Goal: Transaction & Acquisition: Book appointment/travel/reservation

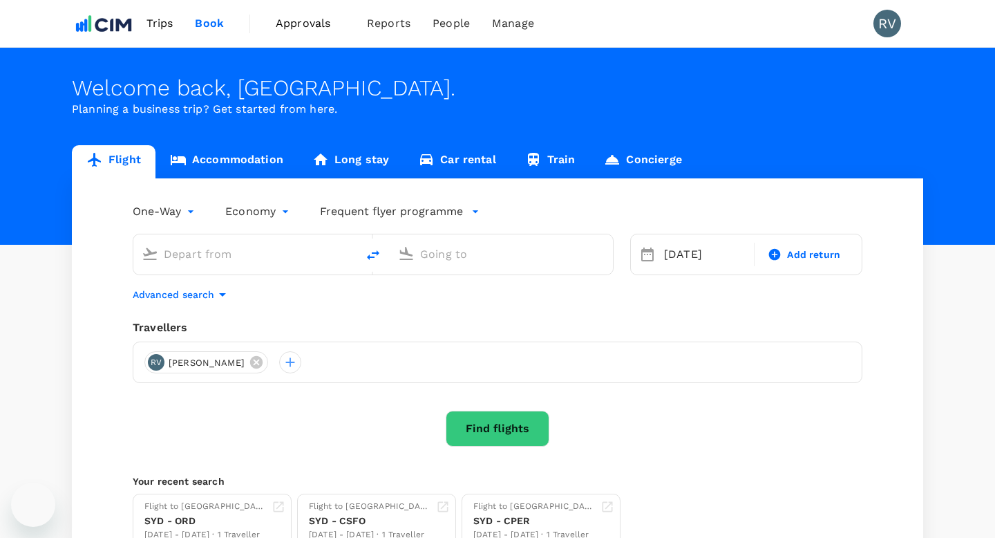
type input "Charlotte, [GEOGRAPHIC_DATA] (any)"
type input "[GEOGRAPHIC_DATA], [GEOGRAPHIC_DATA] (any)"
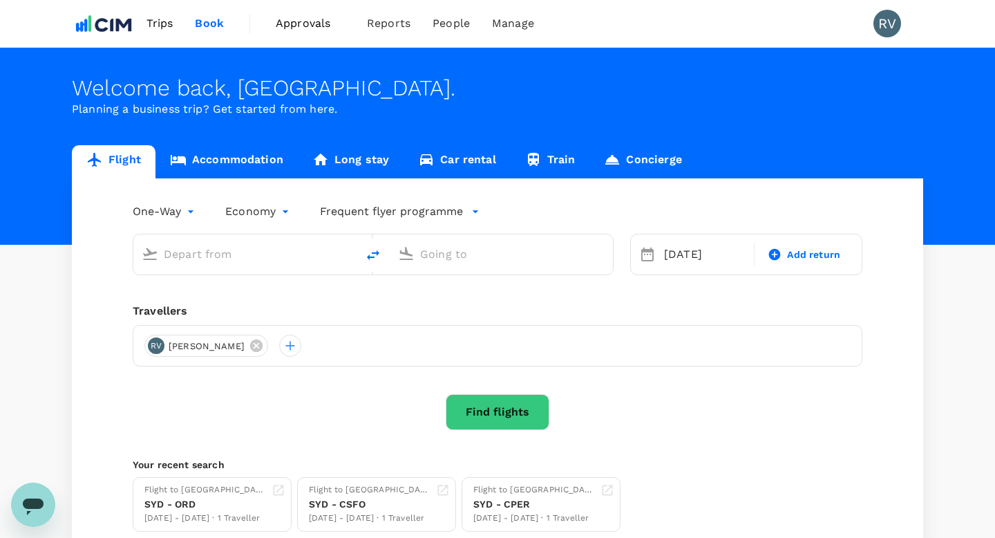
type input "Charlotte, United States (any)"
type input "Sydney, Australia (any)"
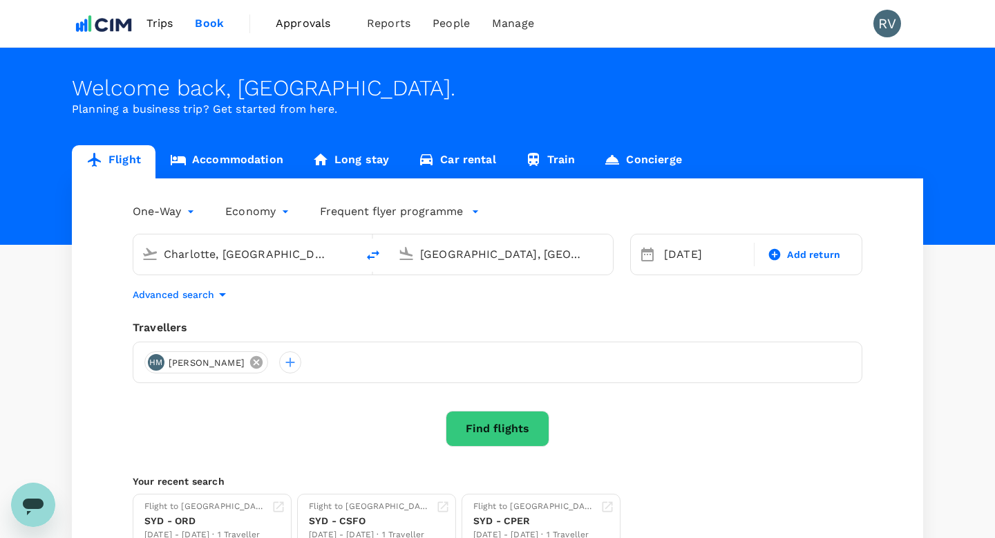
click at [250, 364] on icon at bounding box center [256, 362] width 12 height 12
click at [151, 366] on div at bounding box center [155, 362] width 22 height 22
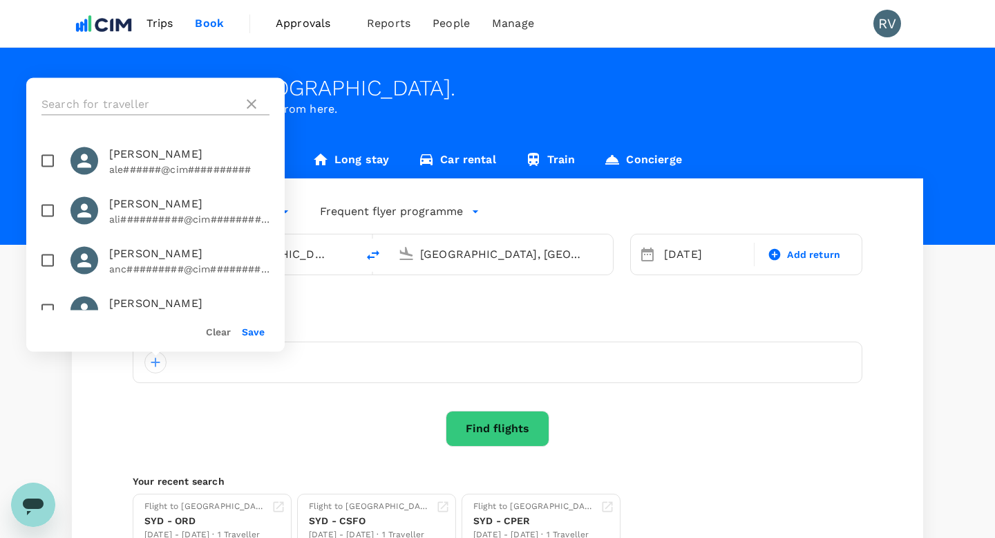
click at [148, 101] on input "text" at bounding box center [139, 104] width 196 height 22
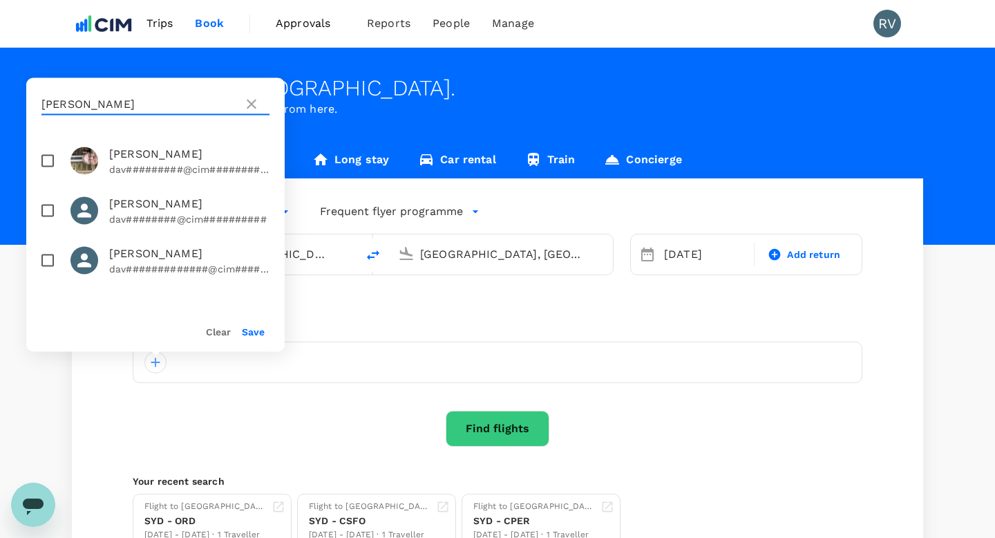
type input "david"
click at [55, 159] on input "checkbox" at bounding box center [47, 160] width 29 height 29
checkbox input "true"
click at [260, 330] on button "Save" at bounding box center [253, 331] width 23 height 11
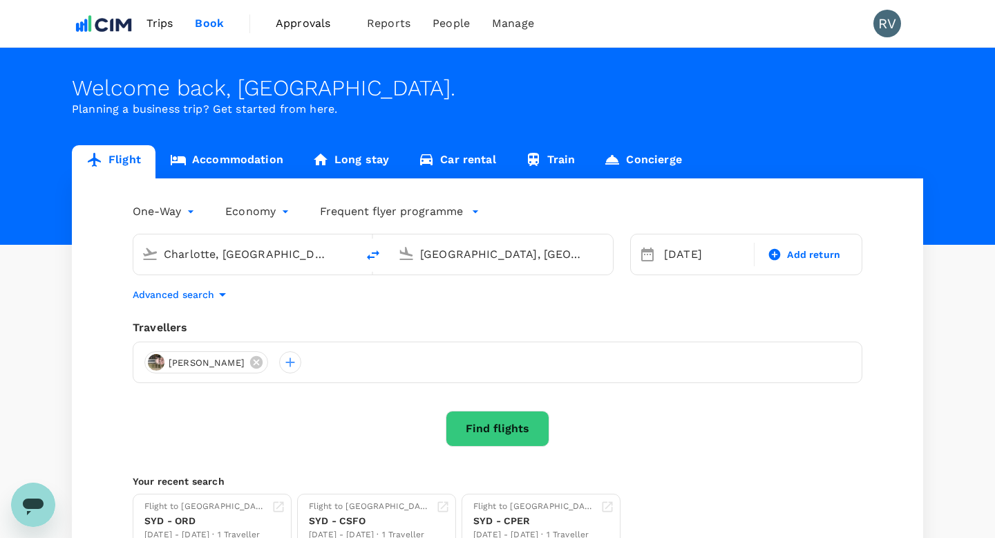
click at [249, 254] on input "Charlotte, United States (any)" at bounding box center [246, 253] width 164 height 21
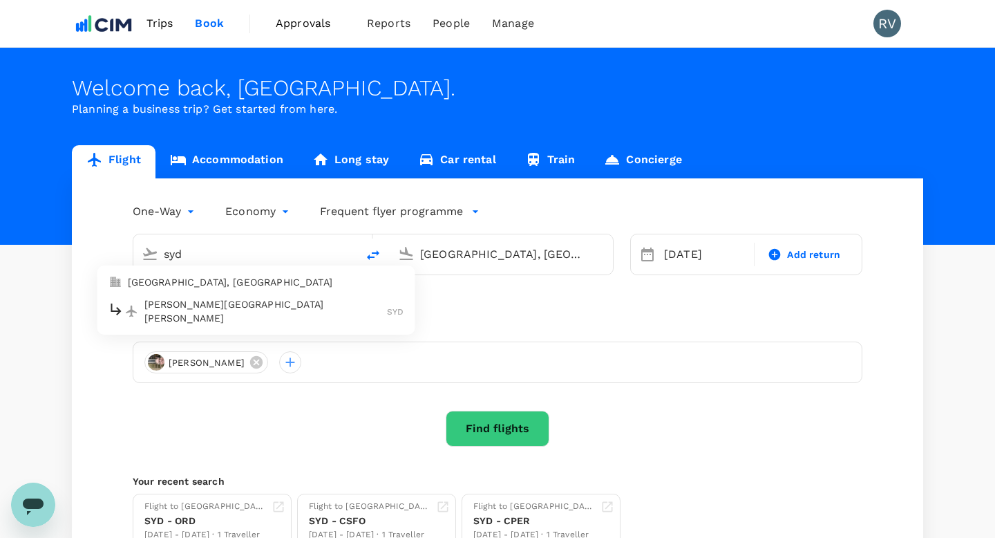
click at [249, 269] on ul "Sydney, Australia Sydney Kingsford Smith Airport SYD" at bounding box center [256, 299] width 318 height 69
click at [251, 280] on p "Sydney, Australia" at bounding box center [266, 282] width 276 height 14
type input "Sydney, Australia (any)"
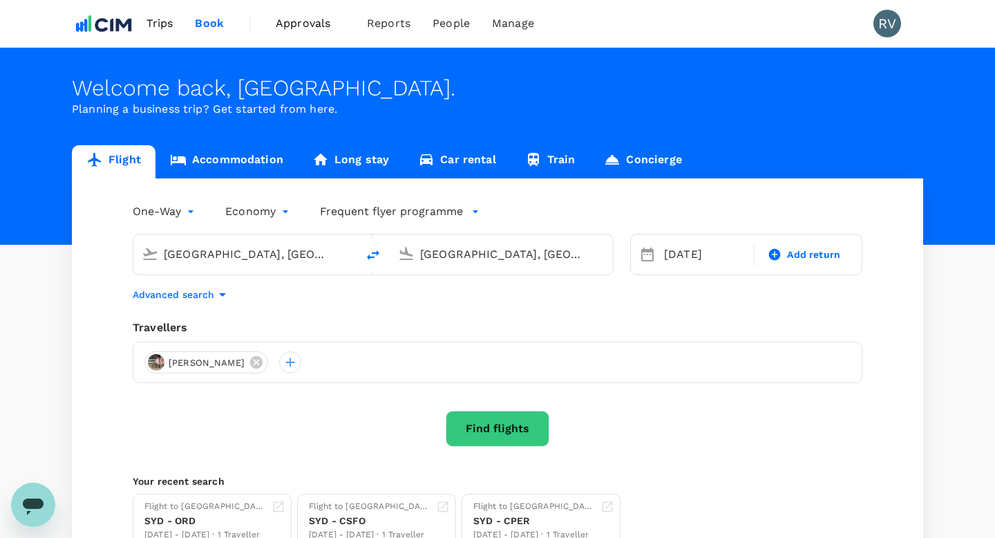
click at [444, 254] on input "Sydney, Australia (any)" at bounding box center [502, 253] width 164 height 21
click at [491, 284] on p "Canberra, Australia" at bounding box center [522, 282] width 276 height 14
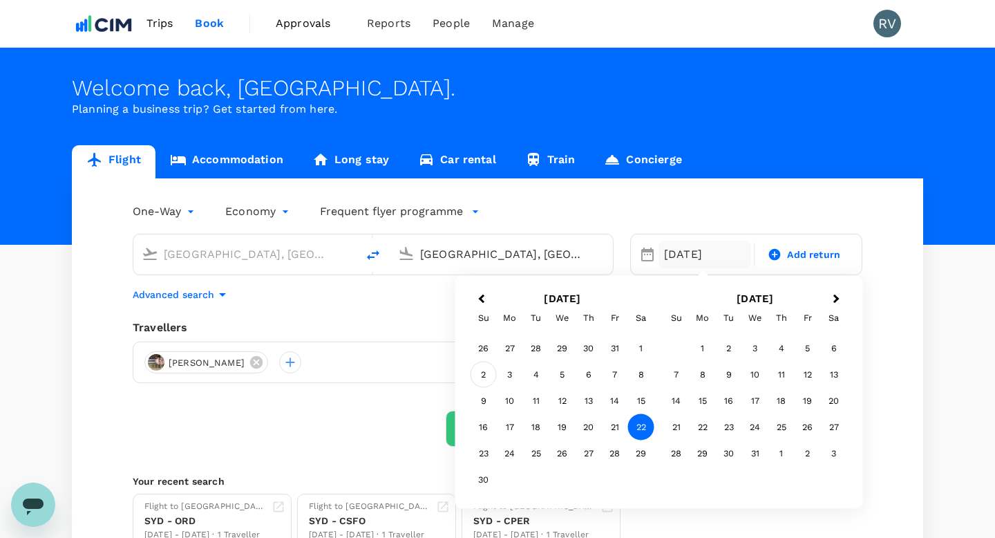
type input "Canberra, Australia (any)"
click at [490, 375] on div "2" at bounding box center [484, 374] width 26 height 26
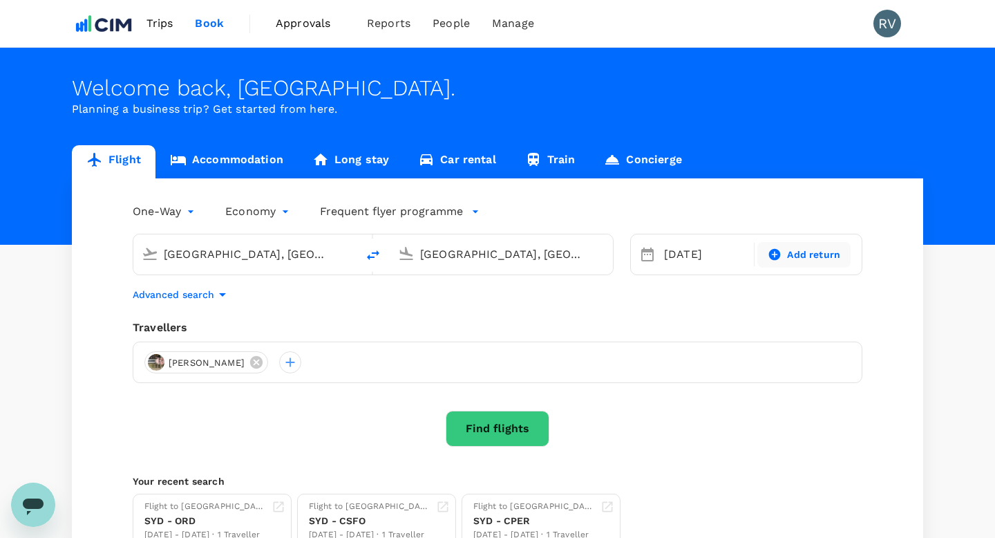
click at [802, 261] on span "Add return" at bounding box center [813, 254] width 53 height 15
type input "roundtrip"
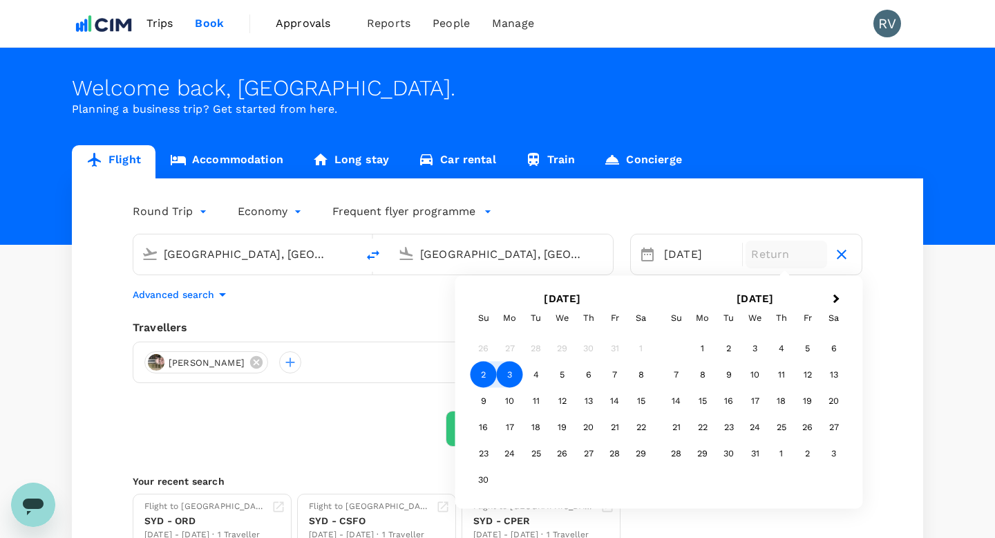
click at [513, 372] on div "3" at bounding box center [510, 374] width 26 height 26
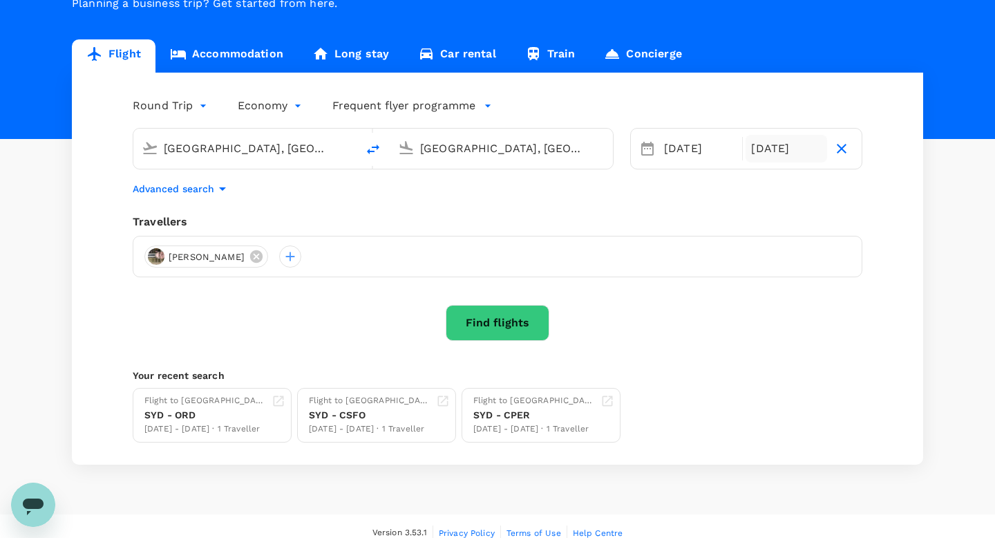
scroll to position [107, 0]
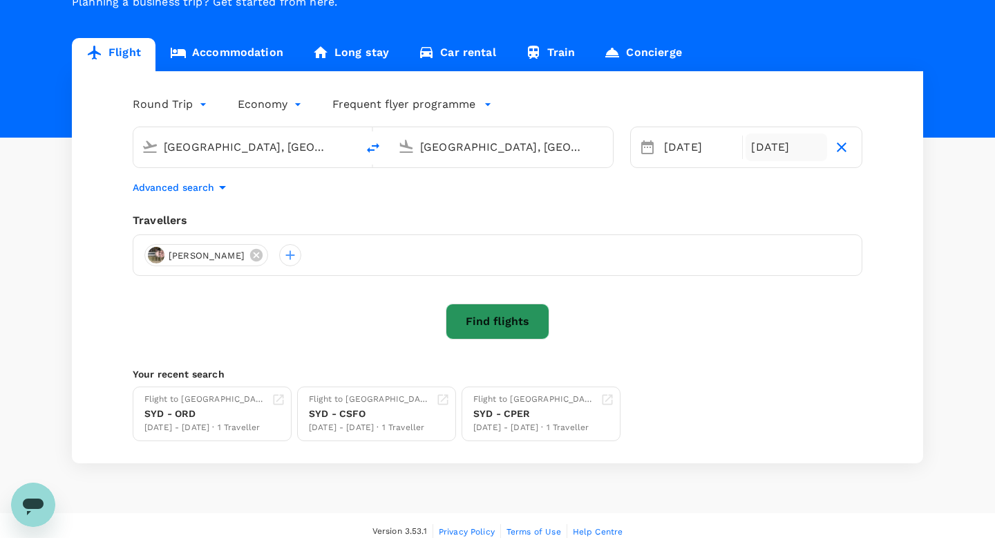
click at [500, 325] on button "Find flights" at bounding box center [498, 321] width 104 height 36
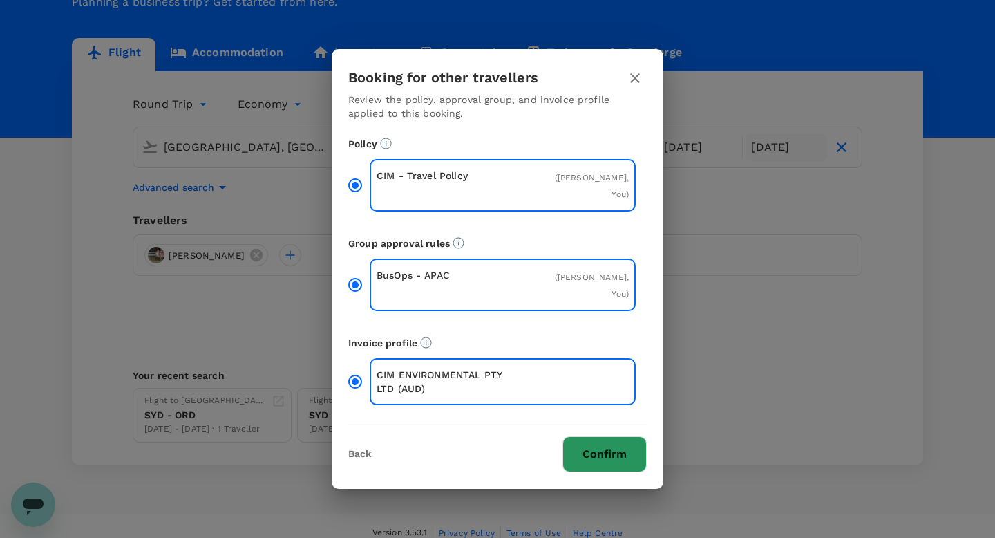
click at [596, 439] on button "Confirm" at bounding box center [604, 454] width 84 height 36
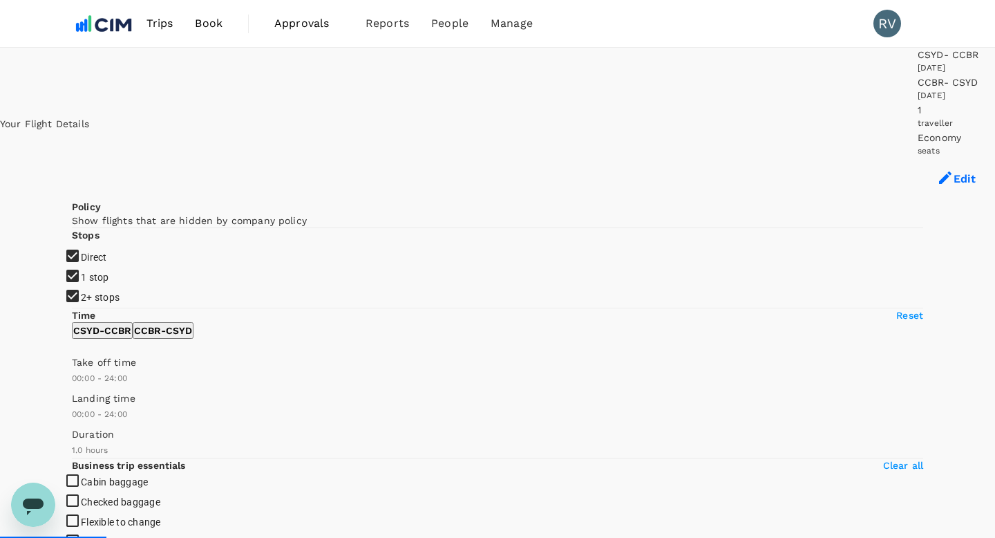
type input "475"
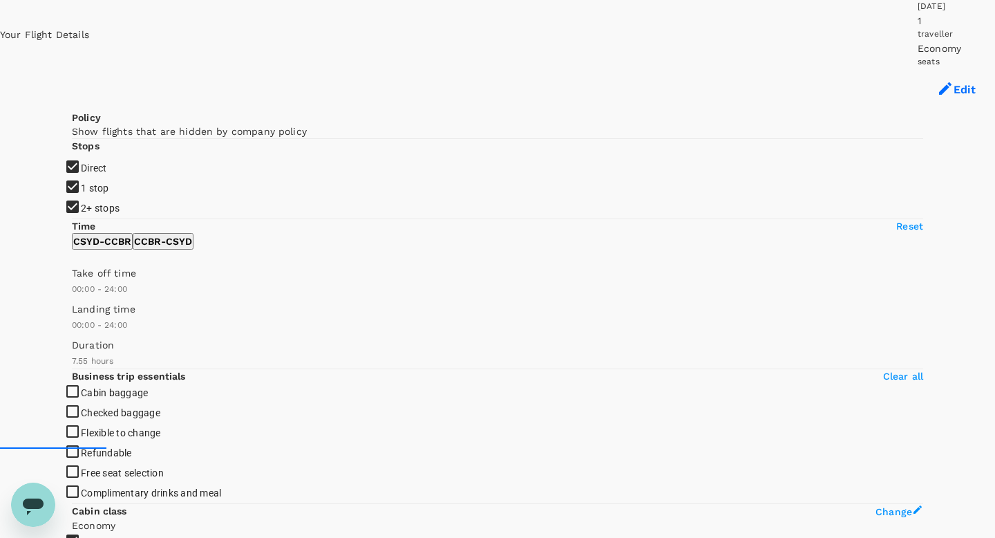
scroll to position [91, 0]
type input "960"
drag, startPoint x: 69, startPoint y: 321, endPoint x: 214, endPoint y: 331, distance: 145.5
click at [72, 294] on span at bounding box center [72, 294] width 0 height 0
click at [192, 246] on p "CCBR - CSYD" at bounding box center [163, 239] width 58 height 14
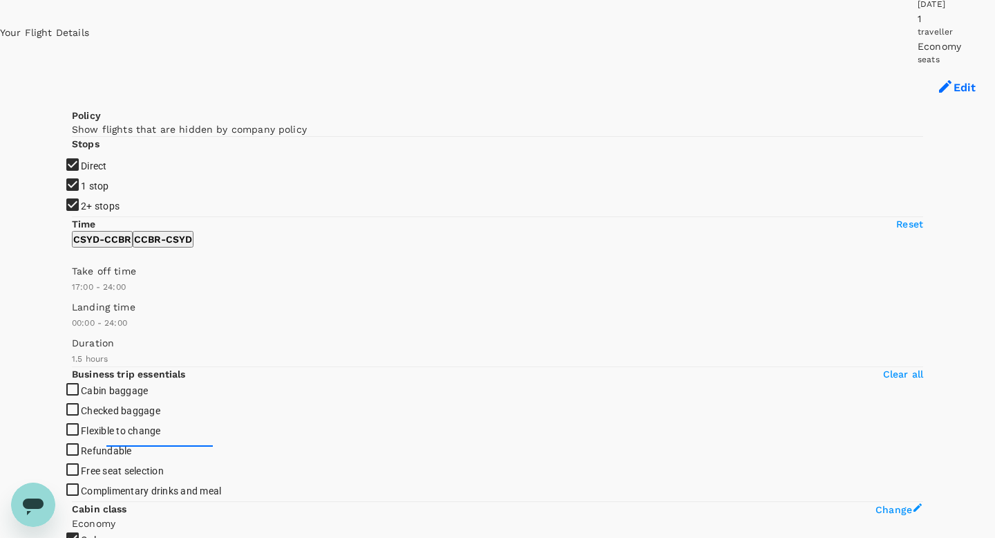
drag, startPoint x: 75, startPoint y: 324, endPoint x: 223, endPoint y: 328, distance: 147.9
click at [72, 294] on span at bounding box center [72, 294] width 0 height 0
type input "930"
drag, startPoint x: 217, startPoint y: 326, endPoint x: 209, endPoint y: 326, distance: 7.6
click at [72, 294] on span at bounding box center [72, 294] width 0 height 0
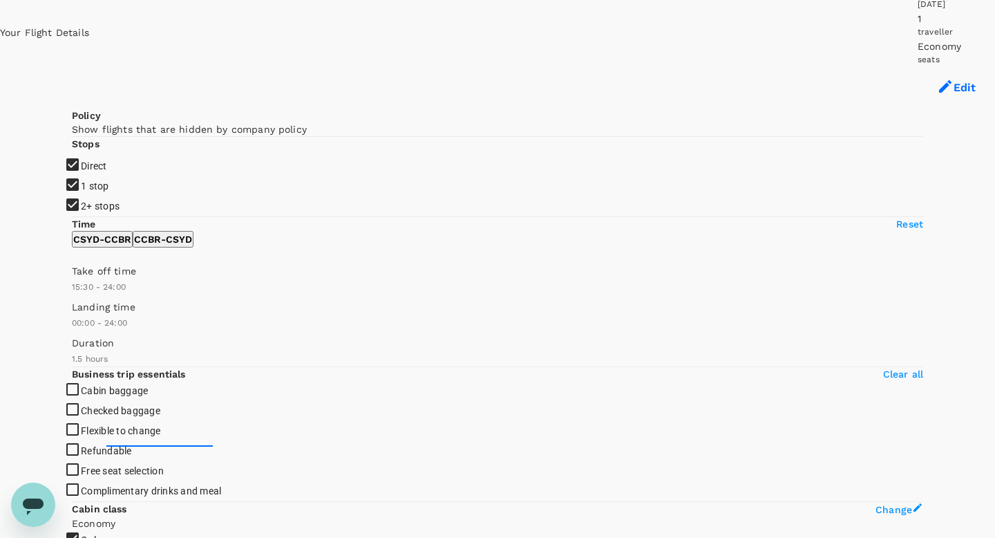
type input "AUD"
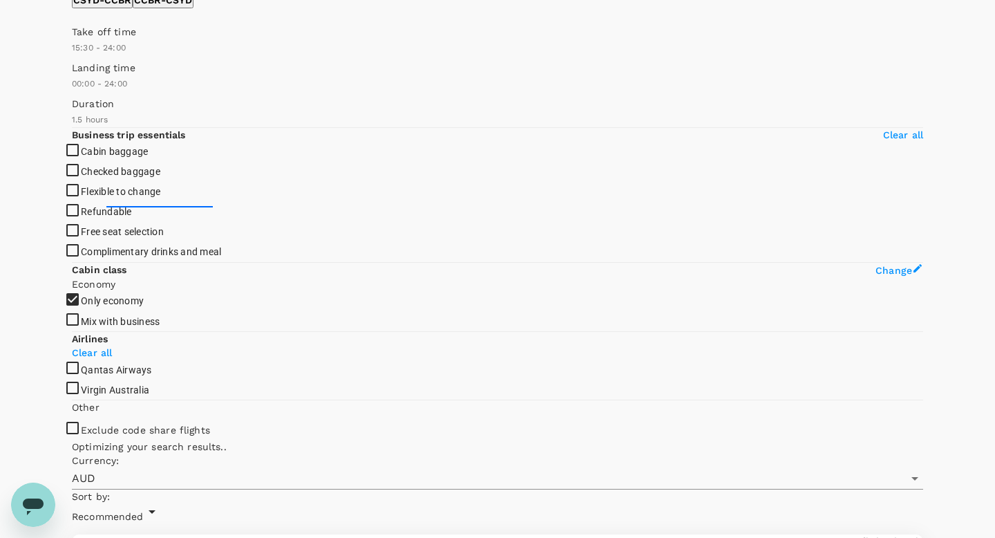
scroll to position [274, 0]
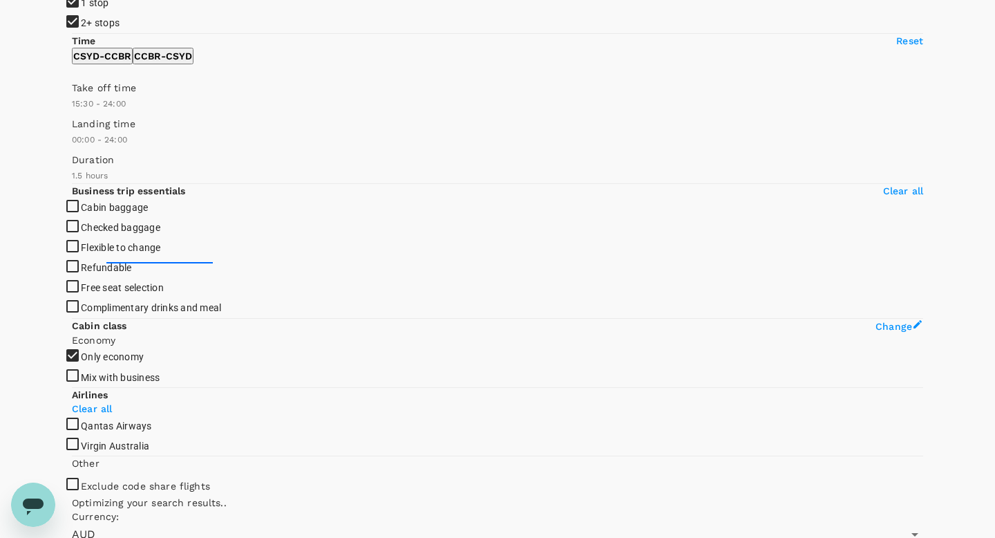
click at [124, 63] on p "CSYD - CCBR" at bounding box center [102, 56] width 58 height 14
type input "900"
drag, startPoint x: 212, startPoint y: 138, endPoint x: 203, endPoint y: 138, distance: 9.0
click at [72, 111] on span at bounding box center [72, 111] width 0 height 0
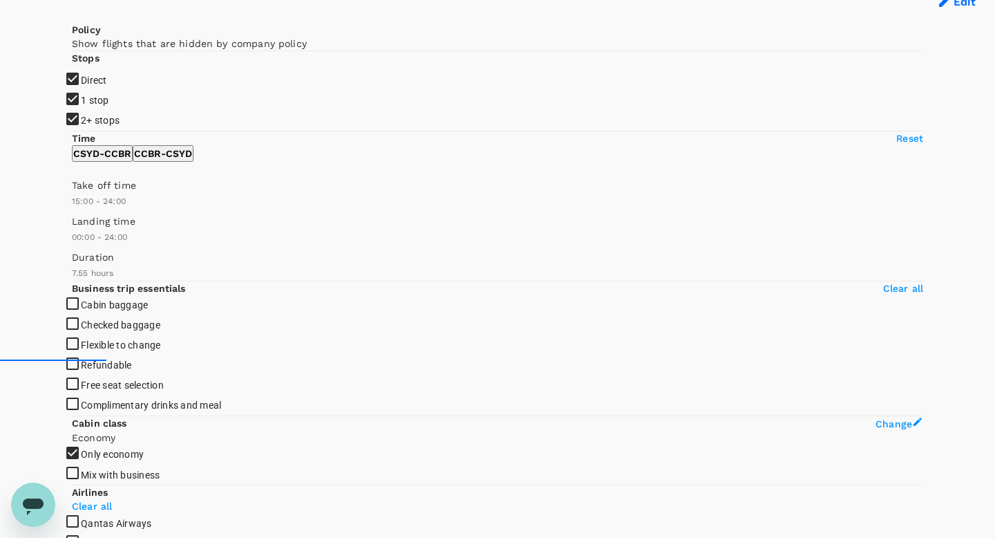
scroll to position [169, 0]
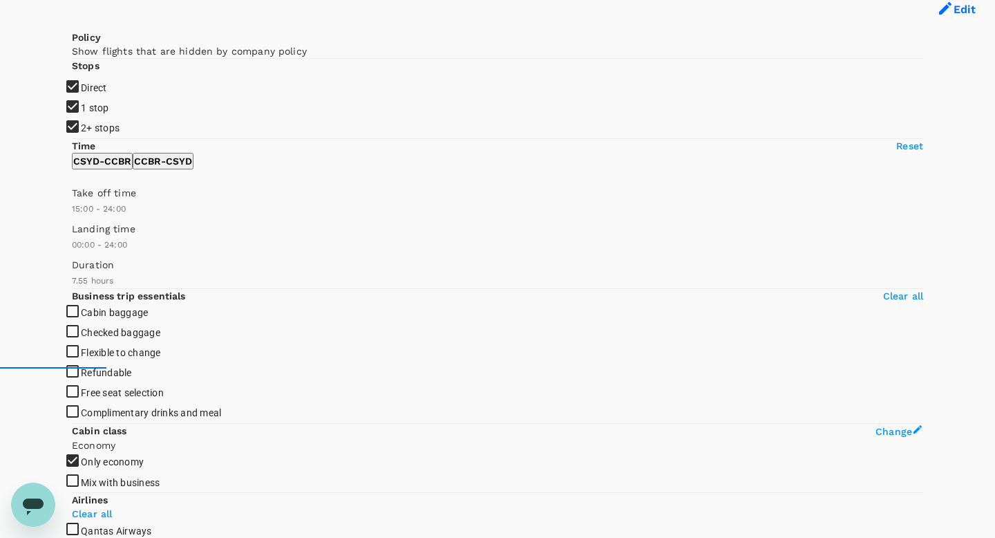
type input "AUD"
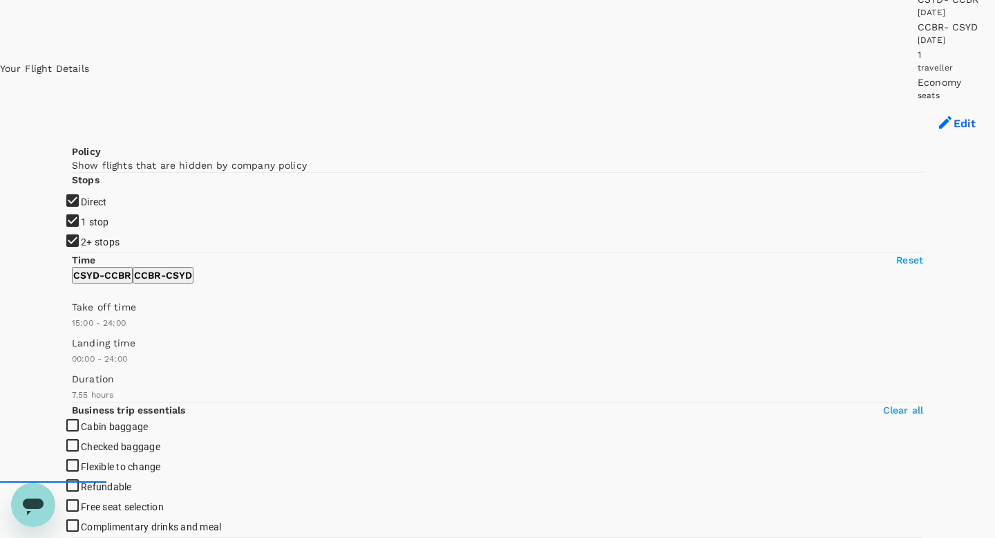
scroll to position [0, 0]
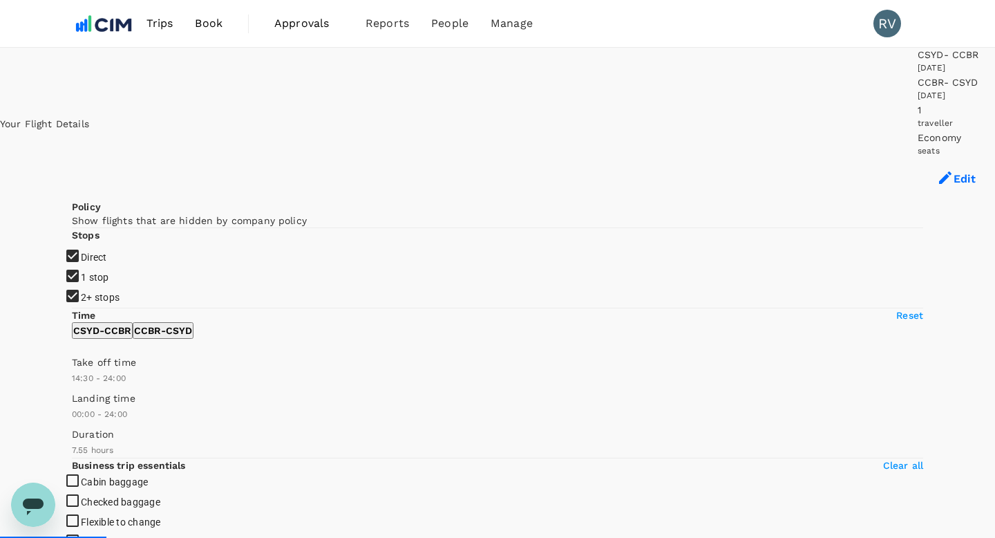
type input "720"
drag, startPoint x: 200, startPoint y: 410, endPoint x: 178, endPoint y: 411, distance: 21.4
click at [72, 386] on span at bounding box center [72, 386] width 0 height 0
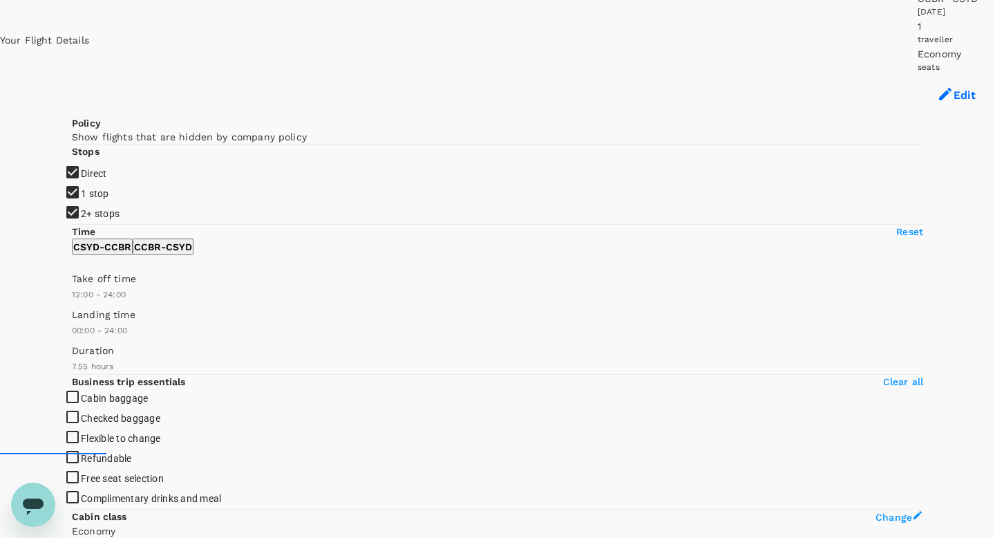
scroll to position [88, 0]
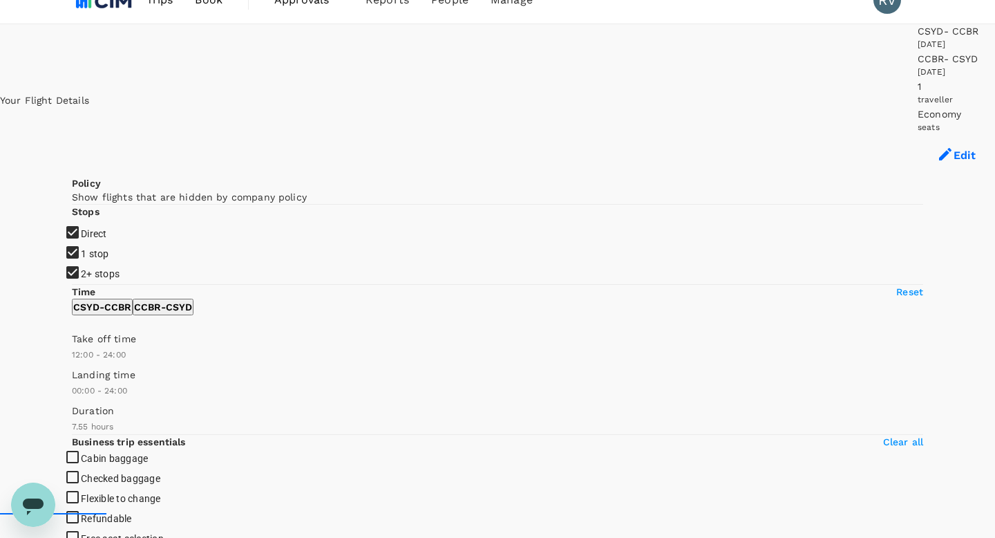
scroll to position [20, 0]
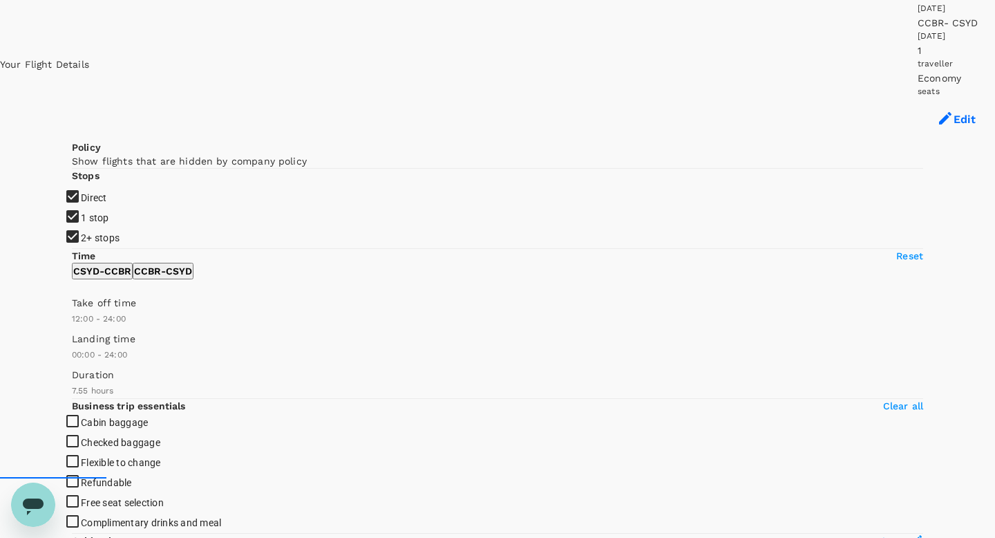
scroll to position [61, 0]
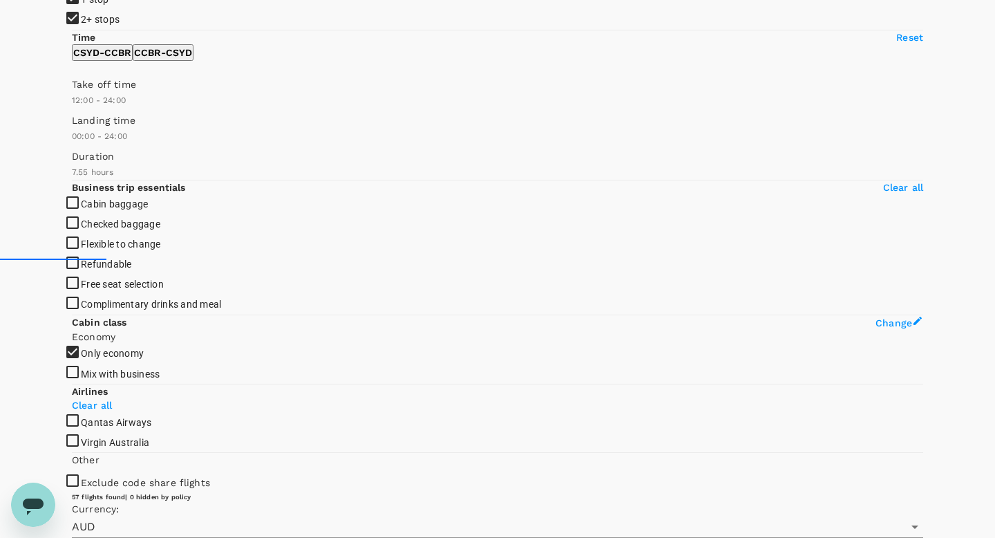
scroll to position [313, 0]
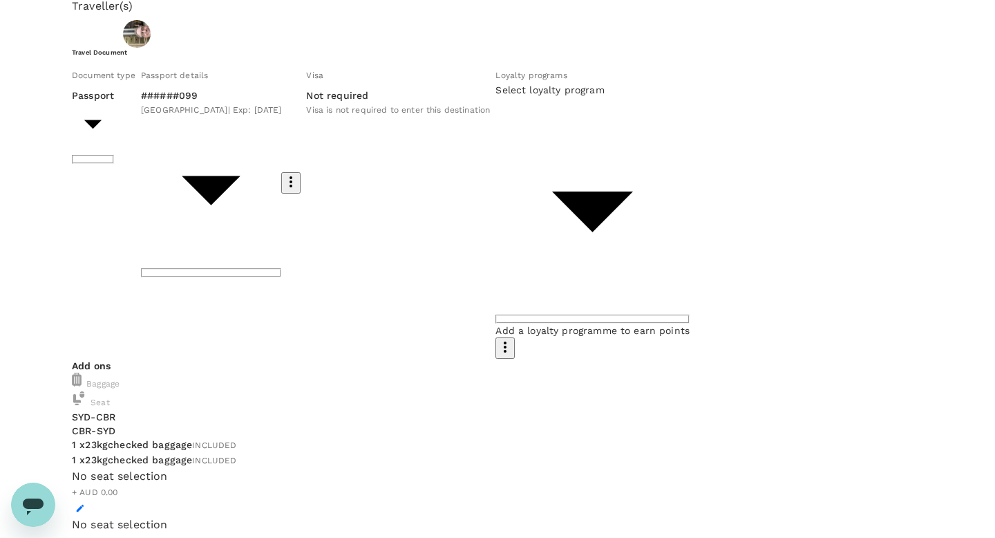
scroll to position [59, 0]
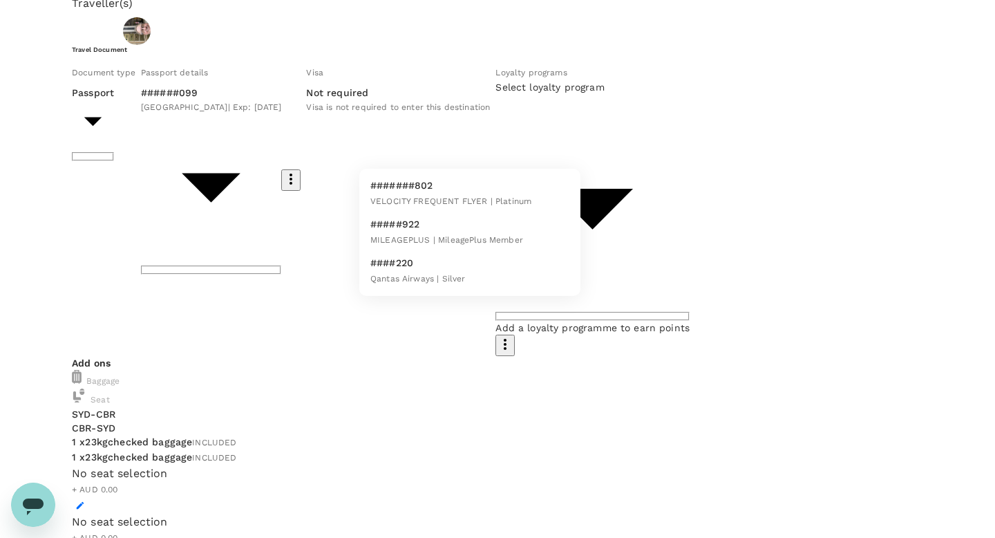
click at [459, 206] on span "VELOCITY FREQUENT FLYER | Platinum" at bounding box center [450, 201] width 161 height 10
type input "14a6a072-4ea0-4d2a-897b-eb514031b7dd"
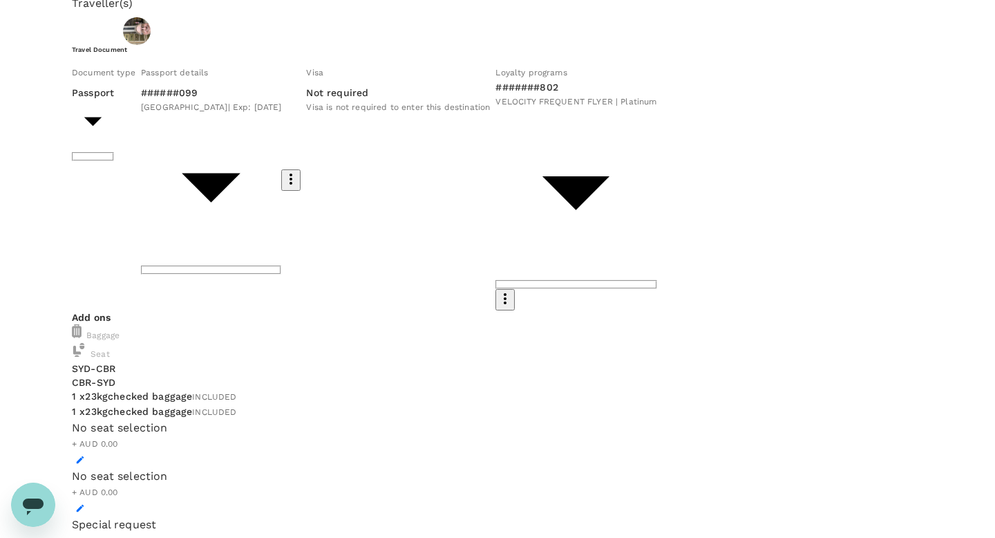
click at [72, 242] on div "Traveller(s) Traveller 1 : David Wright Travel Document Document type Passport …" at bounding box center [497, 294] width 851 height 598
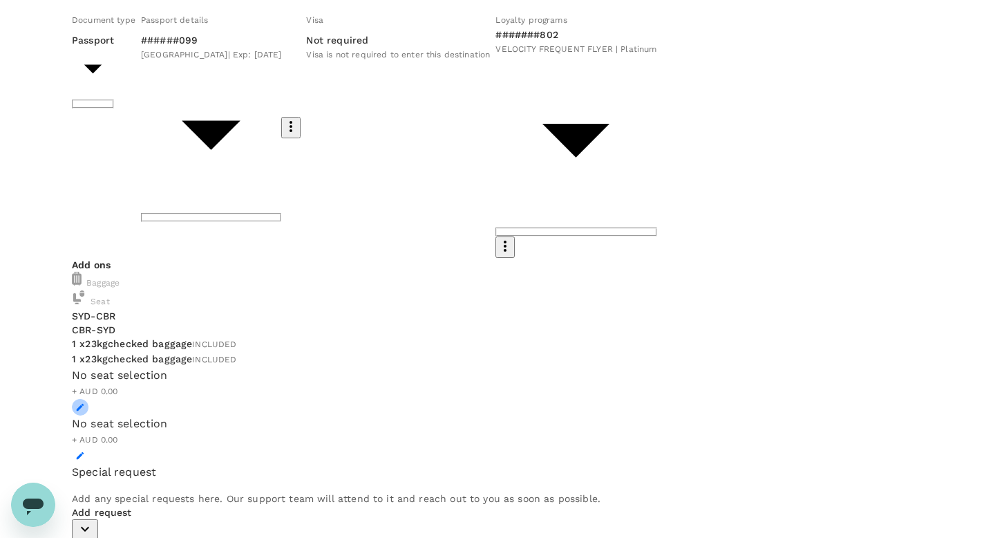
click at [84, 404] on icon "button" at bounding box center [81, 408] width 8 height 8
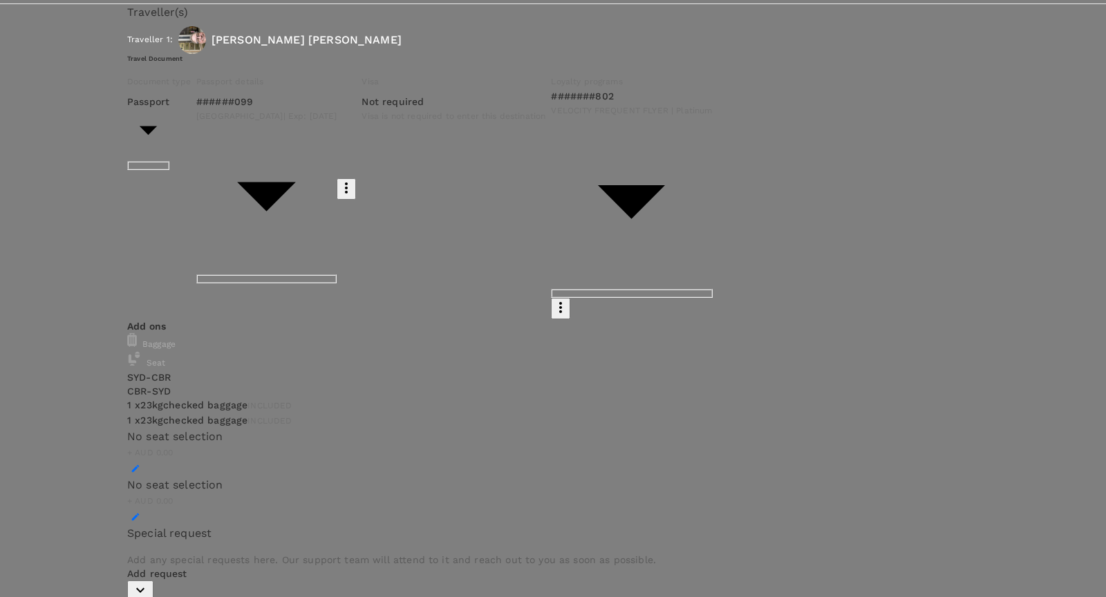
scroll to position [0, 0]
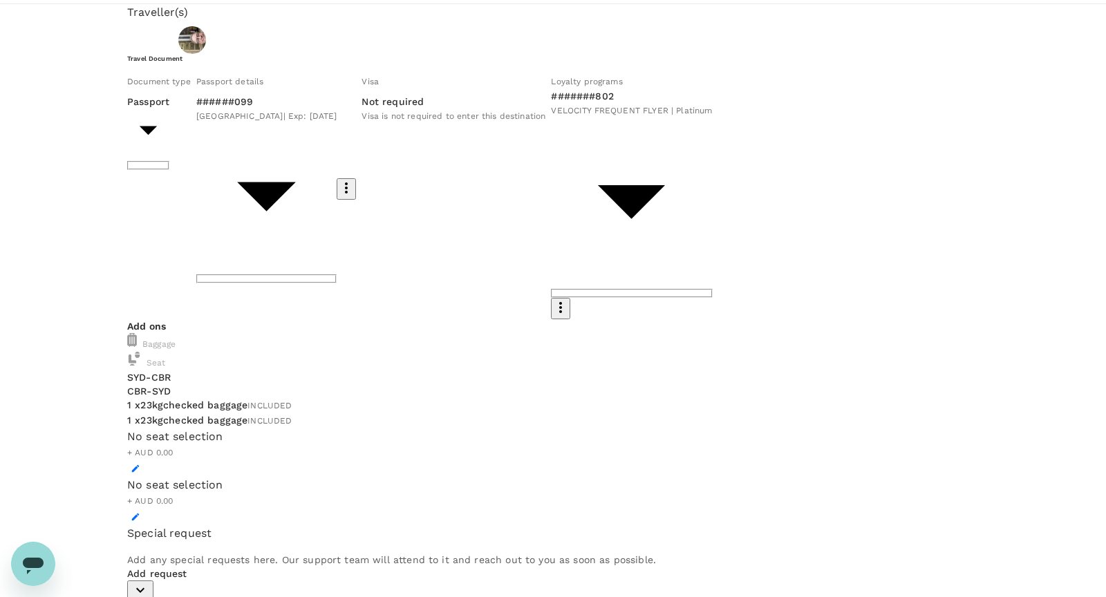
scroll to position [0, 0]
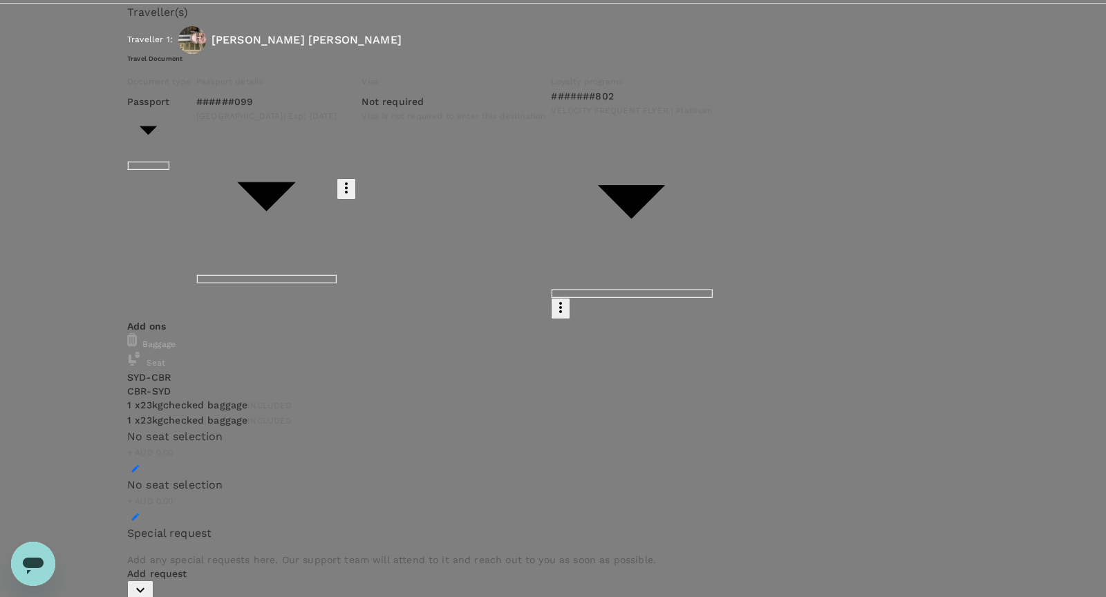
type input "9d51951c-1a73-4063-93b0-e8c00ed88a55"
paste textarea "2025 National Innovation Policy Forum & Ralph Slatyer Address on Science and So…"
type textarea "Wrighty travel to Canberra for the 2025 National Innovation Policy Forum & Ralp…"
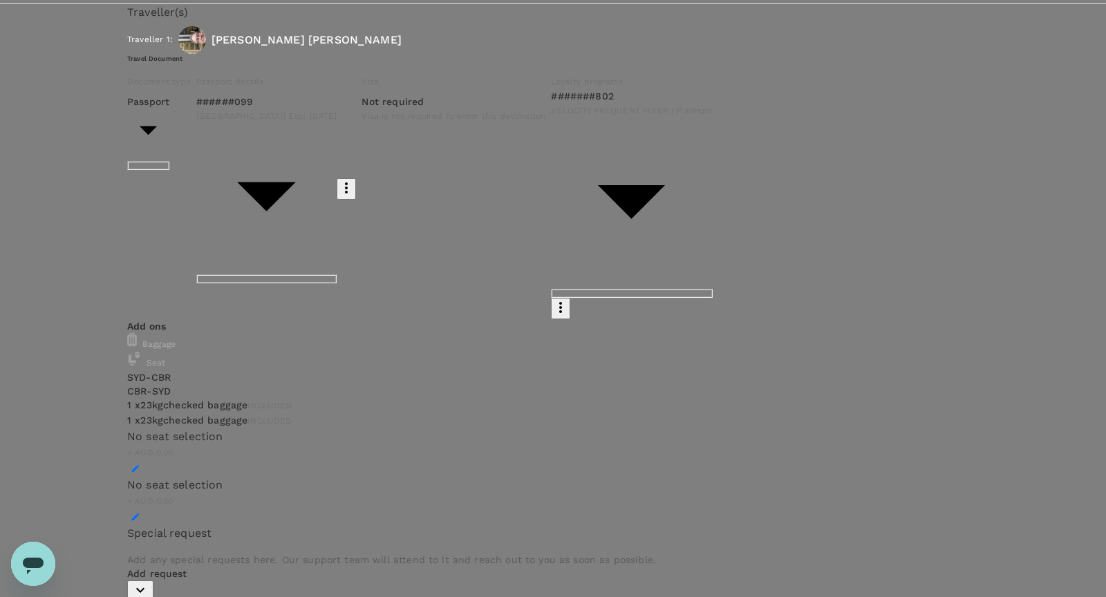
drag, startPoint x: 378, startPoint y: 198, endPoint x: 225, endPoint y: 220, distance: 155.0
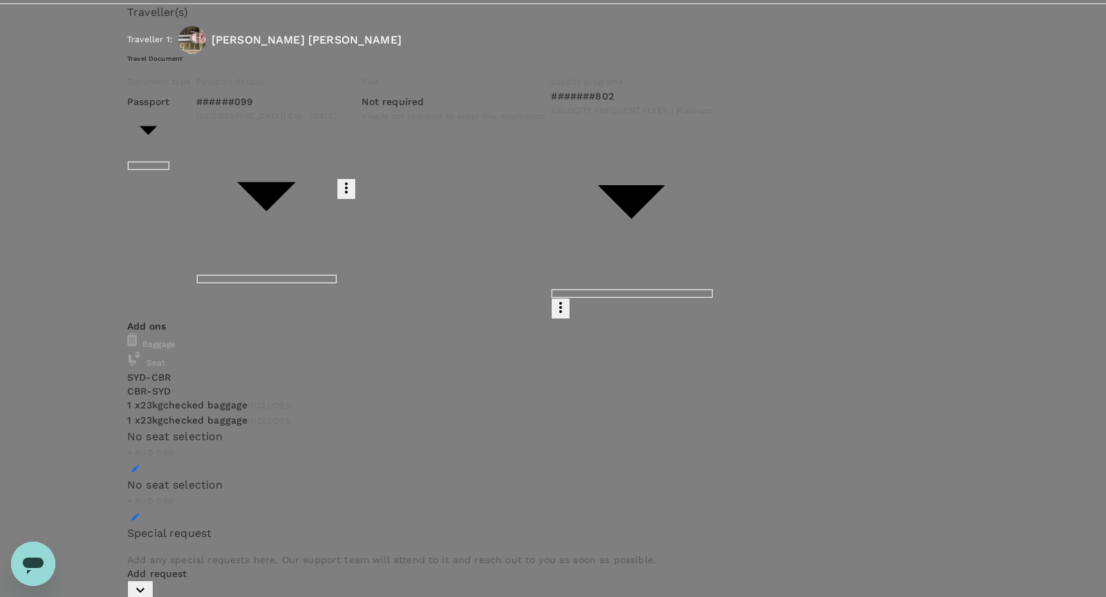
paste input "2025 National Innovation Policy Forum"
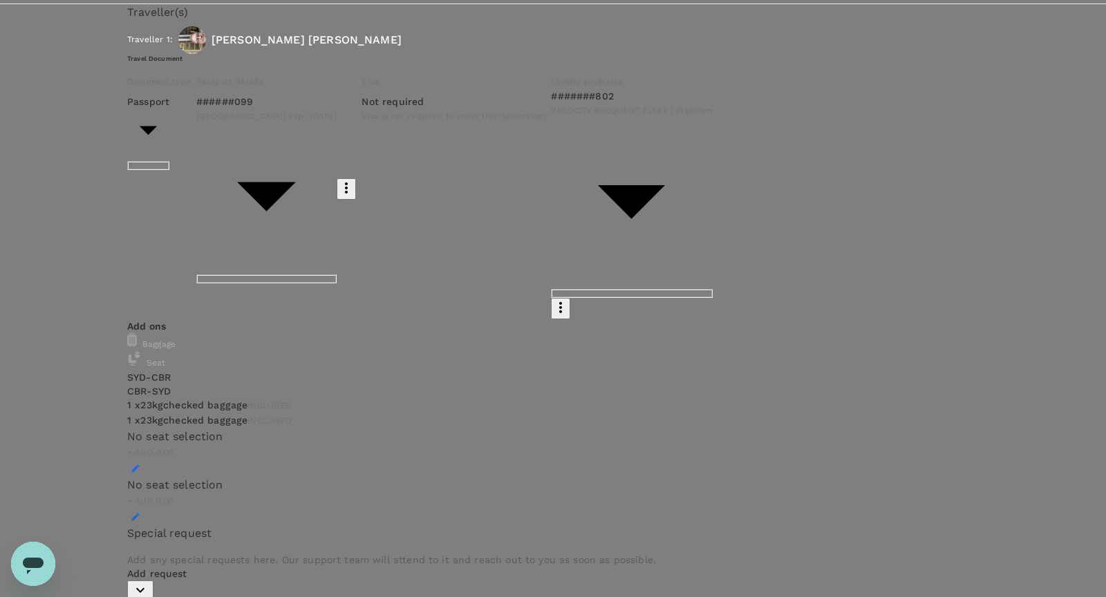
type input "Trip to Canberra, 2025 National Innovation Policy Forum"
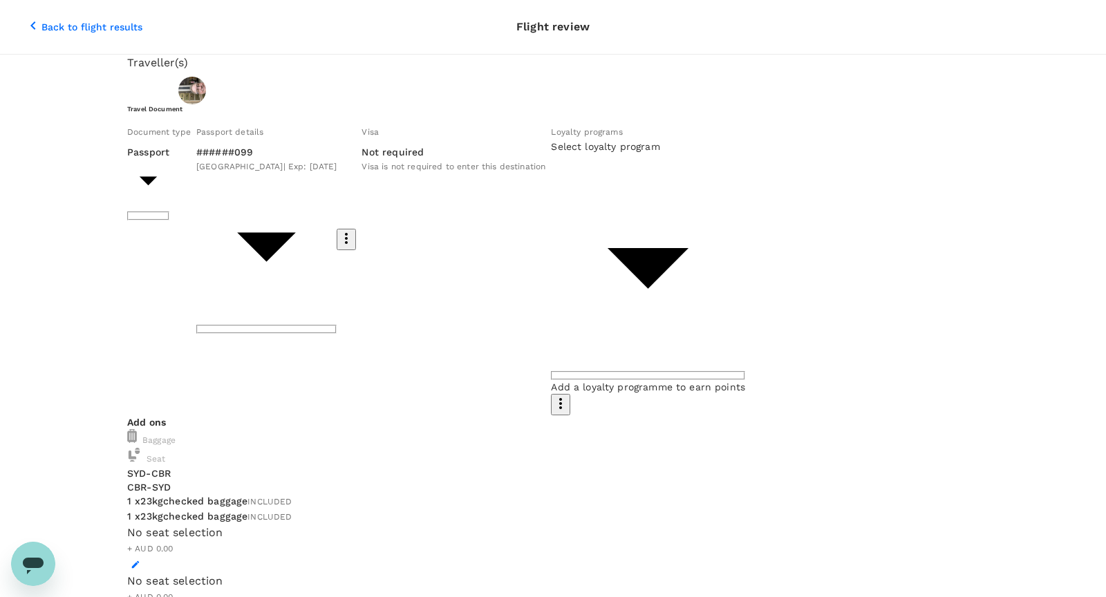
scroll to position [36, 0]
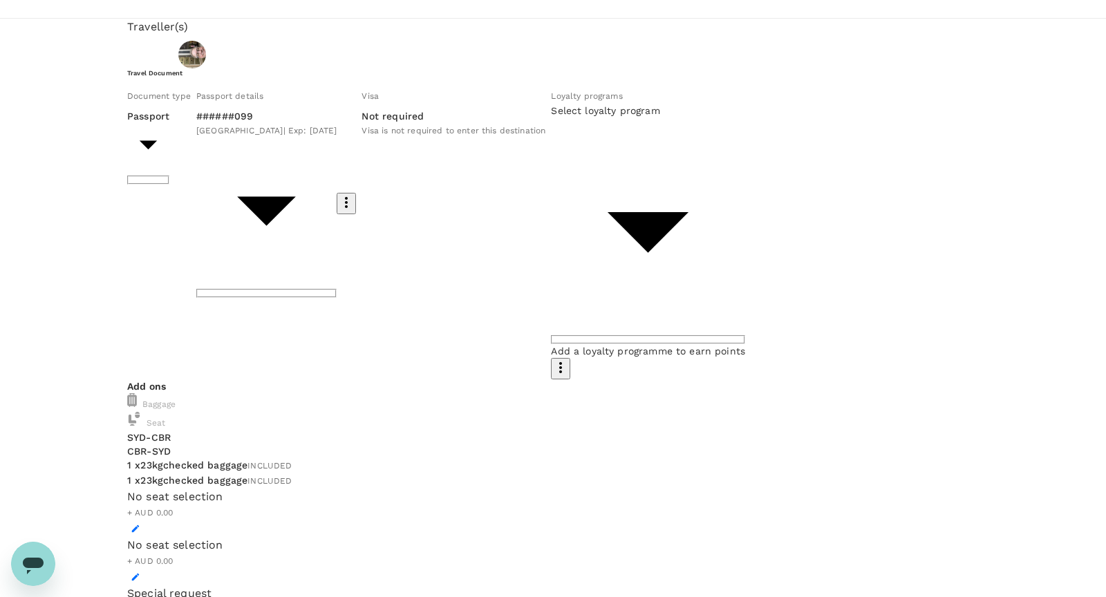
click at [515, 231] on body "Back to flight results Flight review Traveller(s) Traveller 1 : David Wright Tr…" at bounding box center [553, 596] width 1106 height 1264
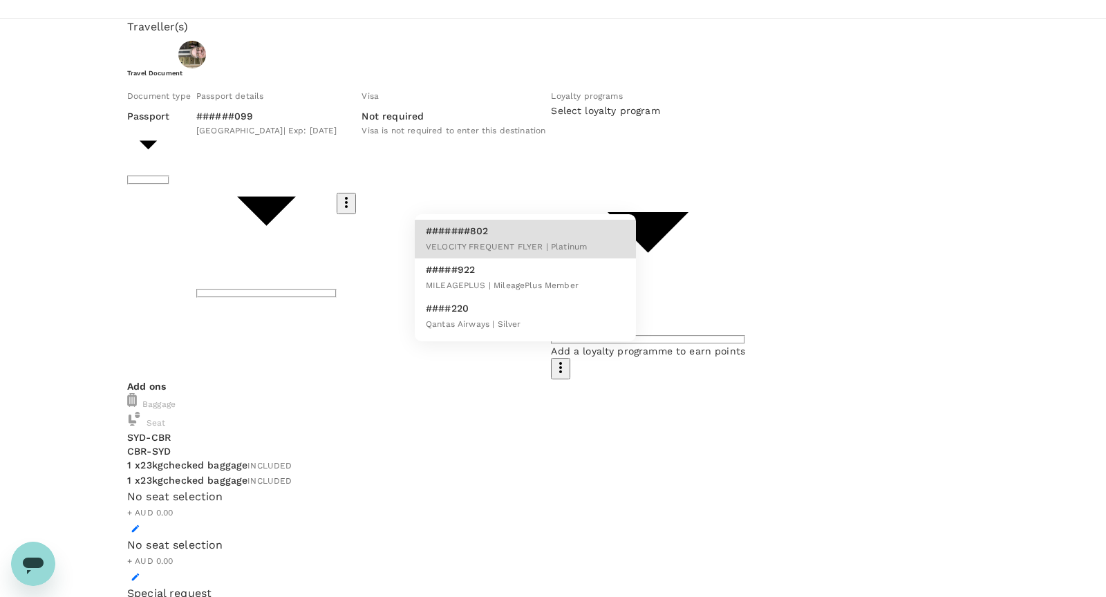
click at [500, 238] on p "#######802" at bounding box center [506, 231] width 161 height 14
type input "14a6a072-4ea0-4d2a-897b-eb514031b7dd"
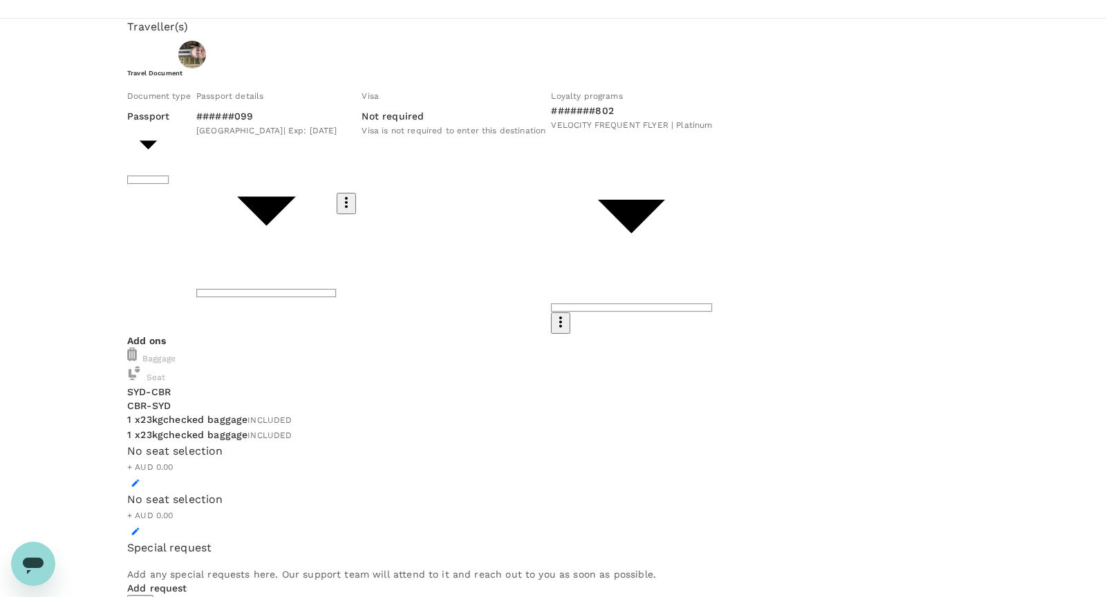
scroll to position [50, 0]
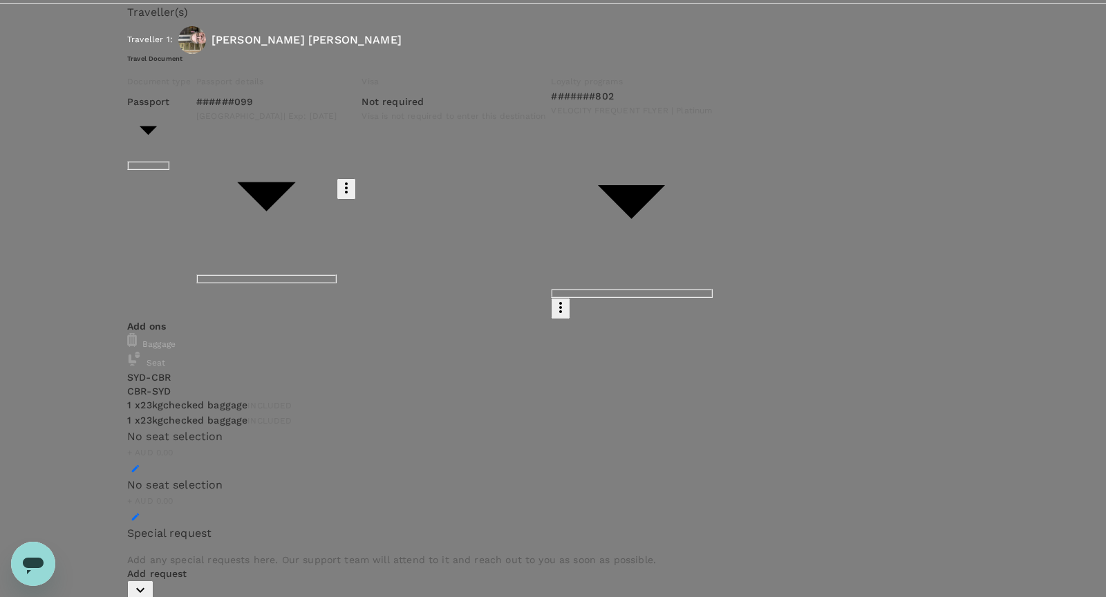
paste textarea "2025 National Innovation Policy Forum"
type textarea "Wrighty travel to Canberra for the 2025 National Innovation Policy Forum. Begin…"
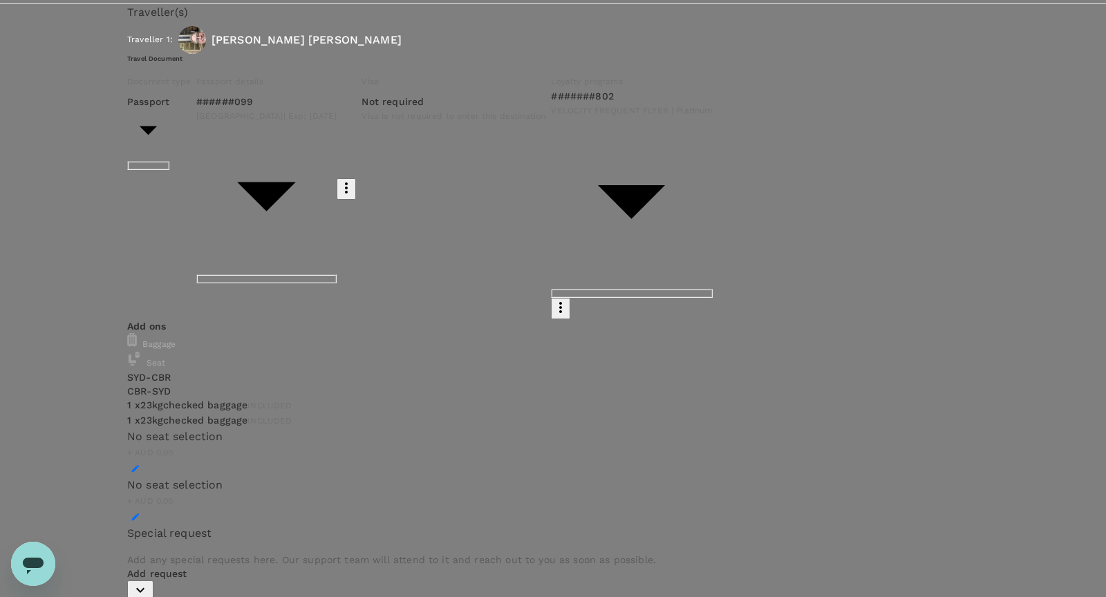
paste input "2025 National Innovation Policy Forum"
type input "Trip to CBR, 2025 National Innovation Policy Forum"
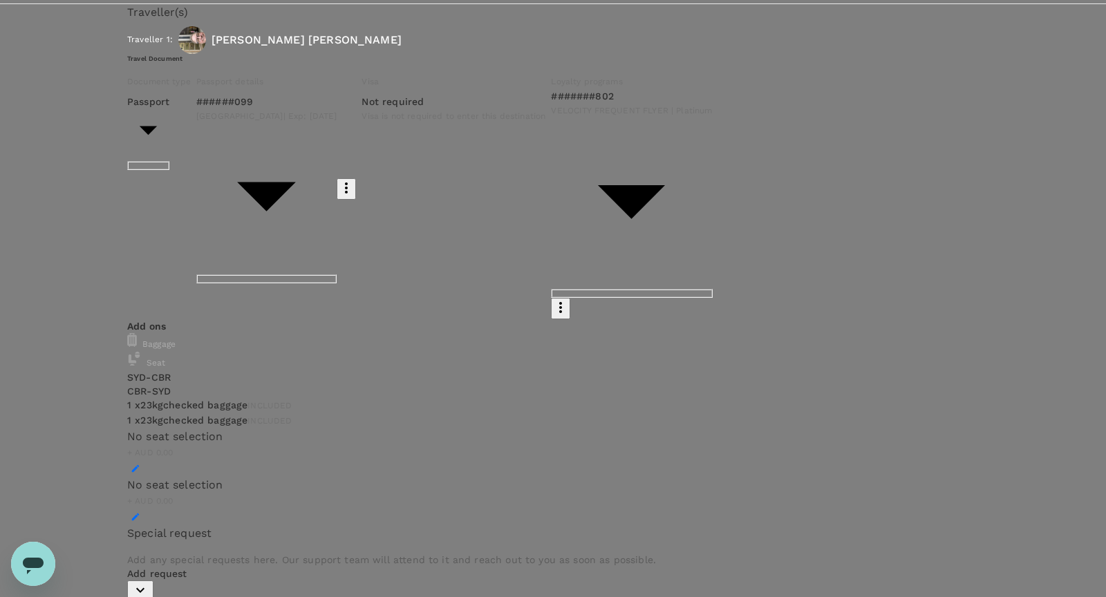
scroll to position [100, 0]
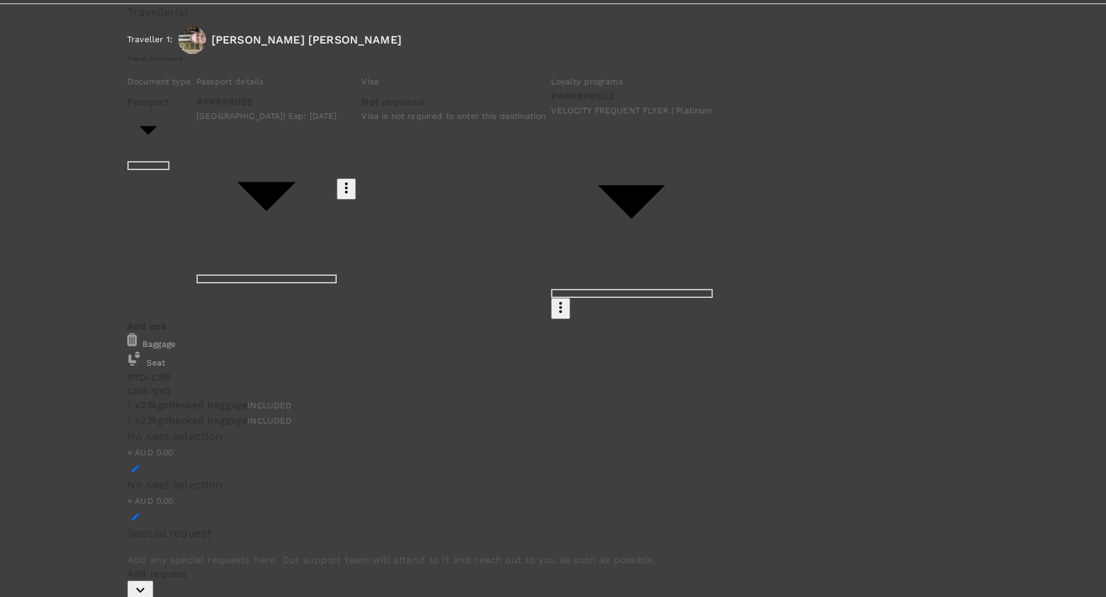
type input "david.wright@cimenviro.com"
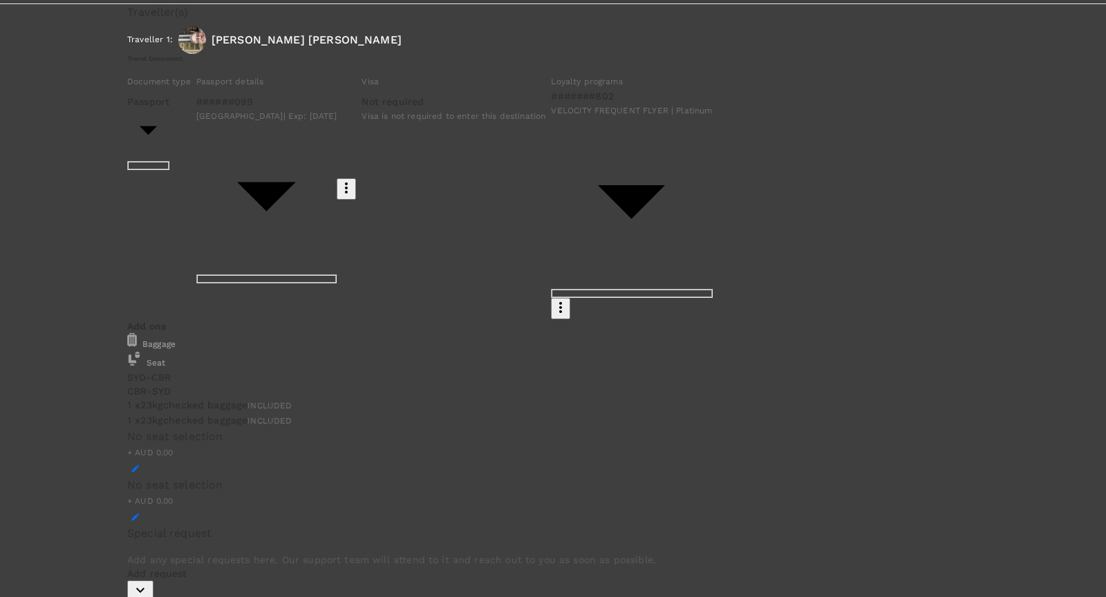
type input "400006888"
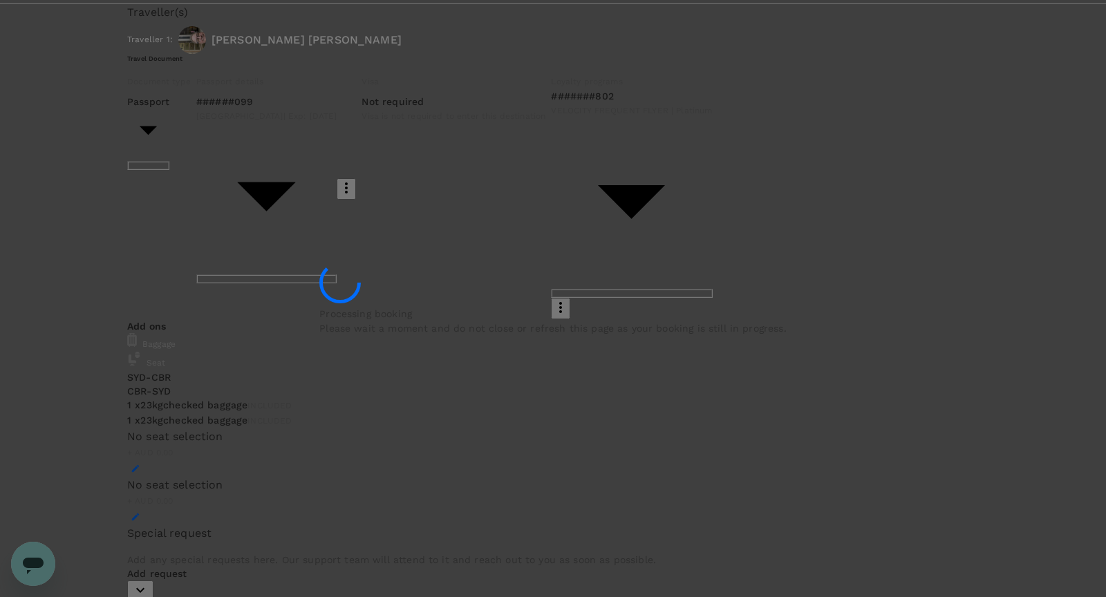
click at [103, 256] on div "Processing booking Please wait a moment and do not close or refresh this page a…" at bounding box center [553, 298] width 1106 height 597
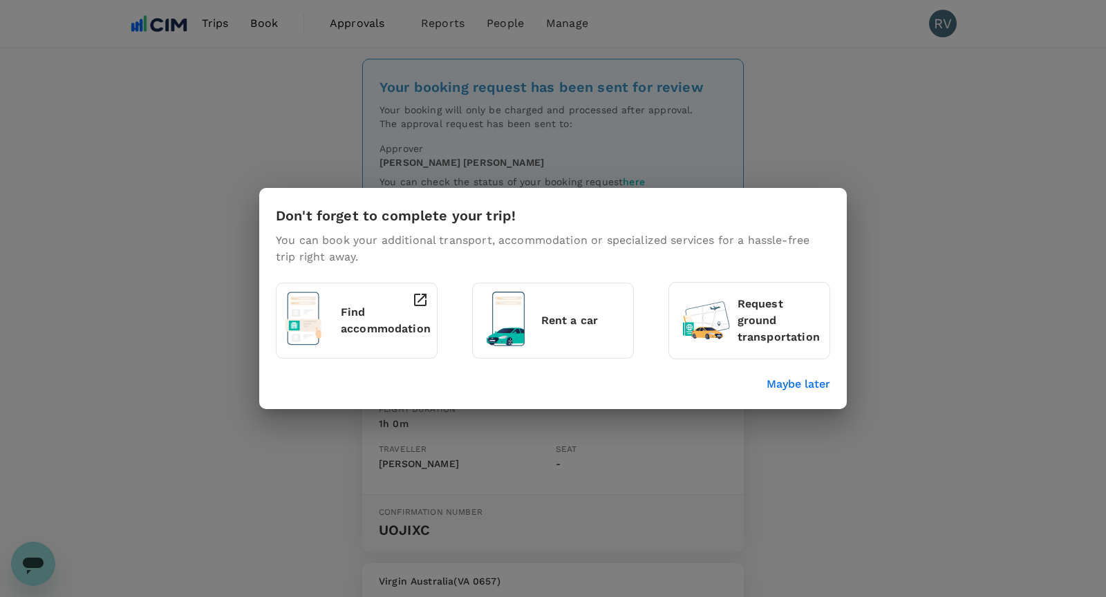
click at [812, 379] on p "Maybe later" at bounding box center [798, 384] width 64 height 17
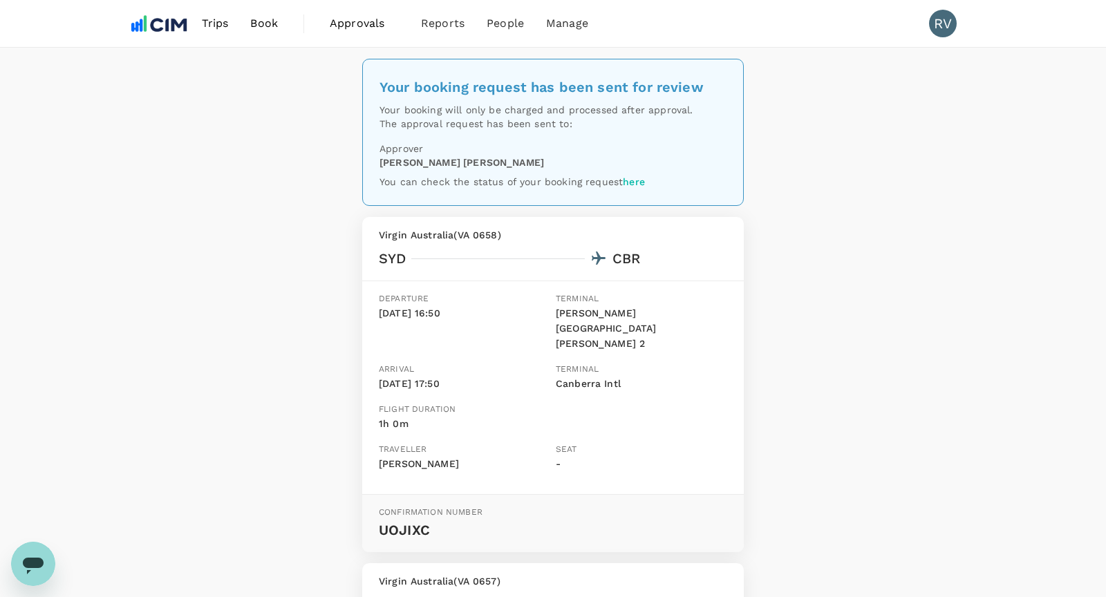
click at [245, 332] on div "Your booking request has been sent for review Your booking will only be charged…" at bounding box center [553, 519] width 1106 height 942
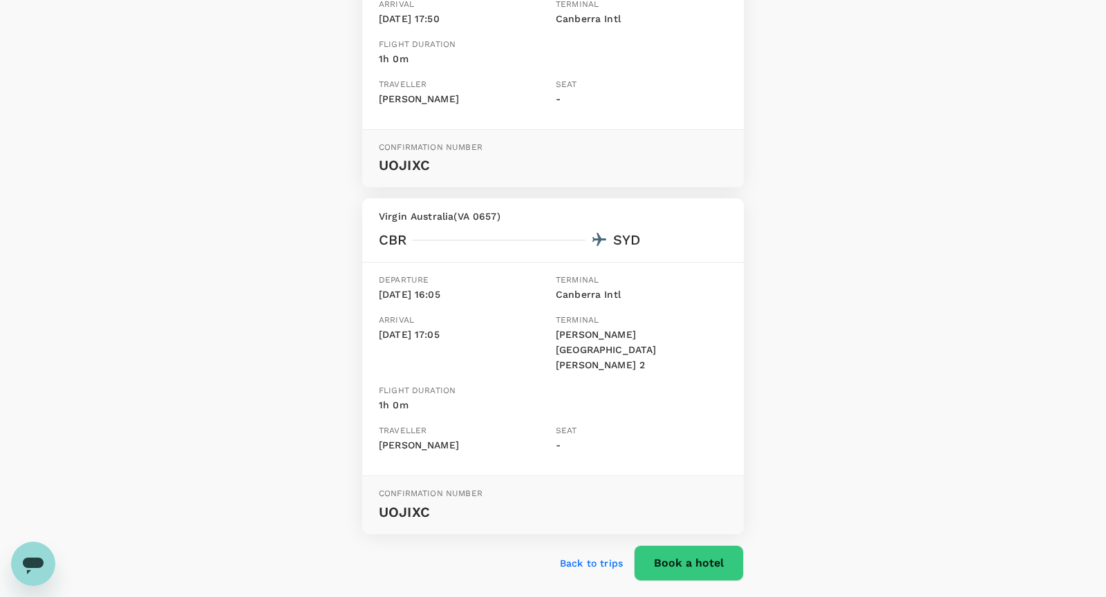
click at [675, 545] on button "Book a hotel" at bounding box center [689, 563] width 110 height 36
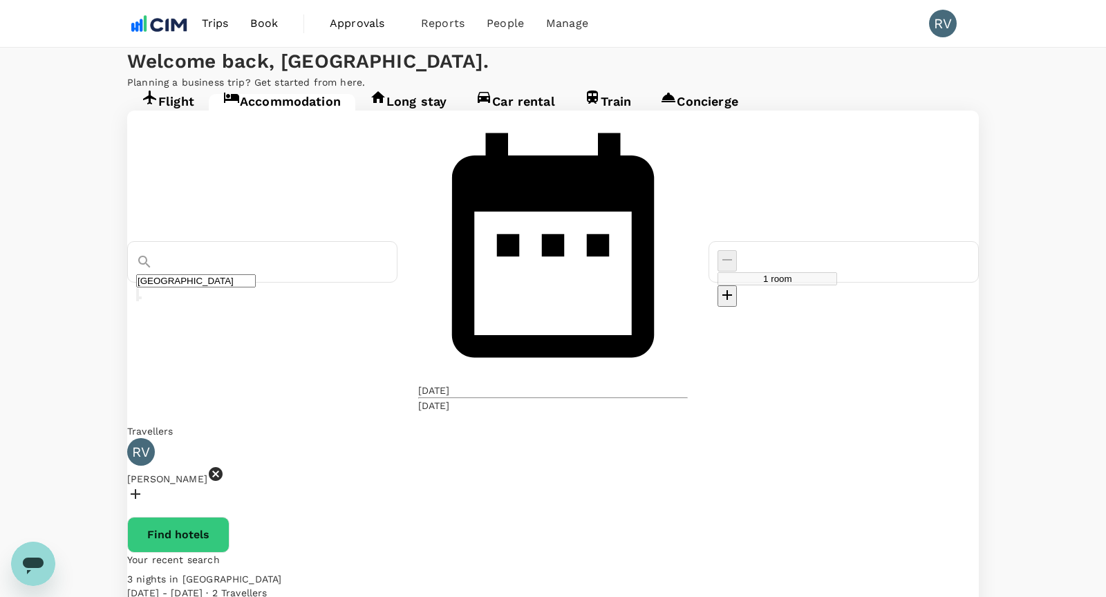
click at [222, 467] on icon at bounding box center [216, 474] width 14 height 14
type input "Sydney"
click at [222, 467] on icon at bounding box center [216, 474] width 14 height 14
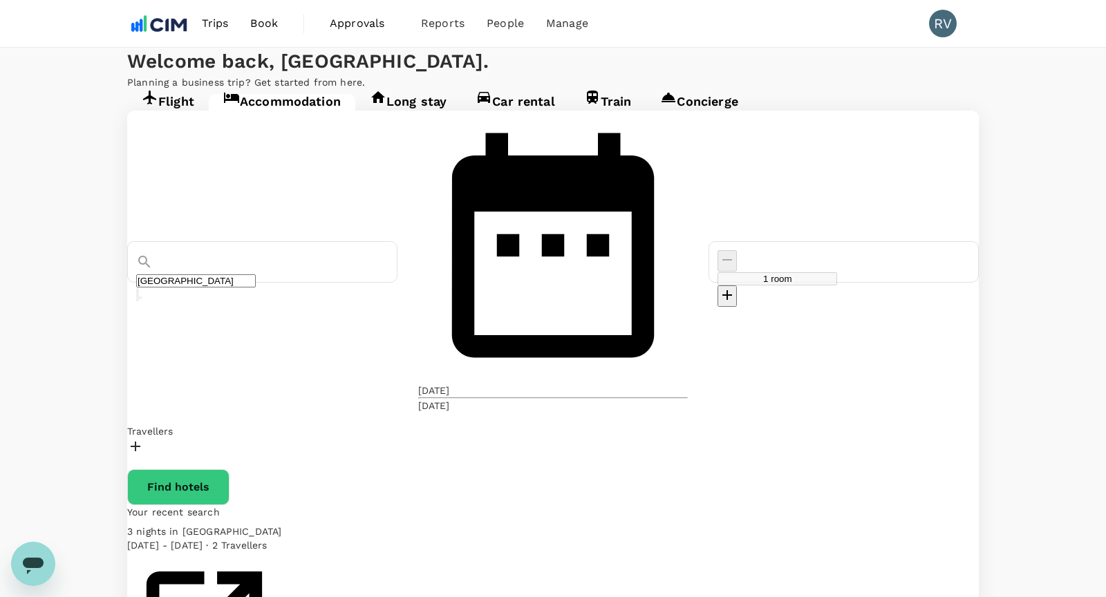
click at [211, 438] on div at bounding box center [552, 448] width 851 height 20
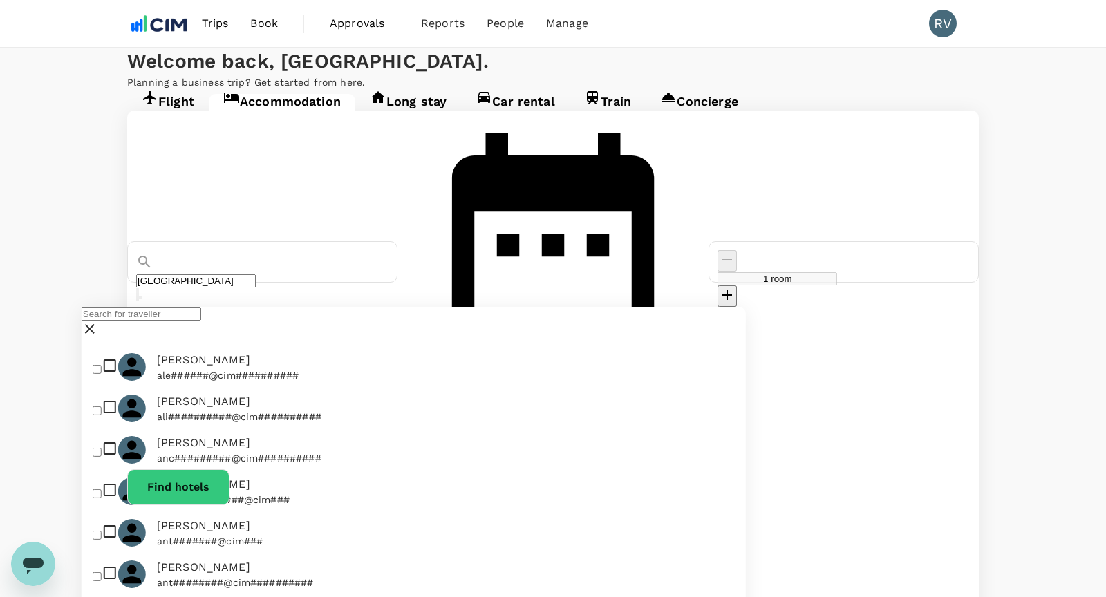
click at [182, 321] on input "text" at bounding box center [142, 313] width 120 height 13
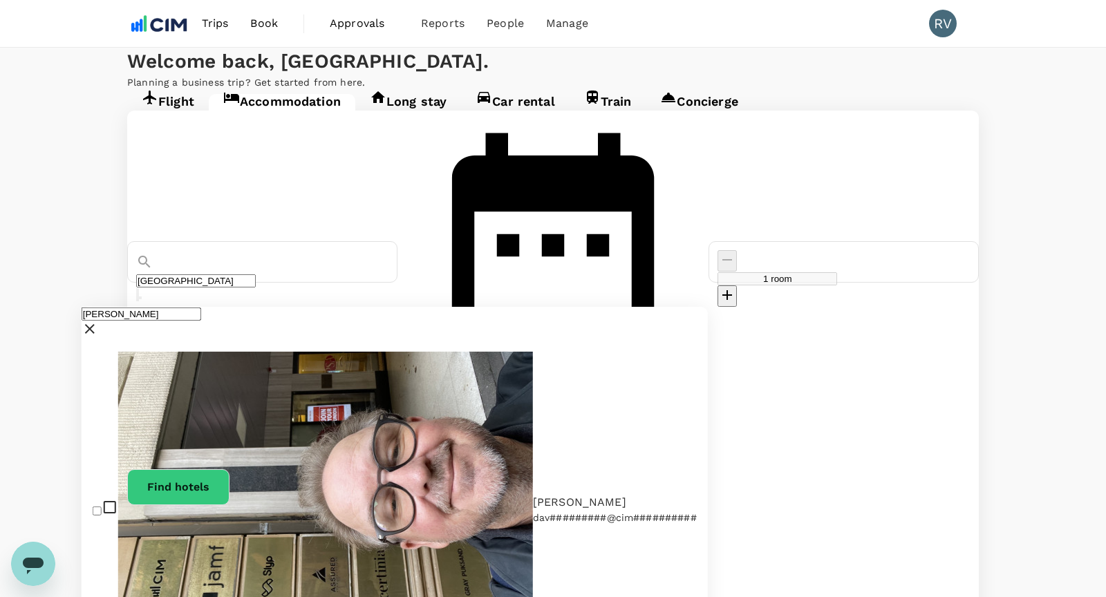
type input "david"
click at [533, 493] on span "David Wright" at bounding box center [615, 501] width 164 height 17
checkbox input "true"
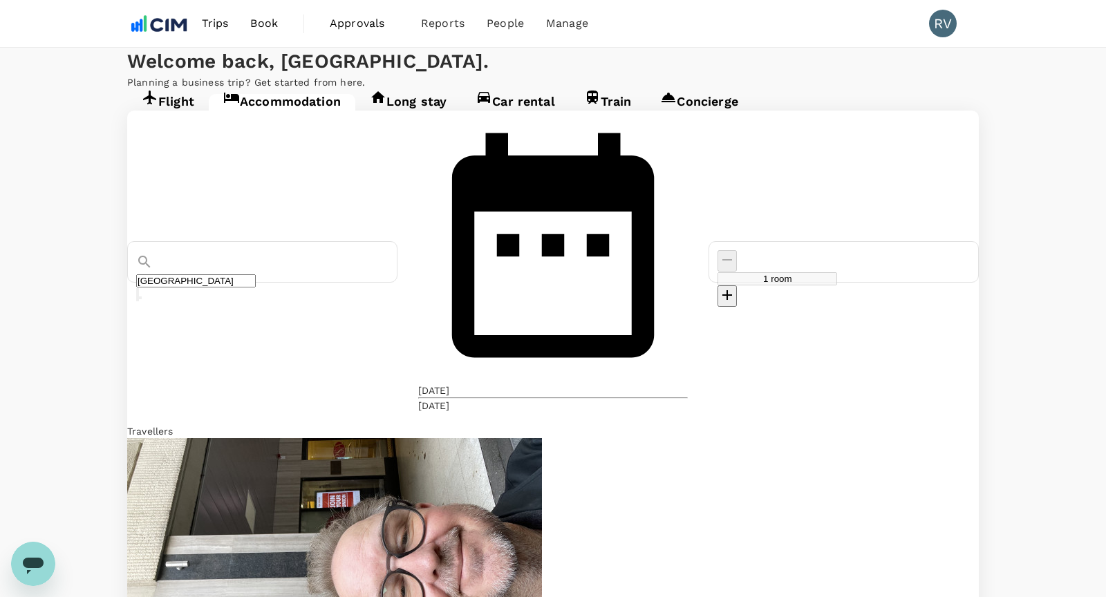
click at [450, 383] on div "10 Dec" at bounding box center [434, 390] width 32 height 14
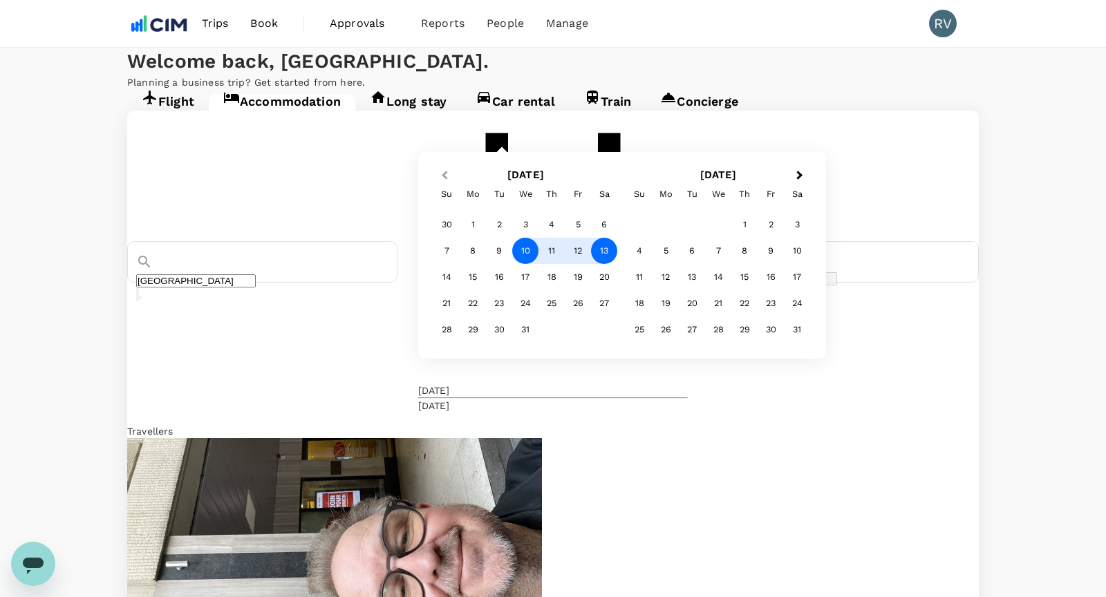
click at [454, 187] on button "Previous Month" at bounding box center [443, 176] width 22 height 22
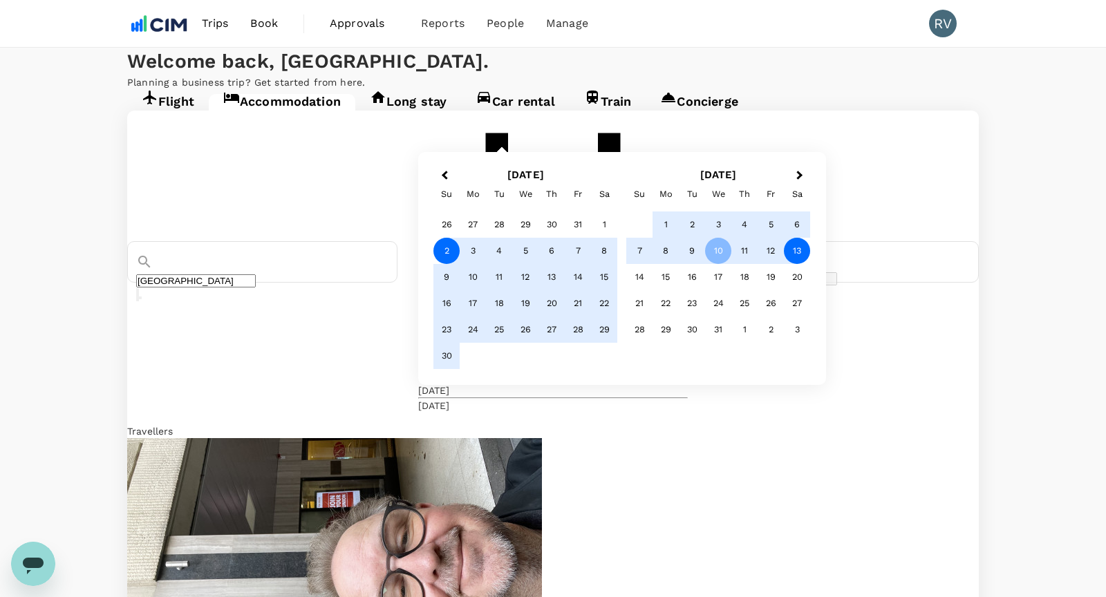
click at [459, 264] on div "2" at bounding box center [446, 251] width 26 height 26
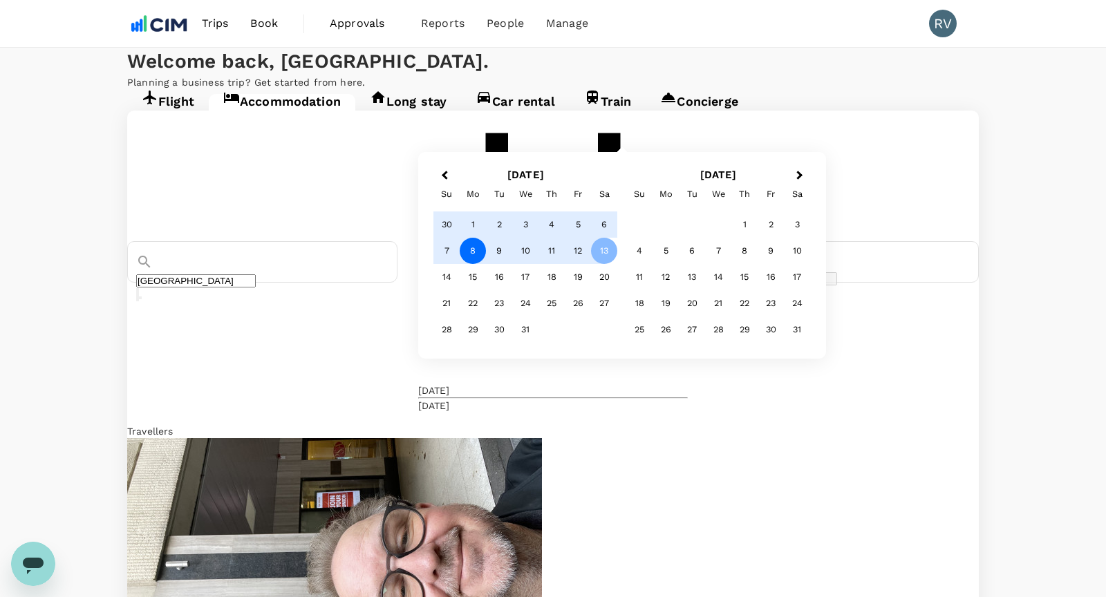
click at [486, 264] on div "8" at bounding box center [472, 251] width 26 height 26
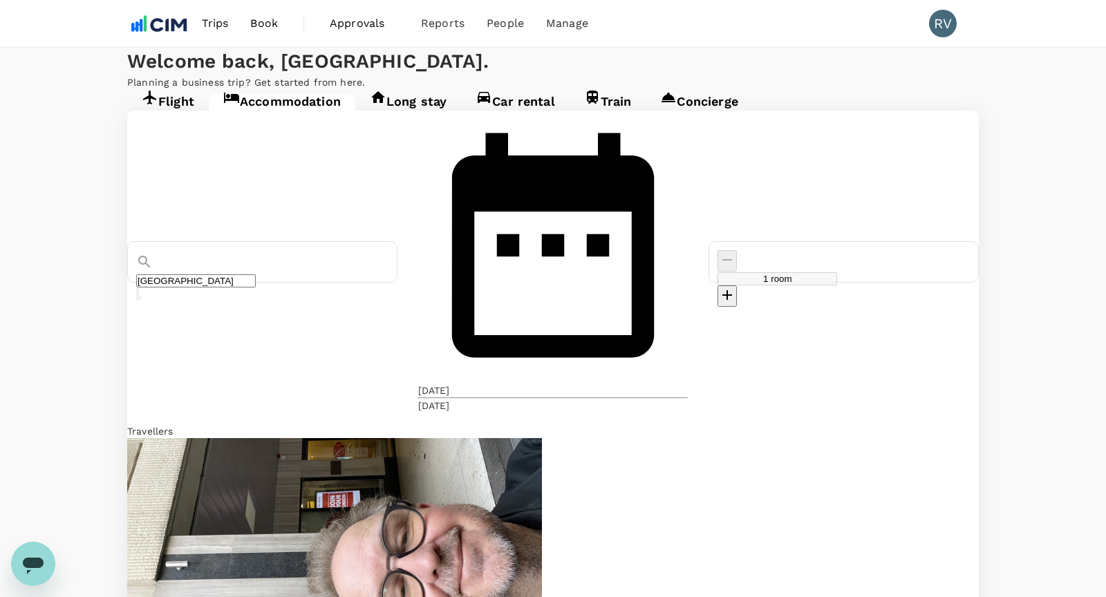
click at [450, 399] on div "08 Dec" at bounding box center [434, 406] width 32 height 14
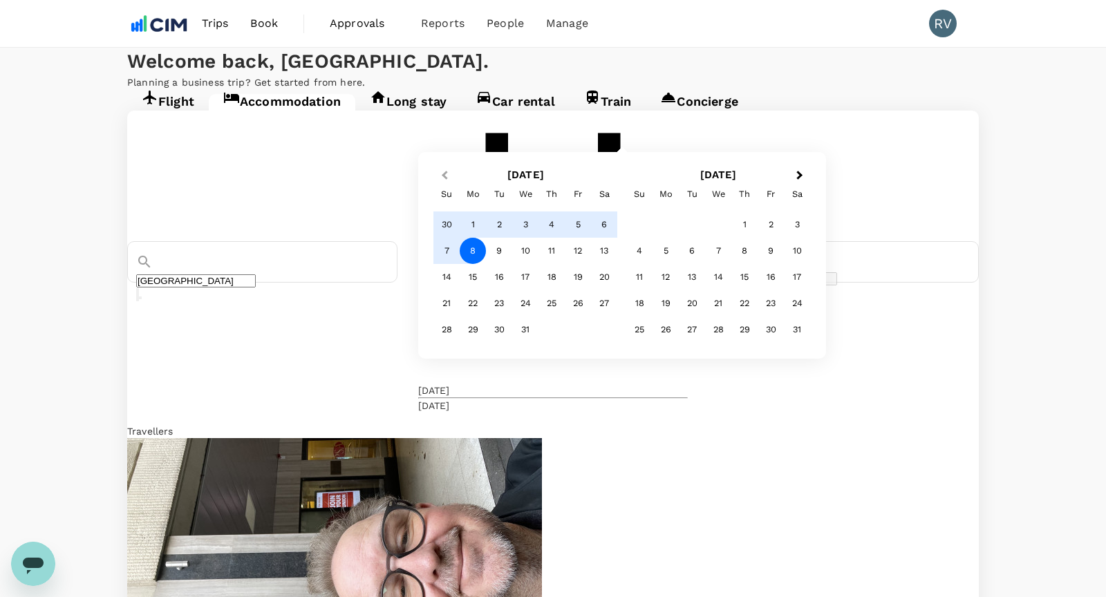
click at [454, 187] on button "Previous Month" at bounding box center [443, 176] width 22 height 22
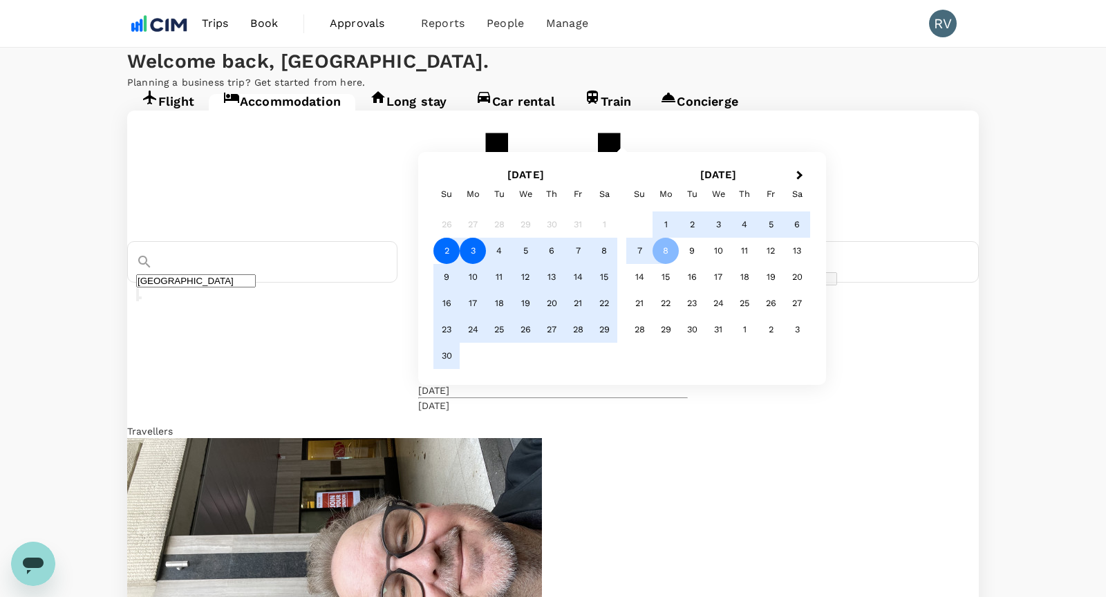
click at [486, 264] on div "3" at bounding box center [472, 251] width 26 height 26
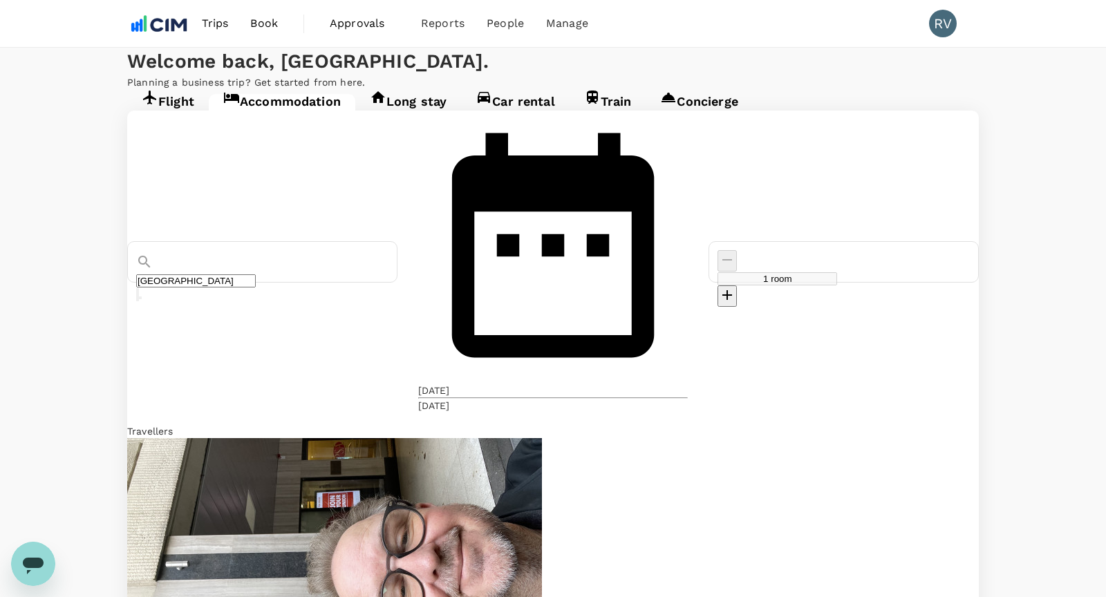
click at [256, 274] on input "Sydney" at bounding box center [196, 280] width 120 height 13
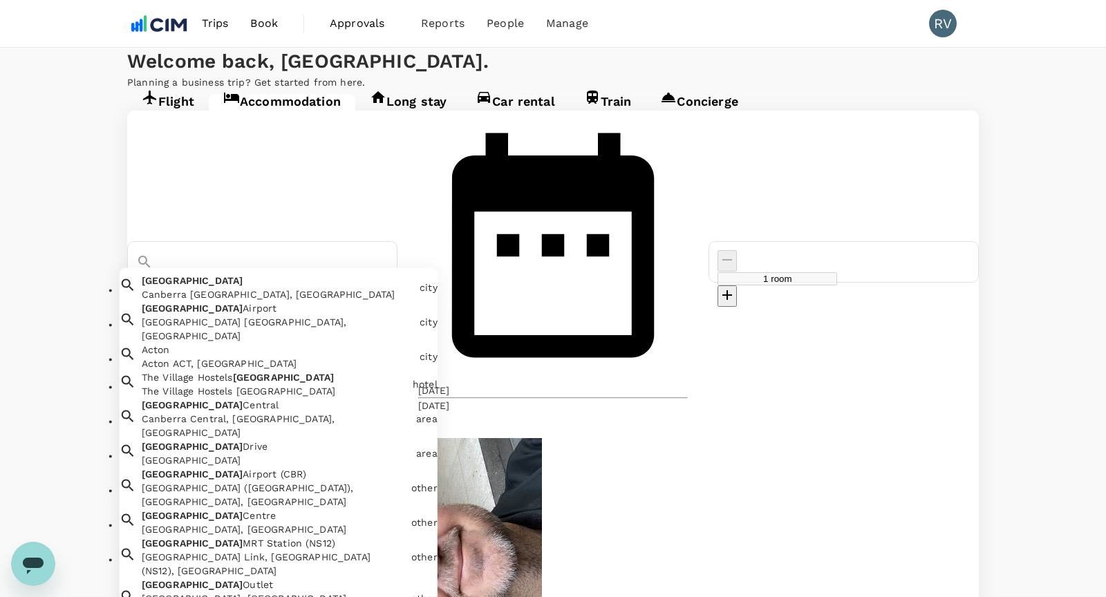
click at [303, 267] on div "Canberra Canberra ACT, Australia" at bounding box center [275, 283] width 278 height 33
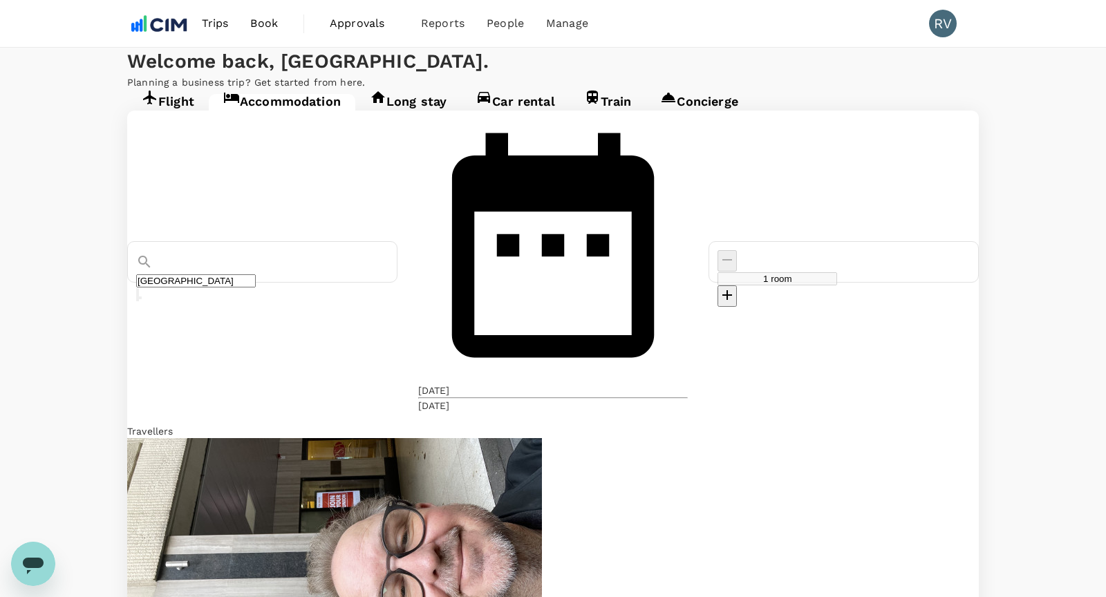
type input "Canberra"
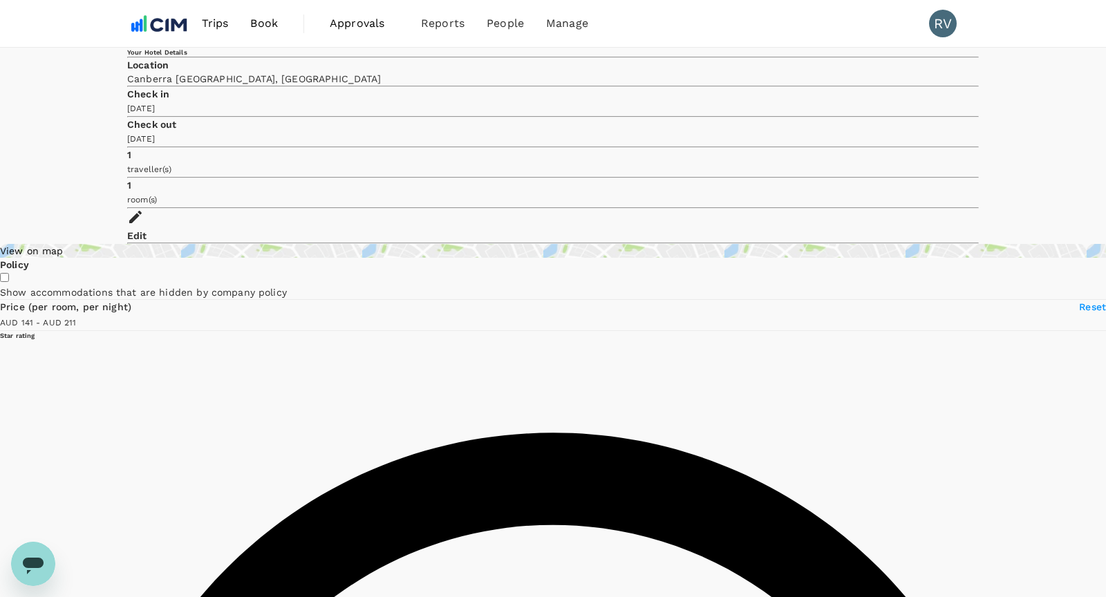
type input "211.12"
type input "131.12"
click at [209, 244] on div "View on map" at bounding box center [553, 251] width 1106 height 14
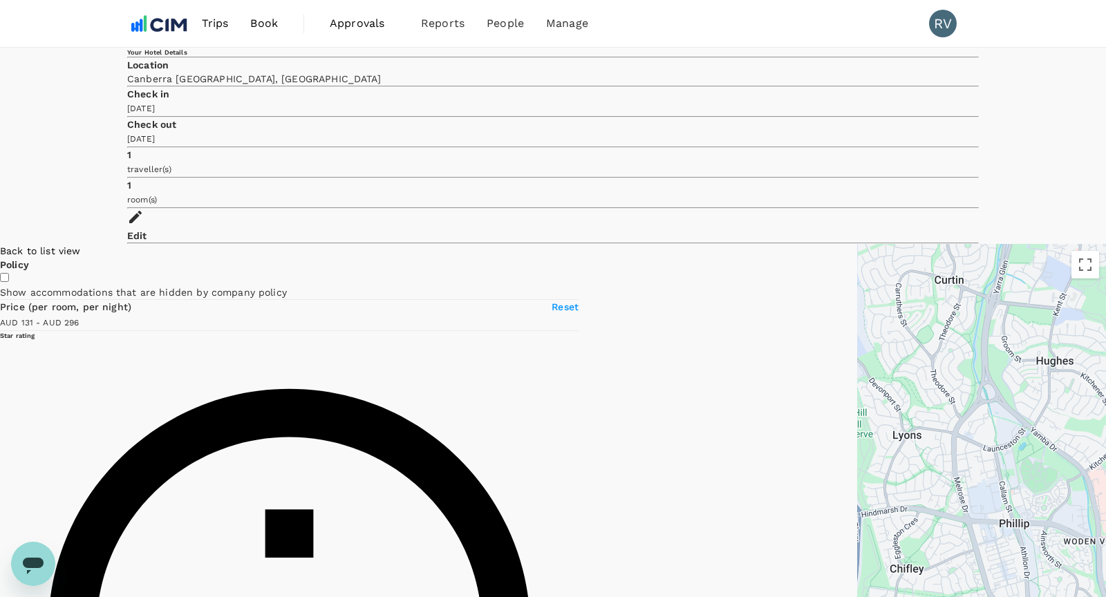
type input "295.94"
type input "96.94"
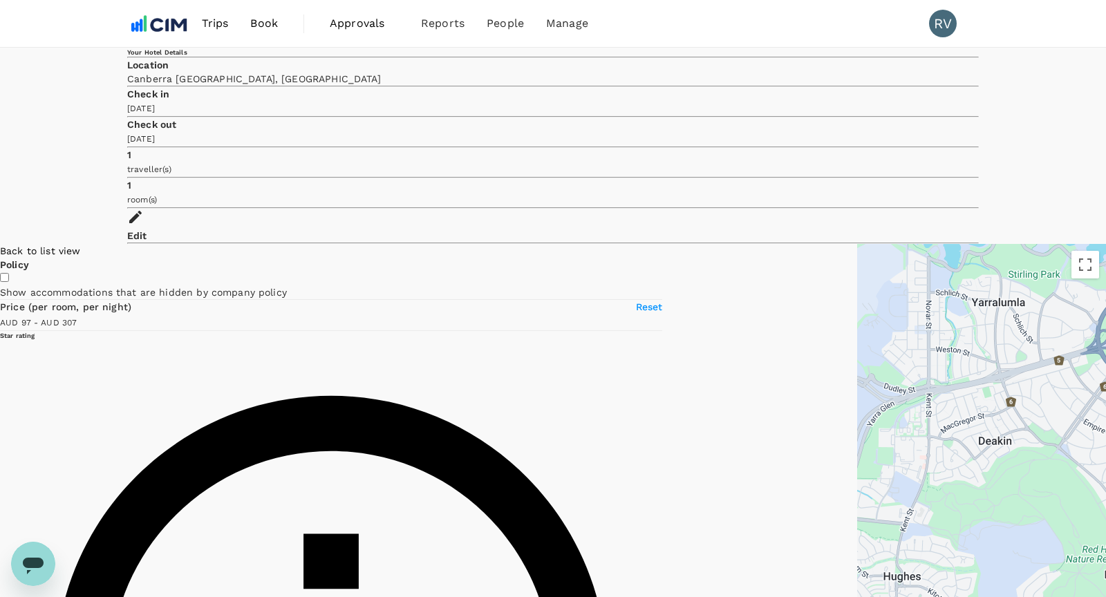
drag, startPoint x: 670, startPoint y: 295, endPoint x: 471, endPoint y: 522, distance: 301.7
click at [857, 522] on div at bounding box center [981, 473] width 249 height 459
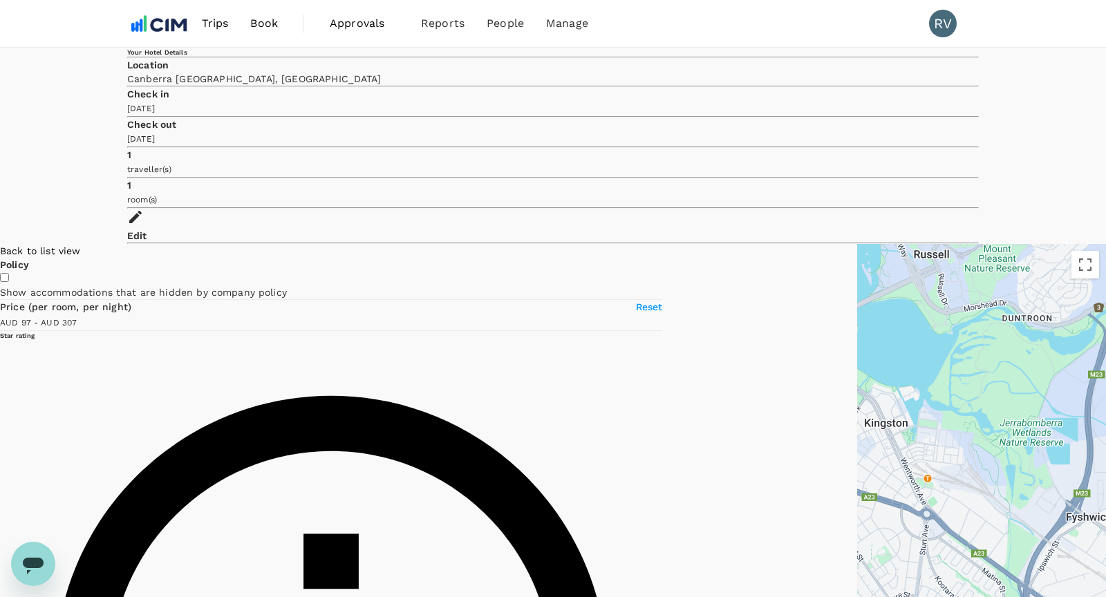
drag, startPoint x: 839, startPoint y: 382, endPoint x: 491, endPoint y: 402, distance: 348.1
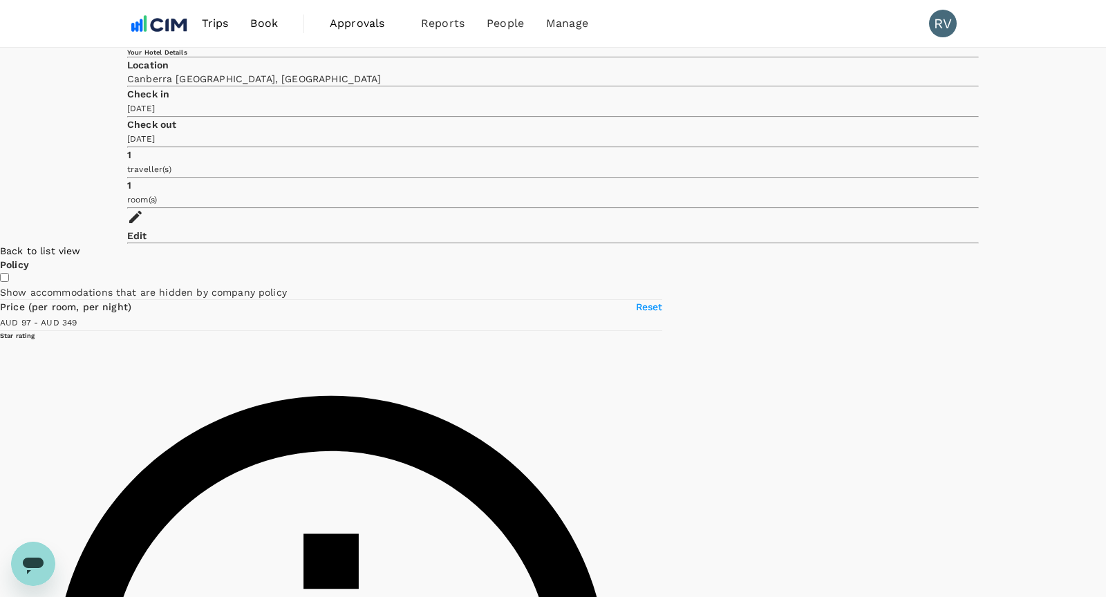
click at [1002, 436] on icon at bounding box center [1007, 443] width 10 height 14
click at [998, 458] on h6 "Adina Canberra Kingston" at bounding box center [998, 467] width 0 height 19
click at [959, 410] on icon at bounding box center [964, 417] width 10 height 14
click at [956, 432] on h6 "[GEOGRAPHIC_DATA]" at bounding box center [956, 435] width 0 height 6
type input "347.78"
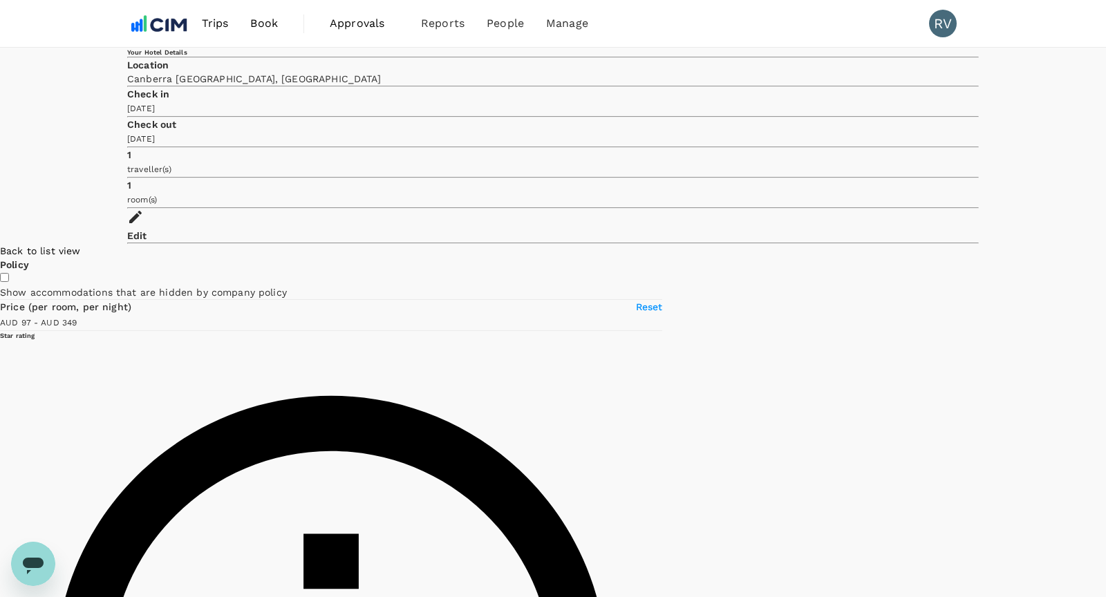
click at [959, 410] on icon at bounding box center [964, 417] width 10 height 14
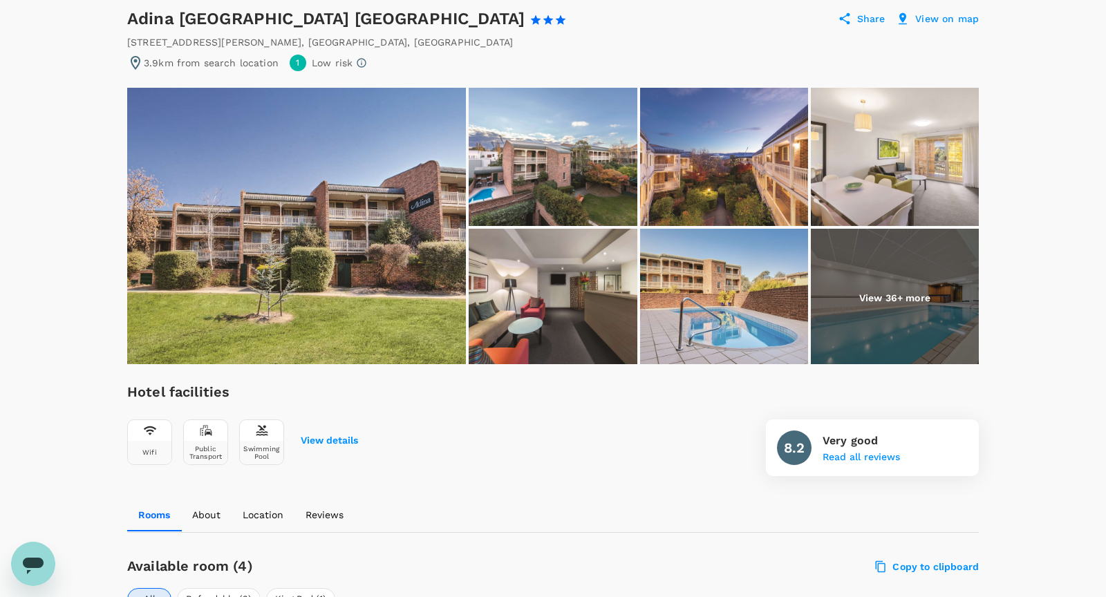
scroll to position [83, 0]
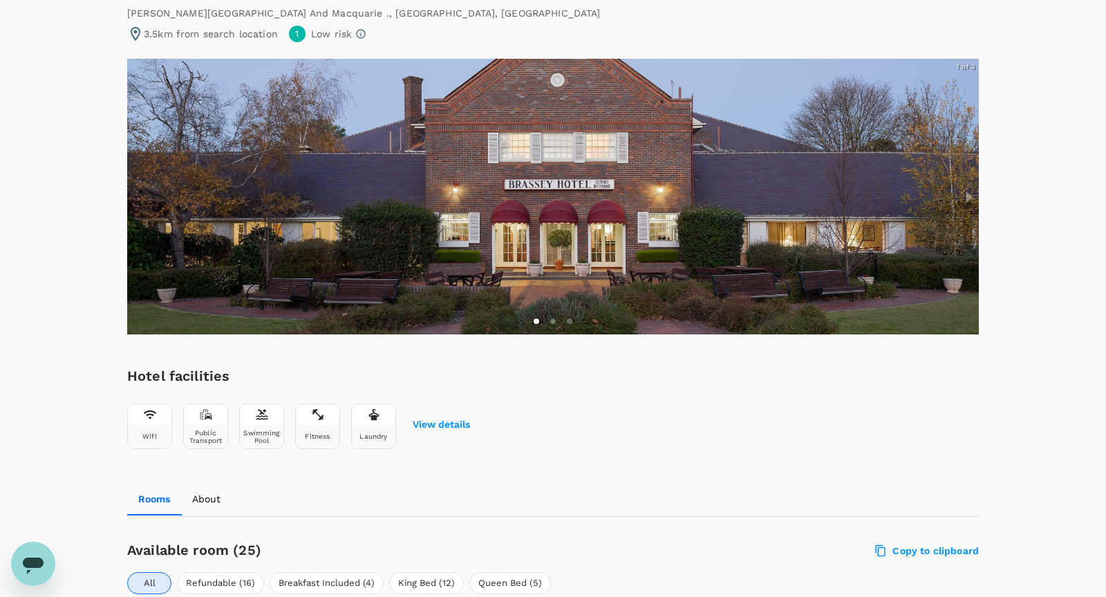
scroll to position [146, 0]
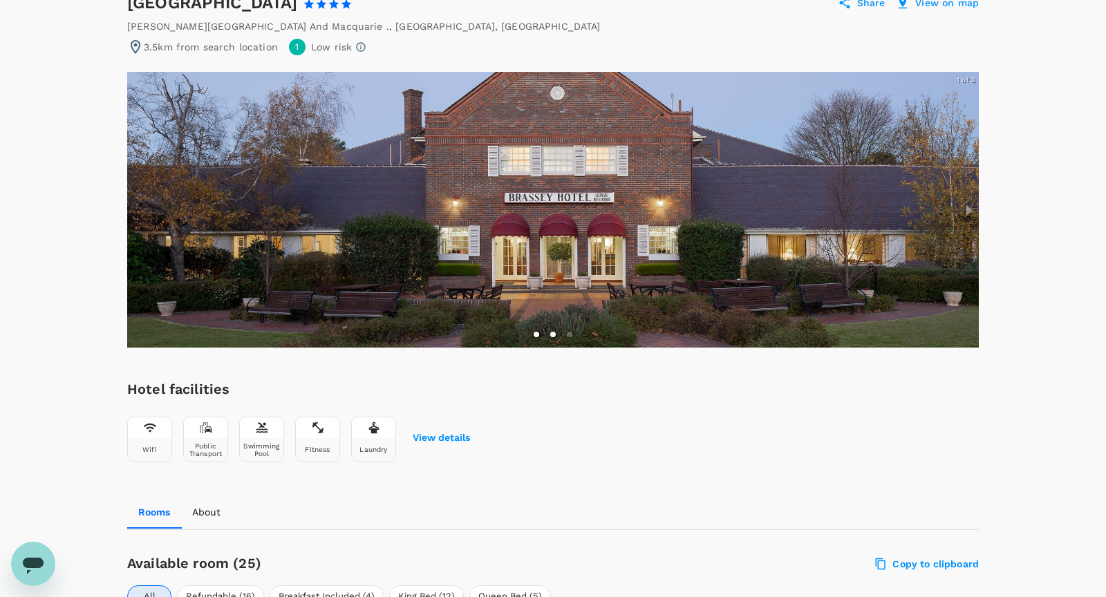
click at [552, 333] on li "slide item 2" at bounding box center [553, 335] width 6 height 6
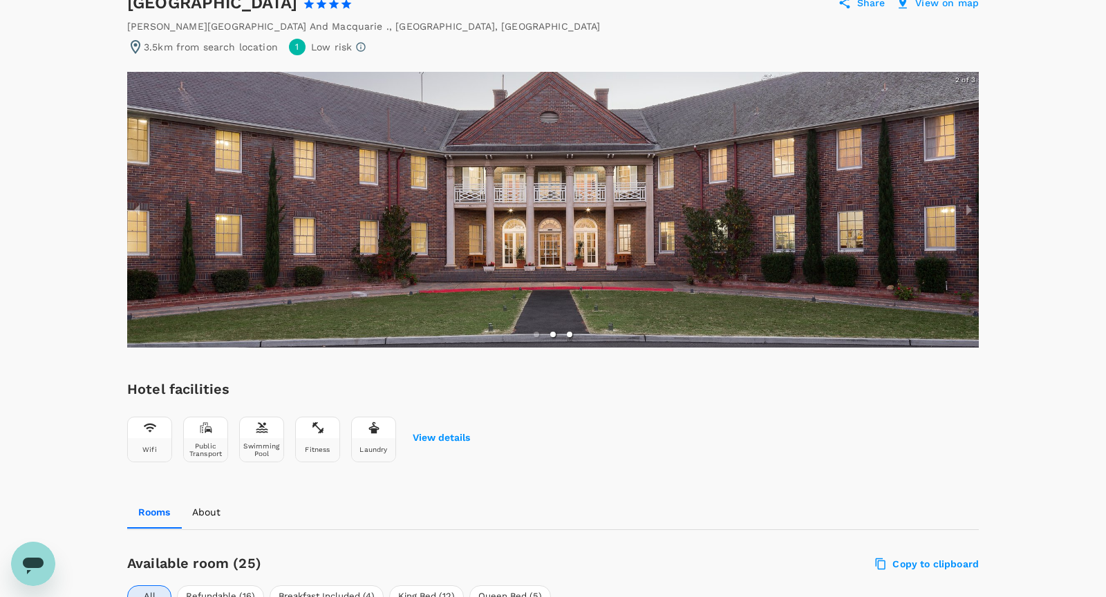
click at [567, 333] on li "slide item 3" at bounding box center [570, 335] width 6 height 6
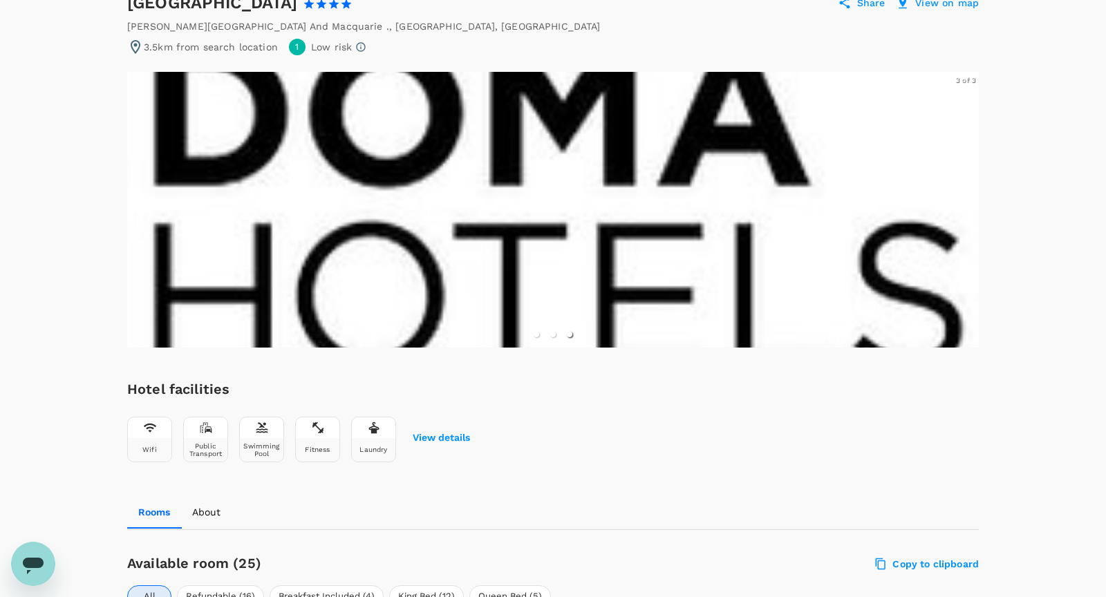
scroll to position [230, 0]
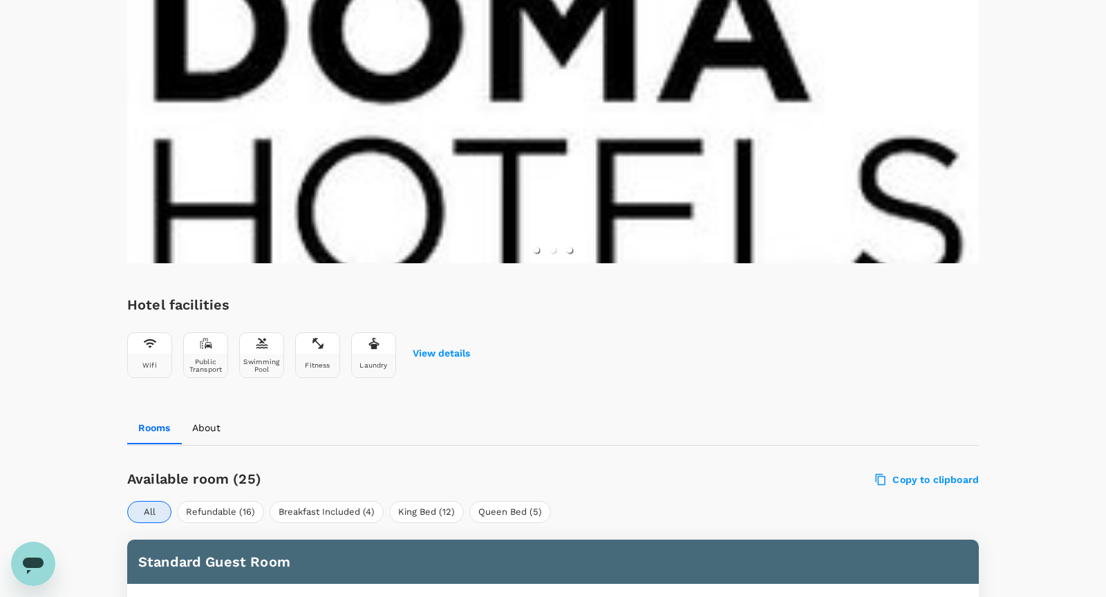
click at [536, 249] on li "slide item 1" at bounding box center [536, 250] width 6 height 6
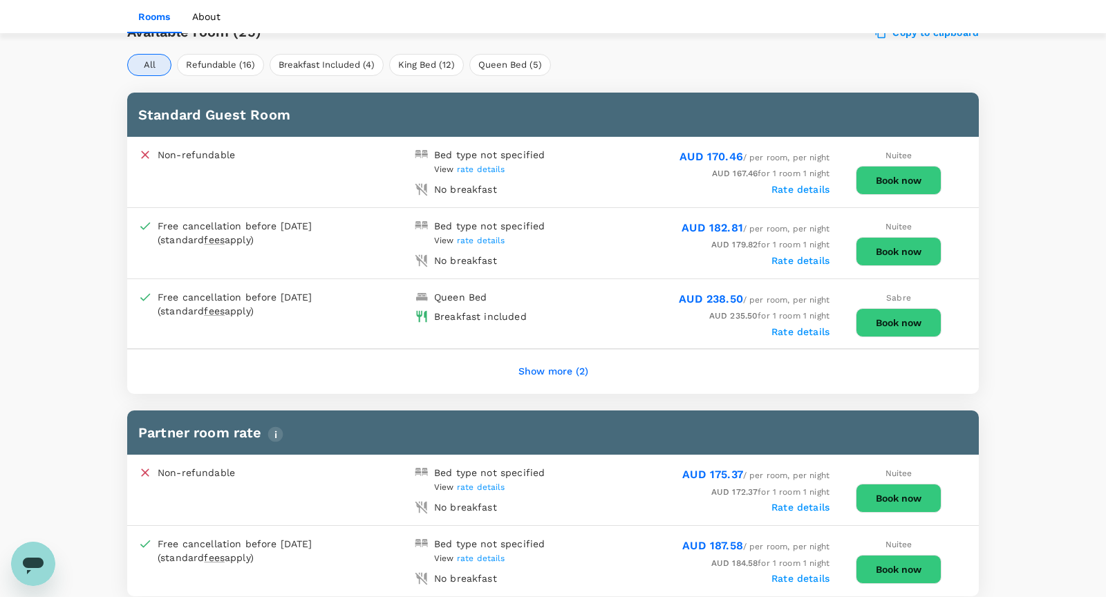
scroll to position [672, 0]
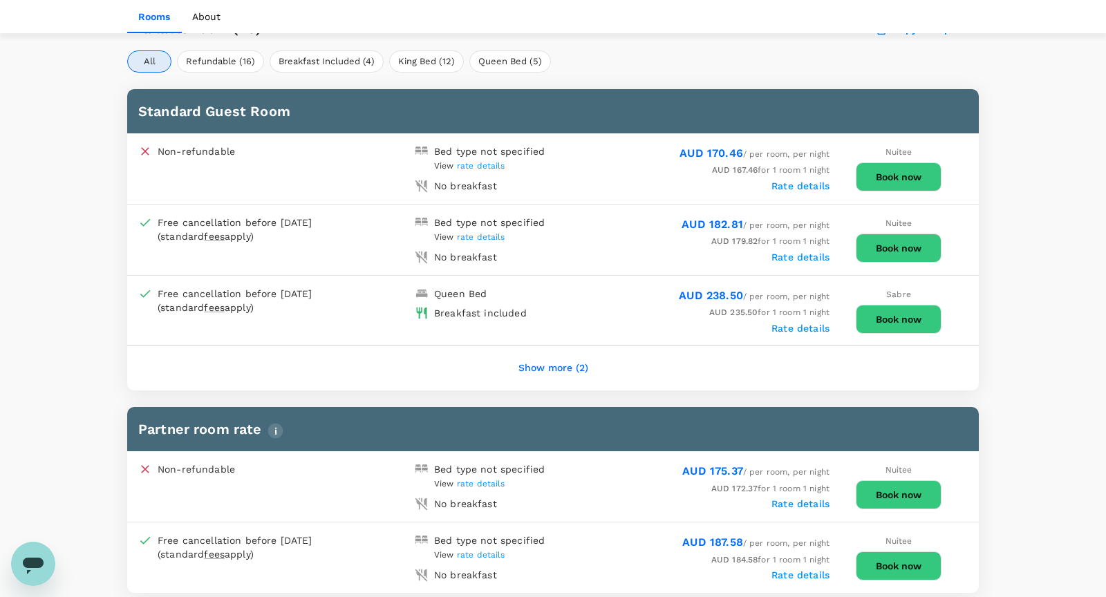
scroll to position [679, 0]
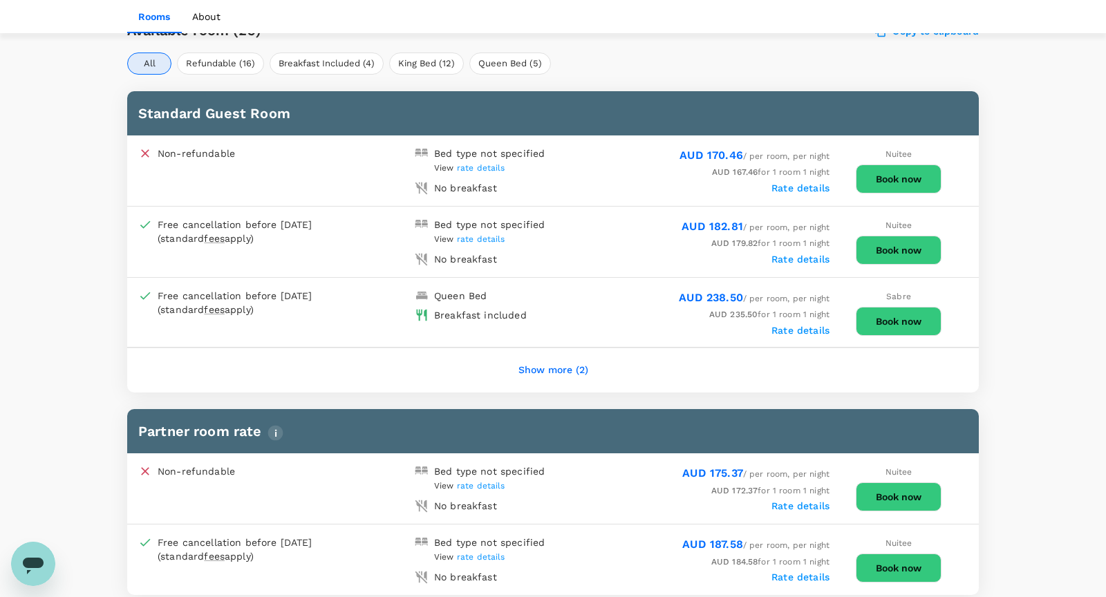
click at [888, 241] on button "Book now" at bounding box center [898, 250] width 86 height 29
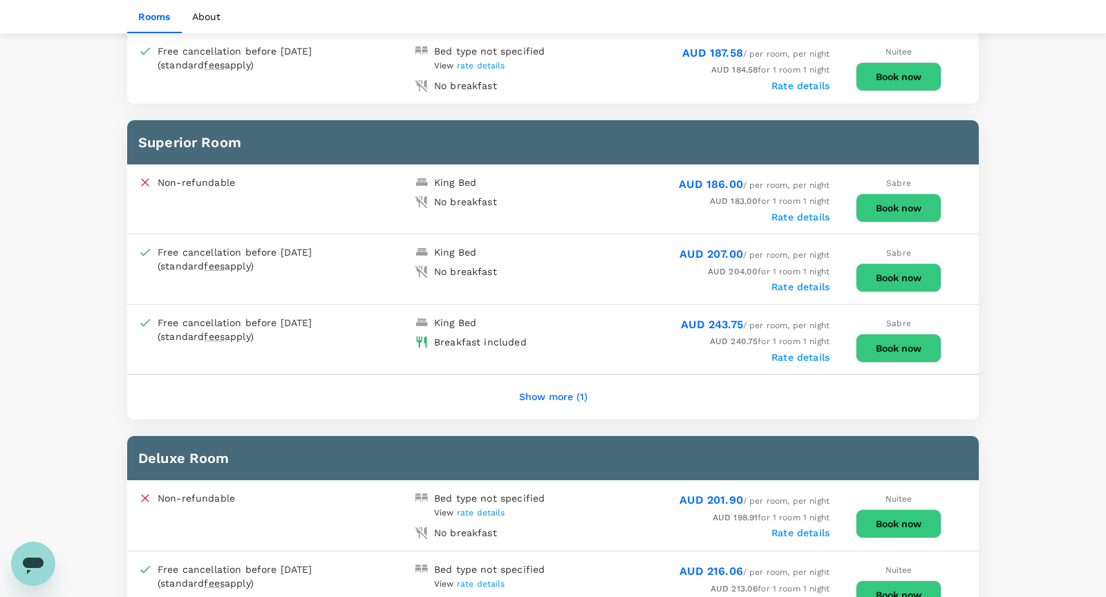
scroll to position [1173, 0]
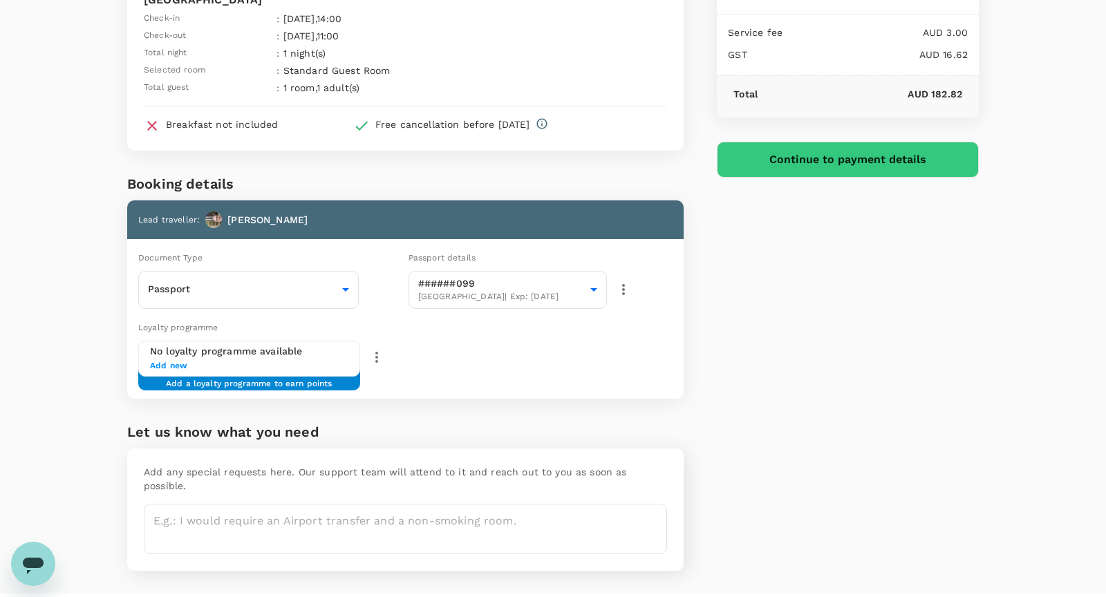
scroll to position [130, 0]
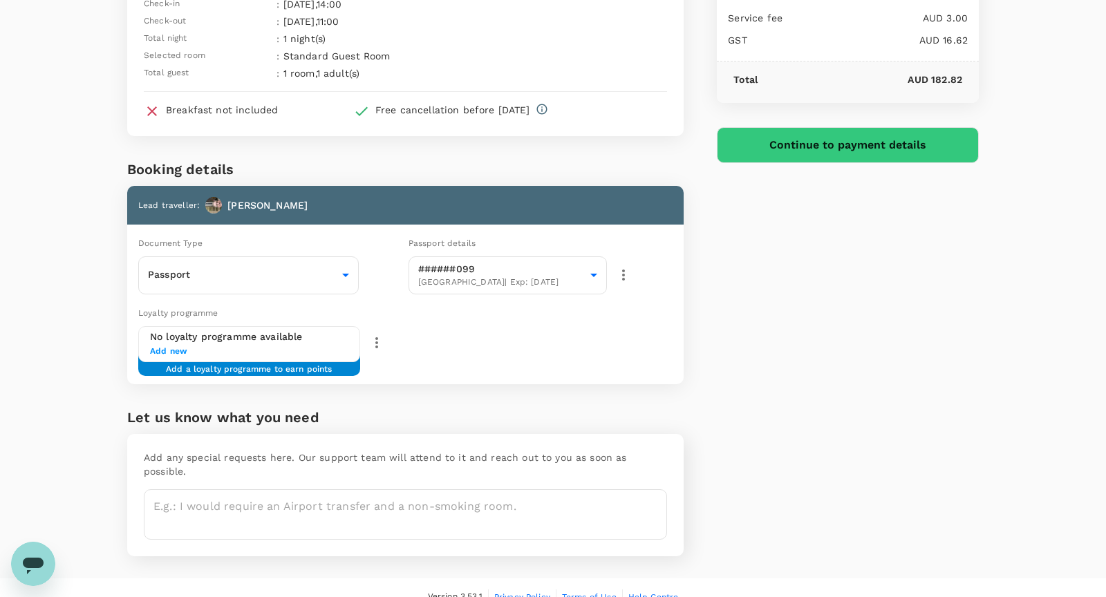
click at [183, 345] on span "Add new" at bounding box center [249, 352] width 198 height 14
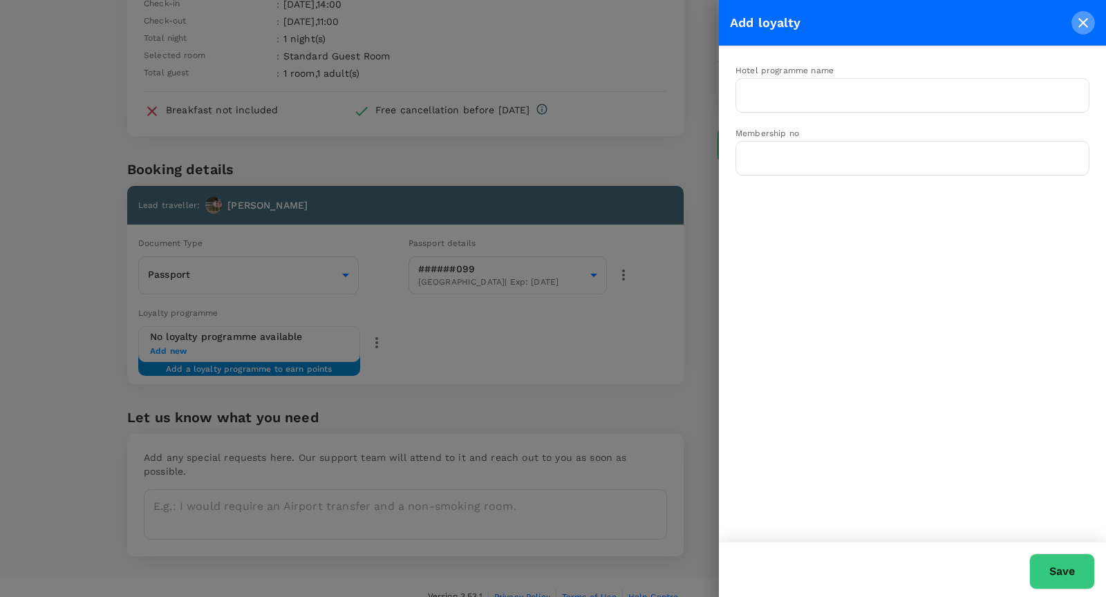
click at [1079, 23] on icon "close" at bounding box center [1082, 23] width 17 height 17
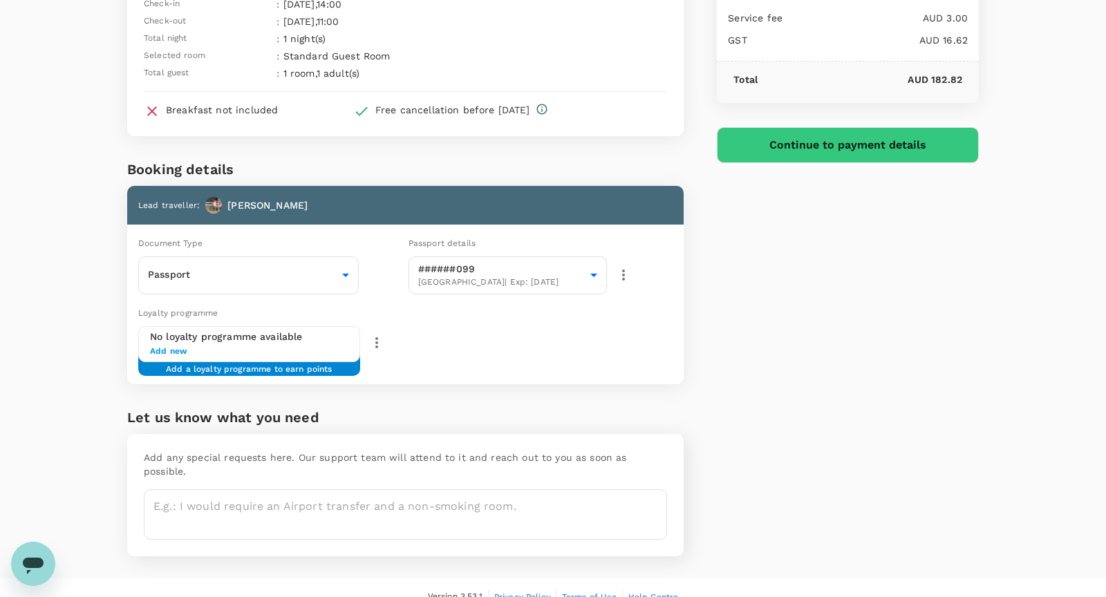
click at [52, 464] on div "You've selected Brassey Hotel Check-in : 02 Nov 2025 , 14:00 Check-out : 03 Nov…" at bounding box center [553, 239] width 1106 height 679
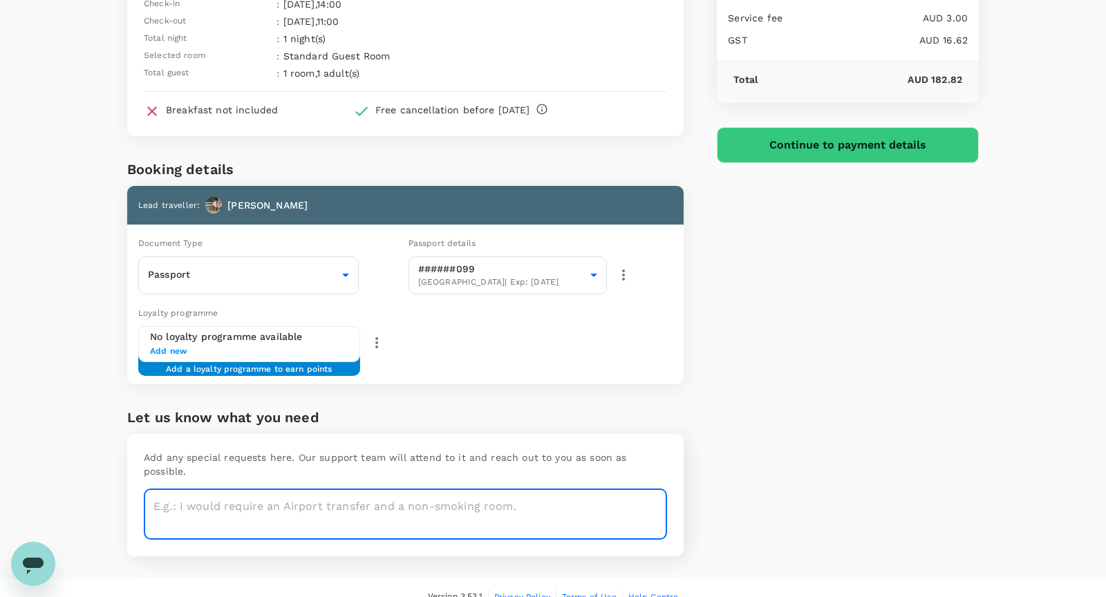
click at [395, 491] on textarea at bounding box center [405, 514] width 523 height 50
type textarea "Q"
type textarea "A queen or king bed if possible please."
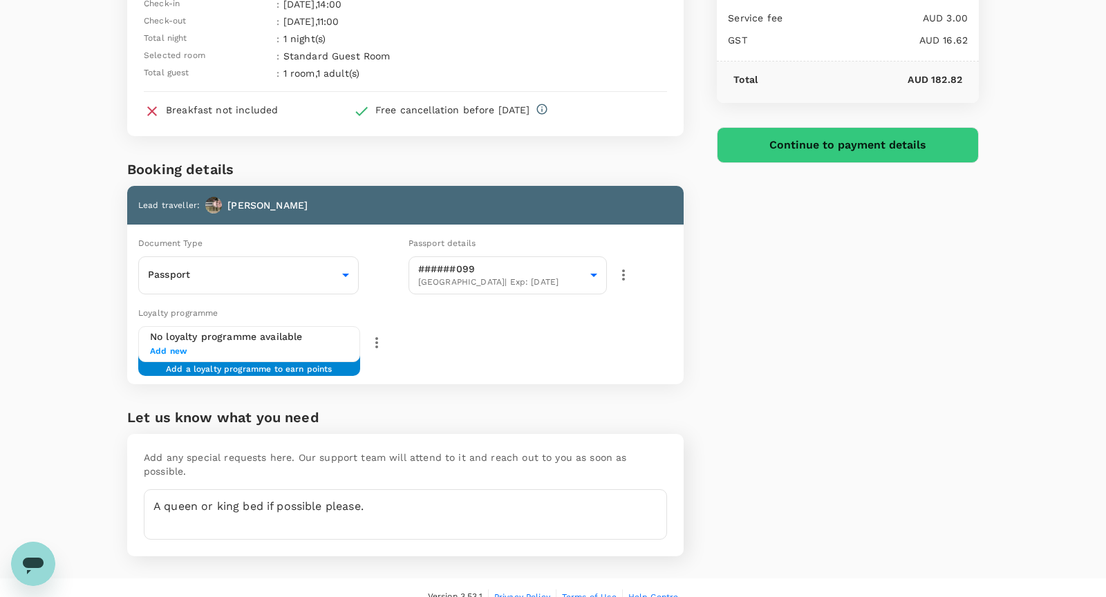
click at [786, 439] on div "Price Summary Total 1 night(s) x 1 room(s) AUD 163.20 Service fee AUD 3.00 GST …" at bounding box center [830, 239] width 295 height 679
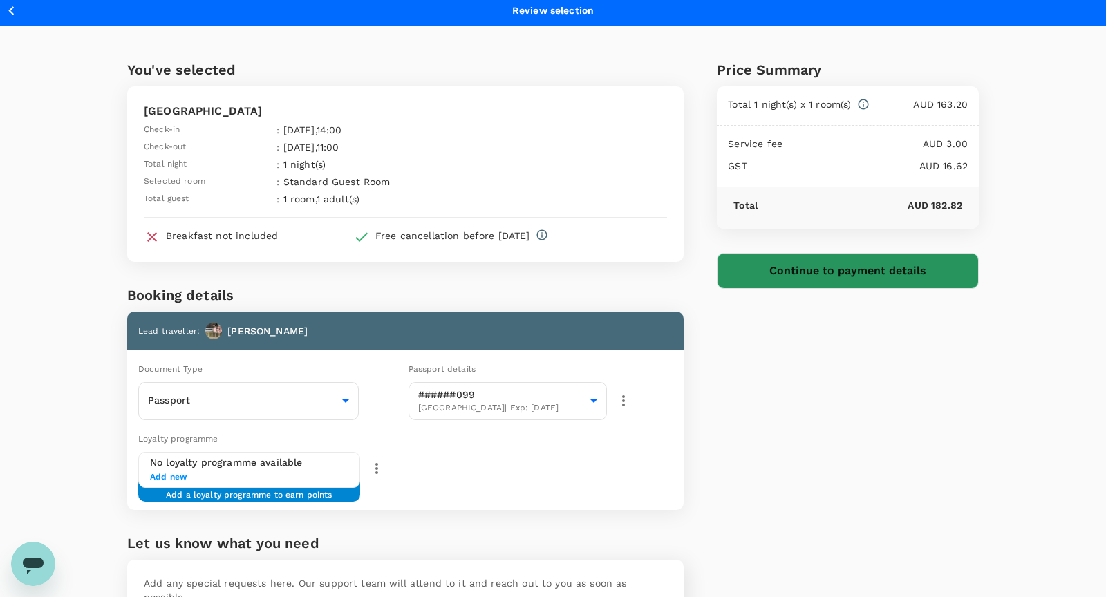
click at [788, 270] on button "Continue to payment details" at bounding box center [848, 271] width 262 height 36
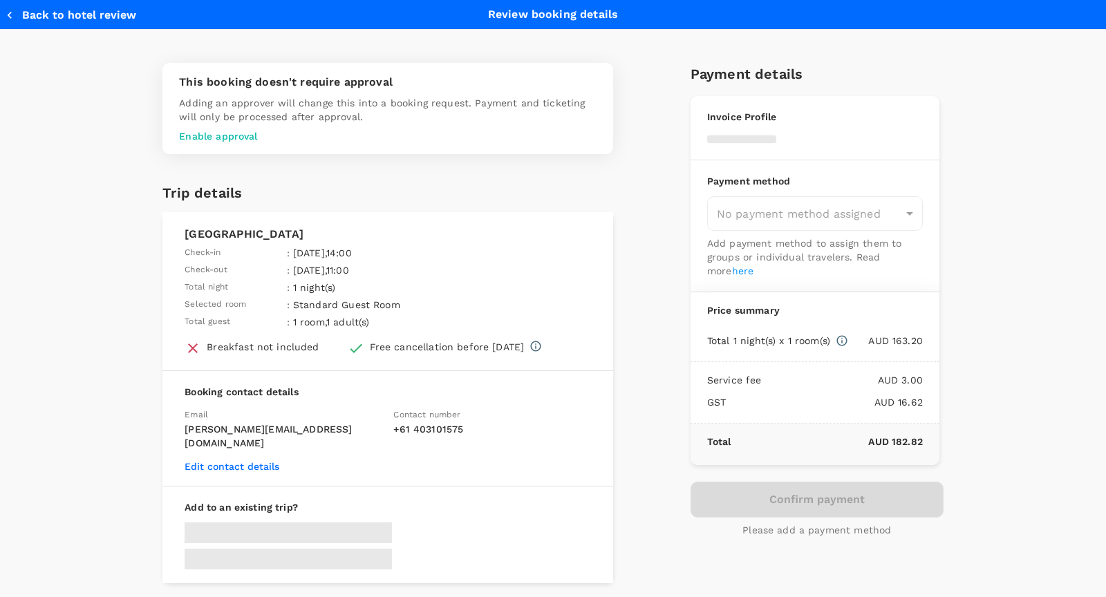
type input "9d51951c-1a73-4063-93b0-e8c00ed88a55"
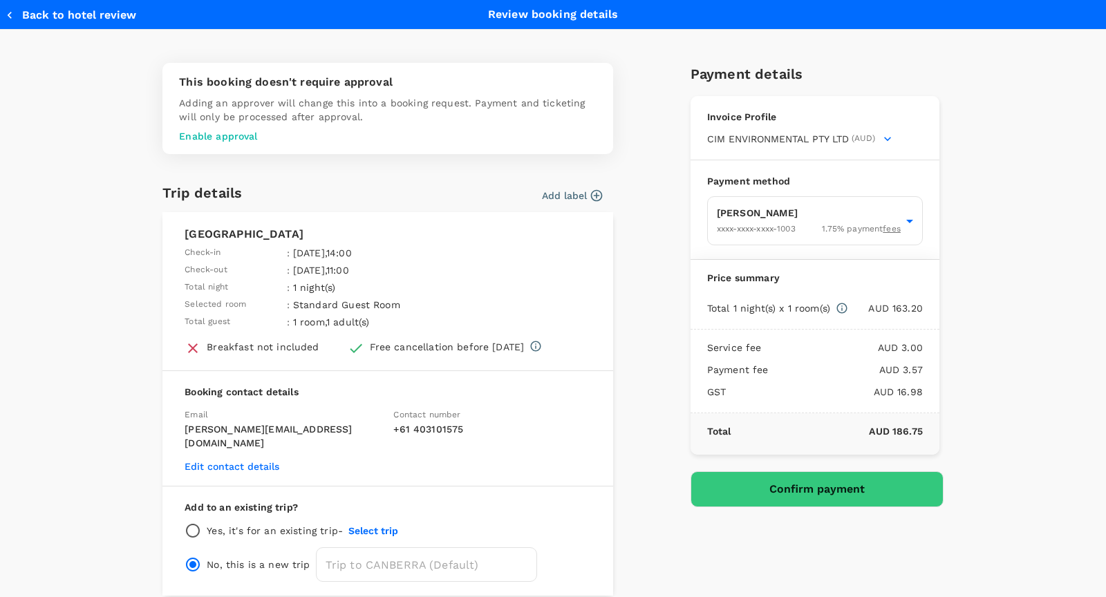
scroll to position [45, 0]
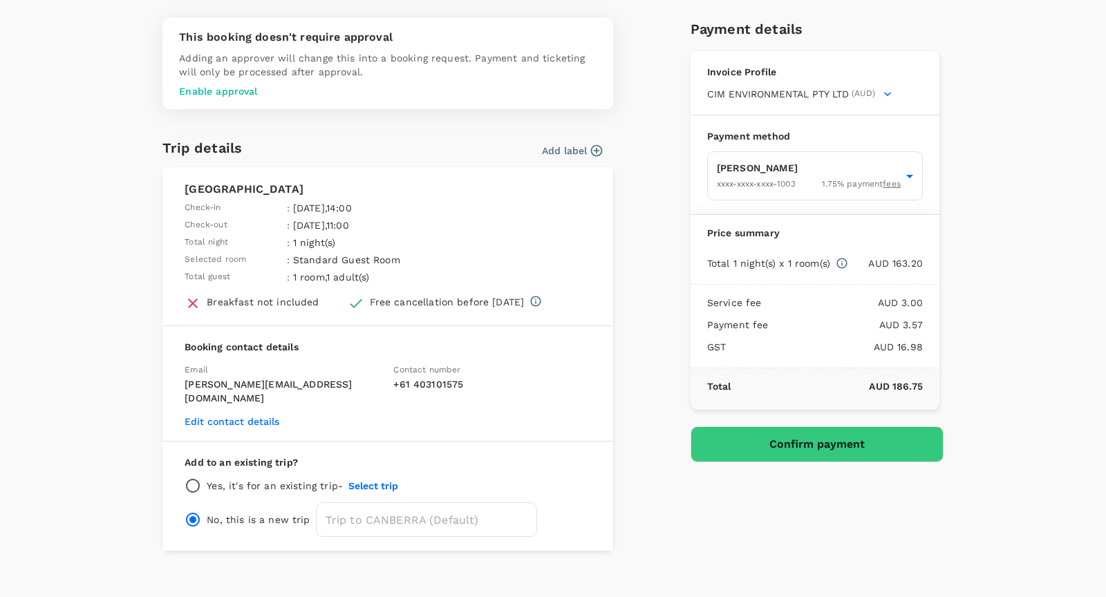
click at [249, 416] on button "Edit contact details" at bounding box center [231, 421] width 95 height 11
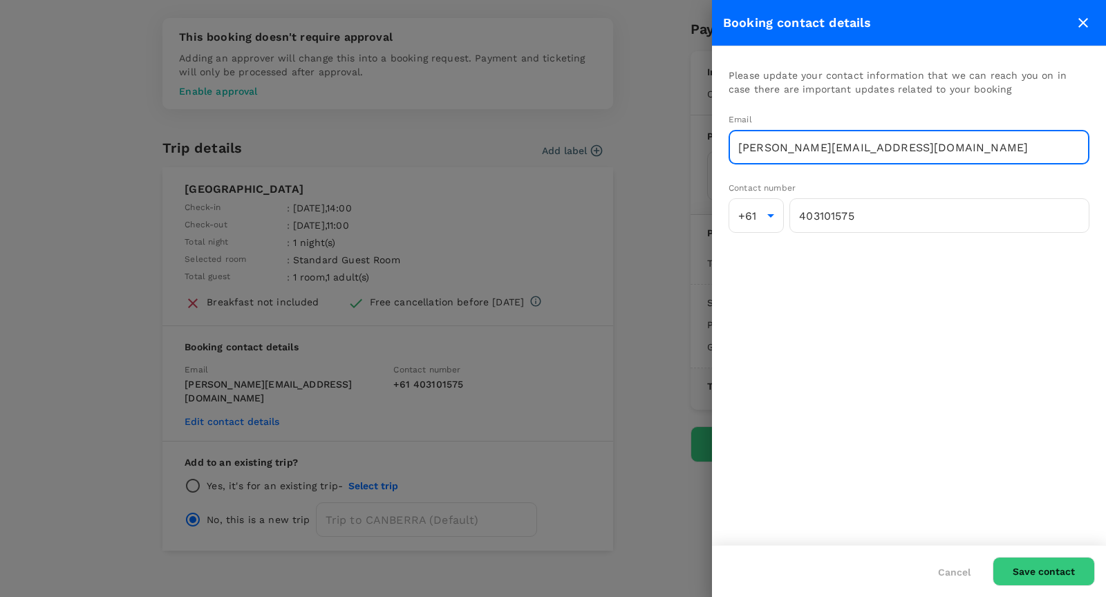
click at [781, 151] on input "rochelle.verity@cimenviro.com" at bounding box center [908, 147] width 361 height 35
type input "david.wright@cimenviro.com"
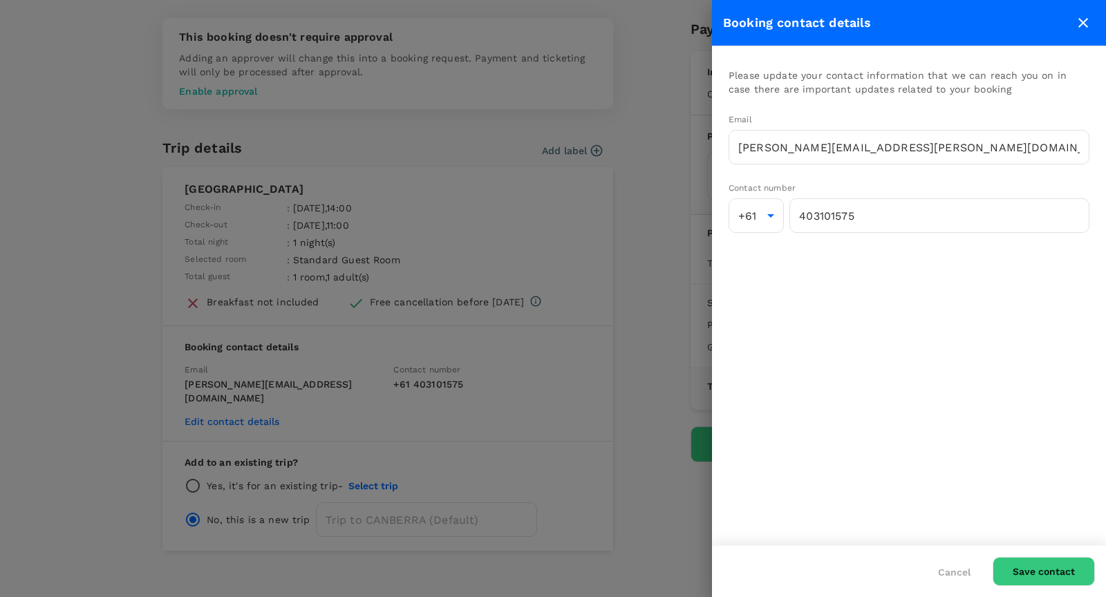
click at [960, 384] on div "Please update your contact information that we can reach you on in case there a…" at bounding box center [909, 295] width 394 height 499
click at [880, 225] on input "403101575" at bounding box center [939, 215] width 300 height 35
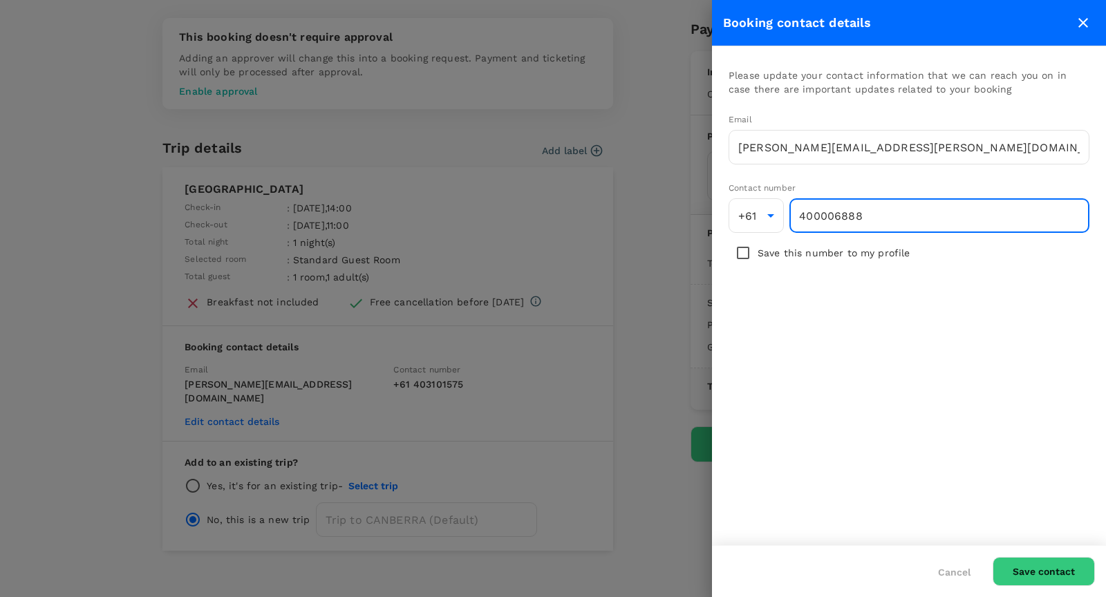
type input "400006888"
click at [942, 397] on div "Please update your contact information that we can reach you on in case there a…" at bounding box center [909, 295] width 394 height 499
click at [1030, 571] on button "Save contact" at bounding box center [1043, 571] width 102 height 29
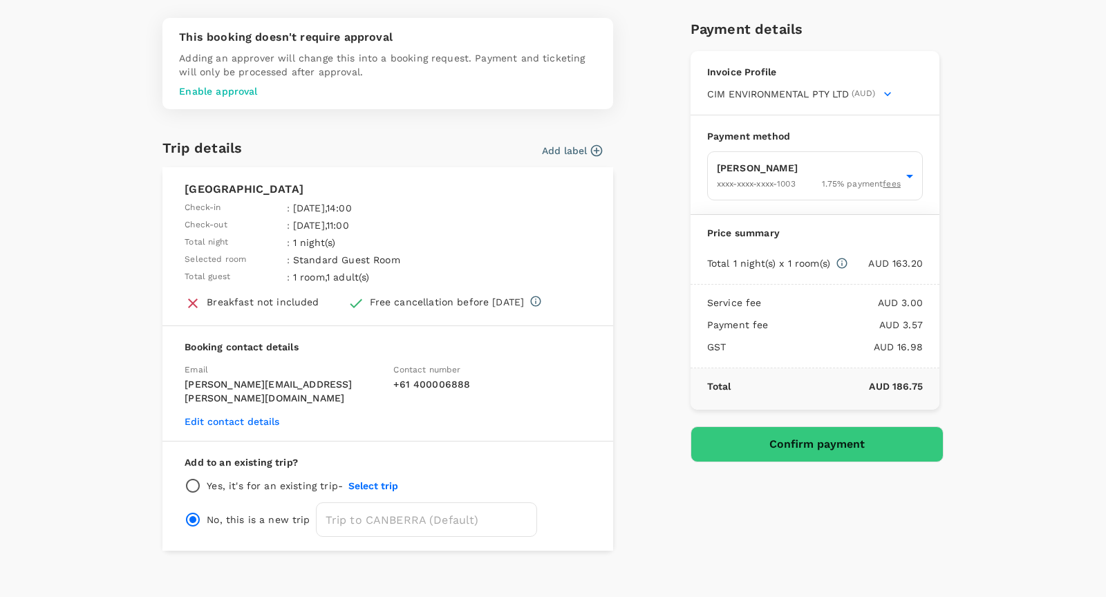
click at [126, 363] on div "This booking doesn't require approval Adding an approver will change this into …" at bounding box center [553, 284] width 884 height 533
click at [196, 477] on input "radio" at bounding box center [192, 485] width 17 height 17
radio input "true"
radio input "false"
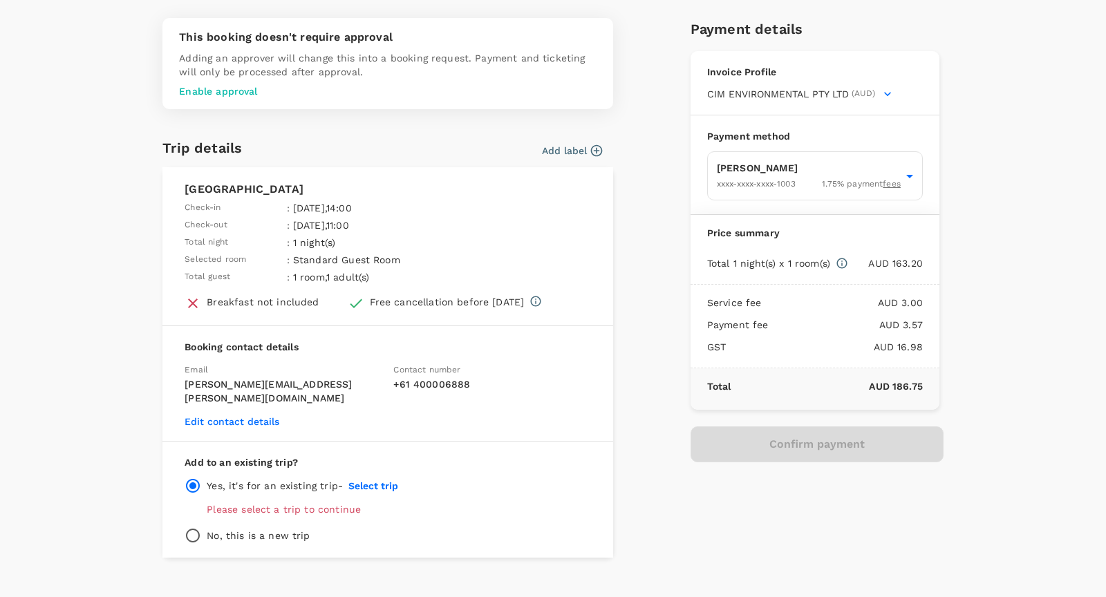
click at [375, 480] on button "Select trip" at bounding box center [373, 485] width 50 height 11
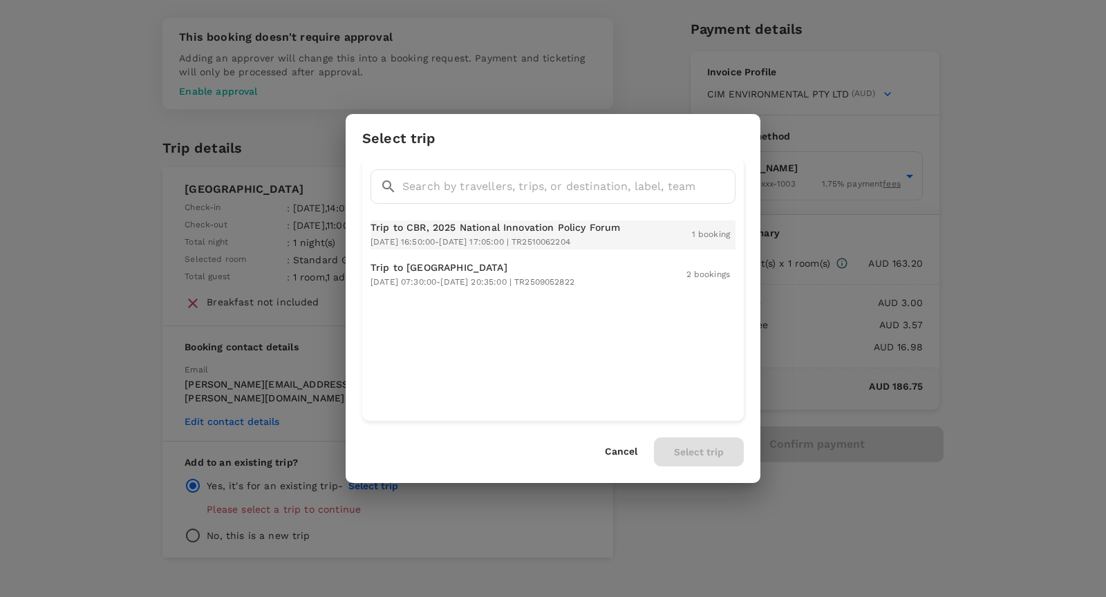
click at [453, 238] on span "2025-11-02 16:50:00 - 2025-11-03 17:05:00 | TR2510062204" at bounding box center [470, 242] width 200 height 10
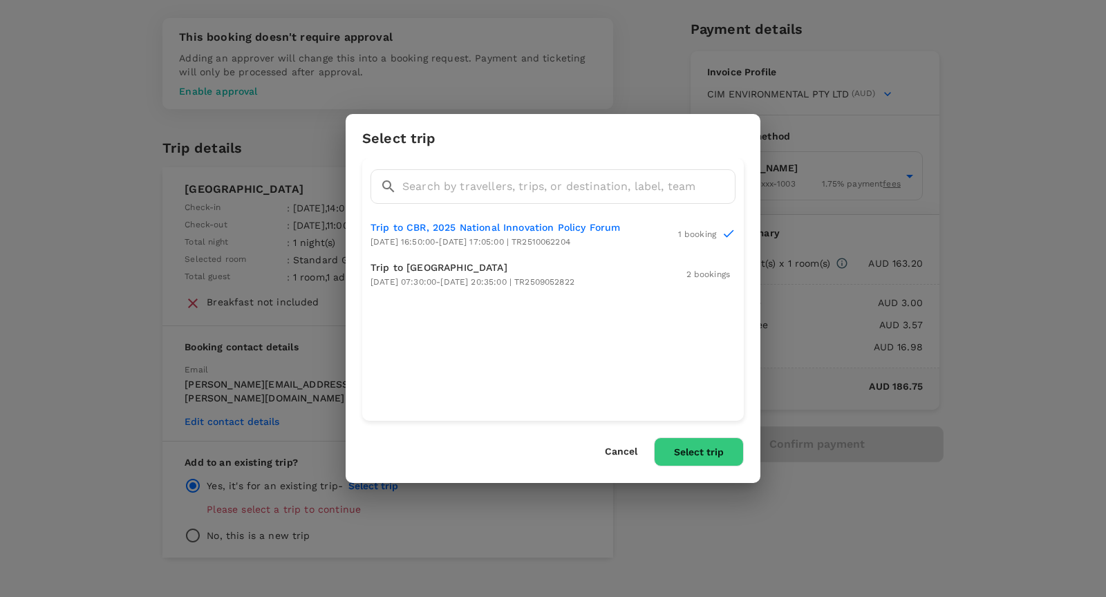
click at [675, 452] on button "Select trip" at bounding box center [699, 451] width 90 height 29
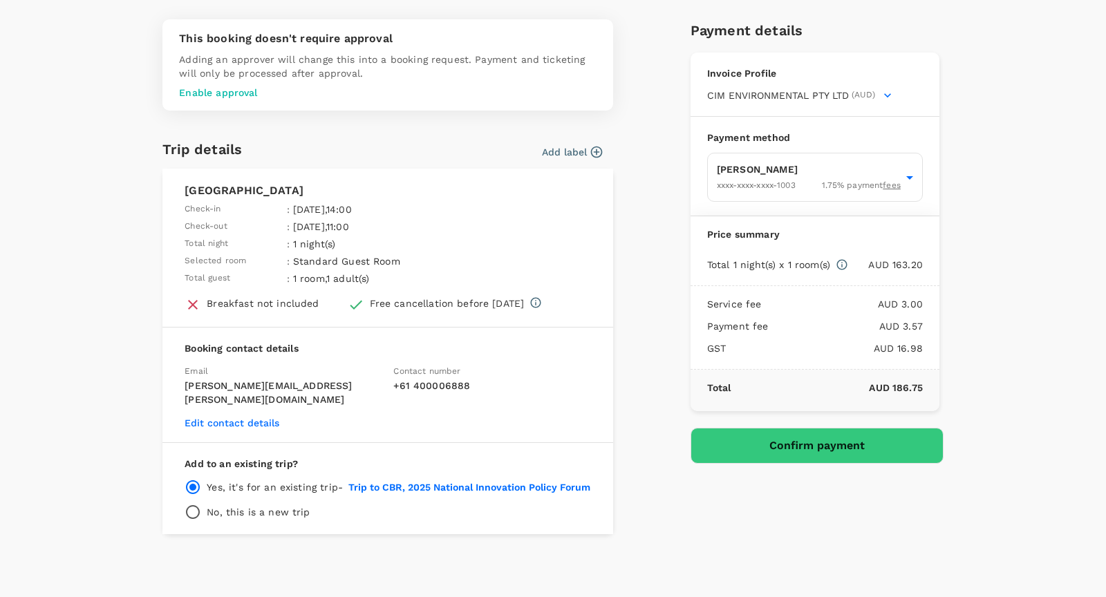
scroll to position [38, 0]
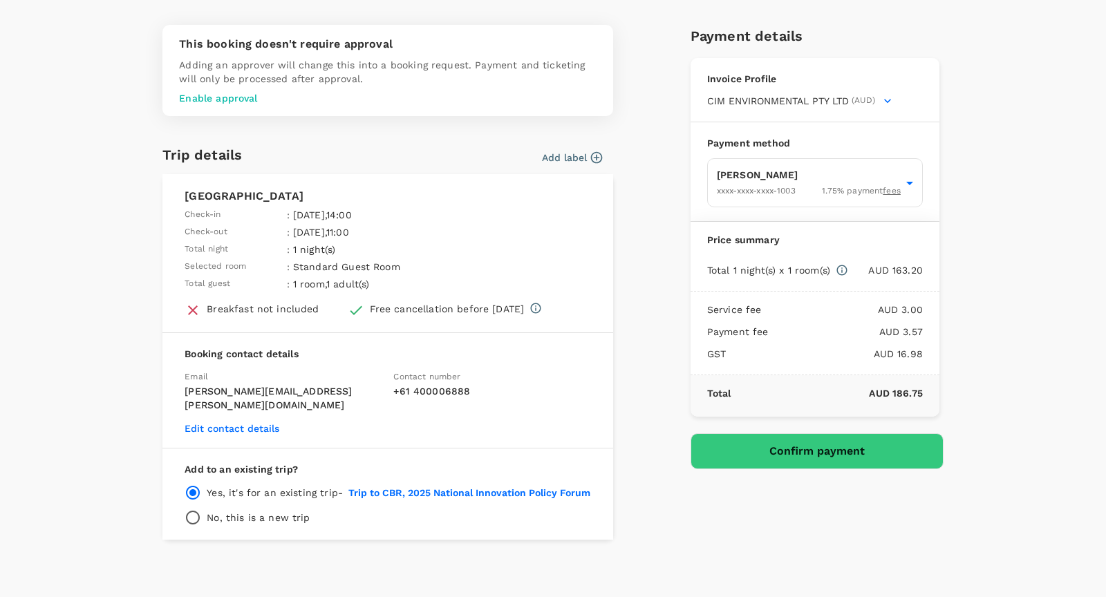
click at [102, 455] on div "This booking doesn't require approval Adding an approver will change this into …" at bounding box center [553, 297] width 1106 height 611
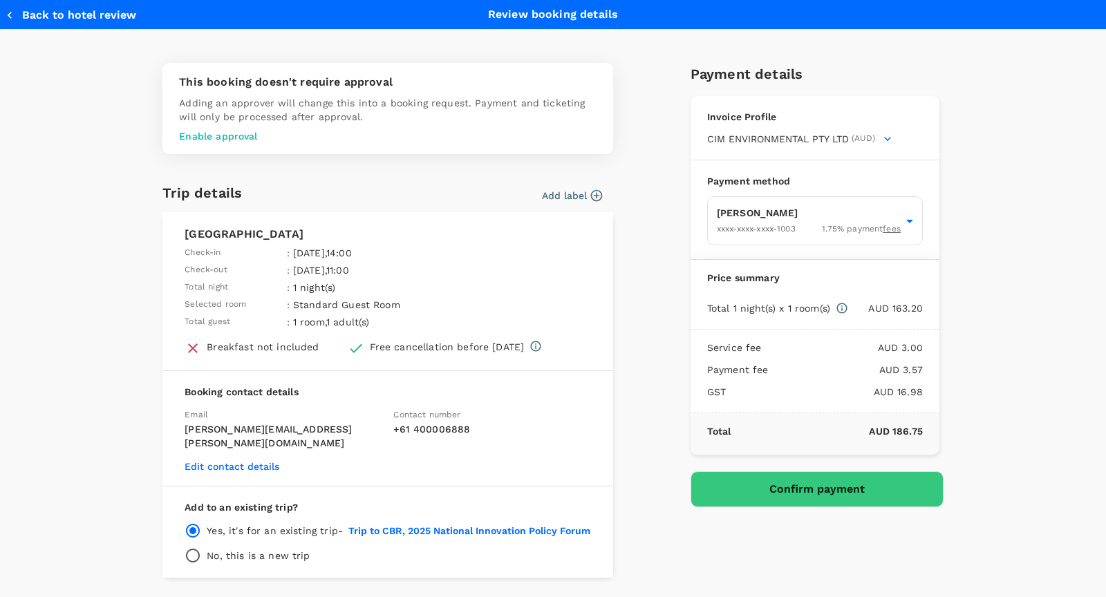
click at [106, 266] on div "This booking doesn't require approval Adding an approver will change this into …" at bounding box center [553, 335] width 1106 height 611
click at [96, 184] on div "This booking doesn't require approval Adding an approver will change this into …" at bounding box center [553, 335] width 1106 height 611
click at [214, 138] on p "Enable approval" at bounding box center [387, 136] width 417 height 14
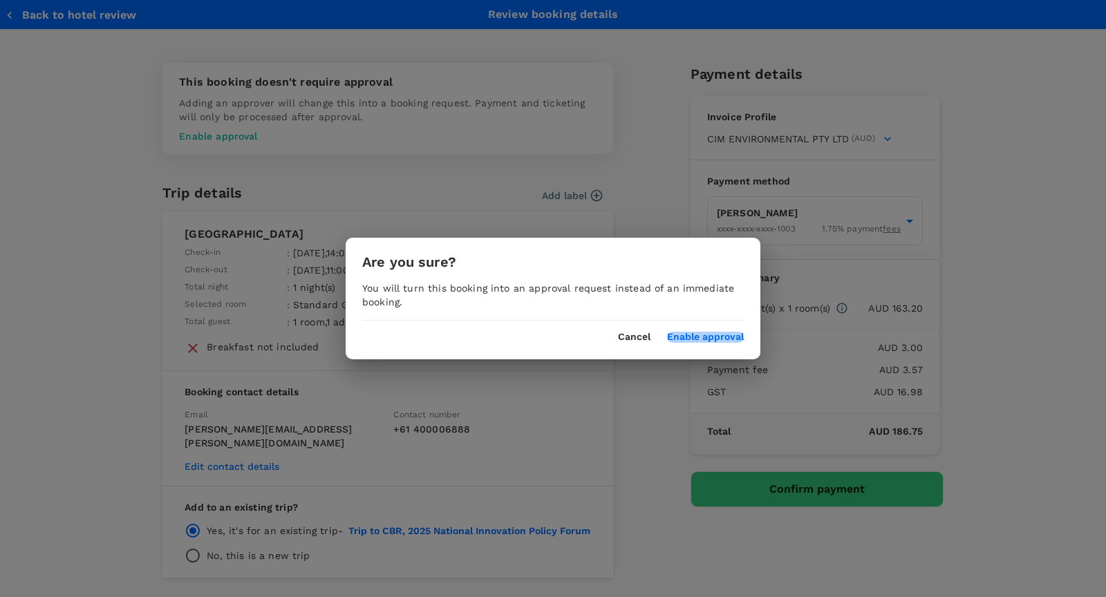
click at [683, 337] on button "Enable approval" at bounding box center [705, 337] width 77 height 11
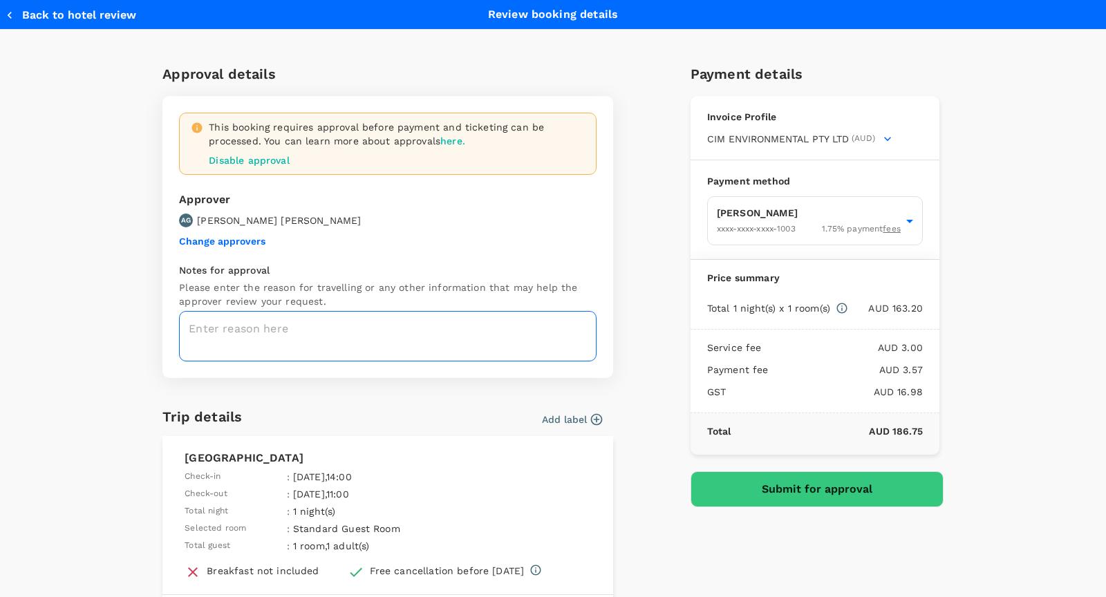
click at [218, 339] on textarea at bounding box center [387, 336] width 417 height 50
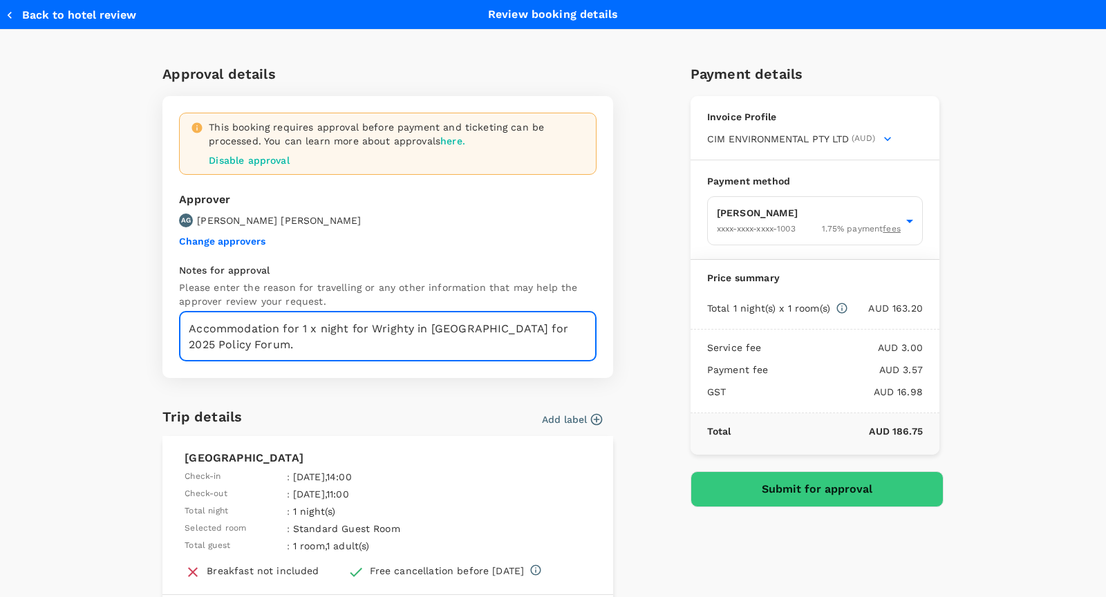
type textarea "Accommodation for 1 x night for Wrighty in Canberra for 2025 Policy Forum."
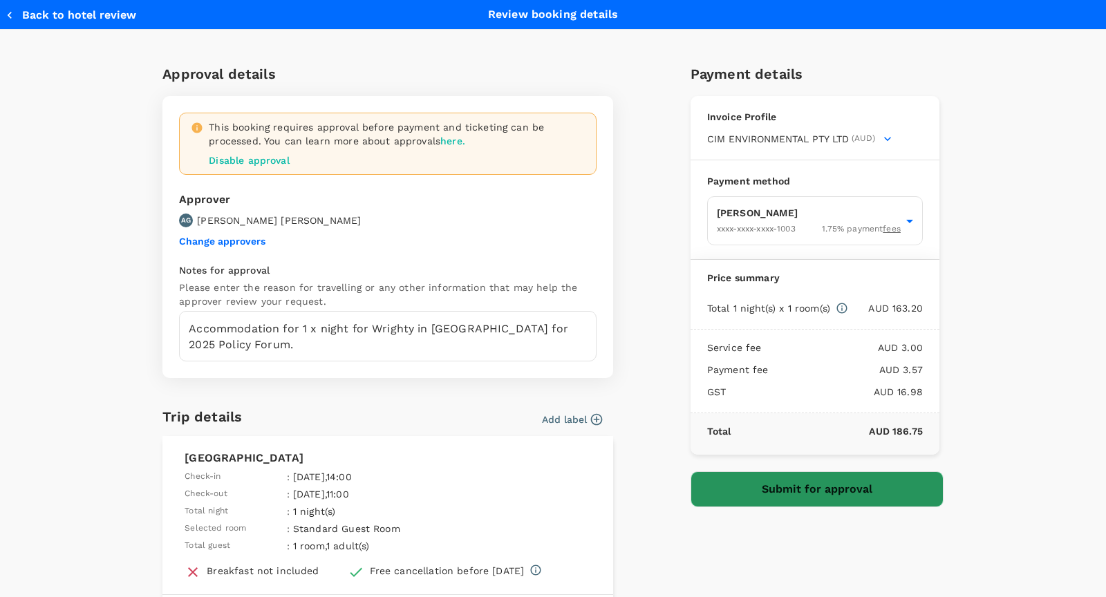
click at [757, 488] on button "Submit for approval" at bounding box center [816, 489] width 253 height 36
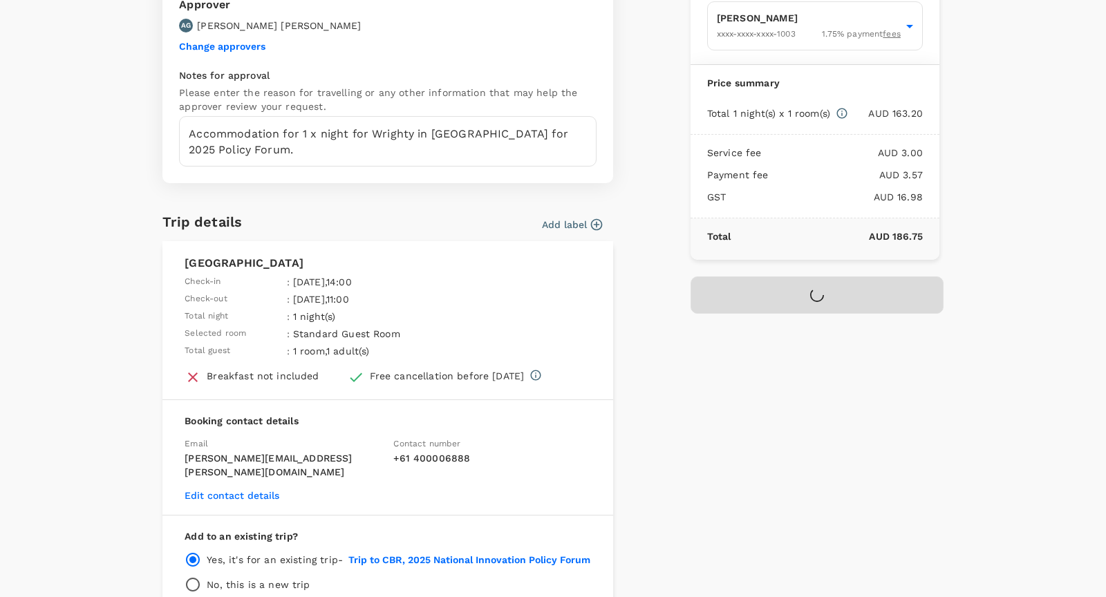
scroll to position [261, 0]
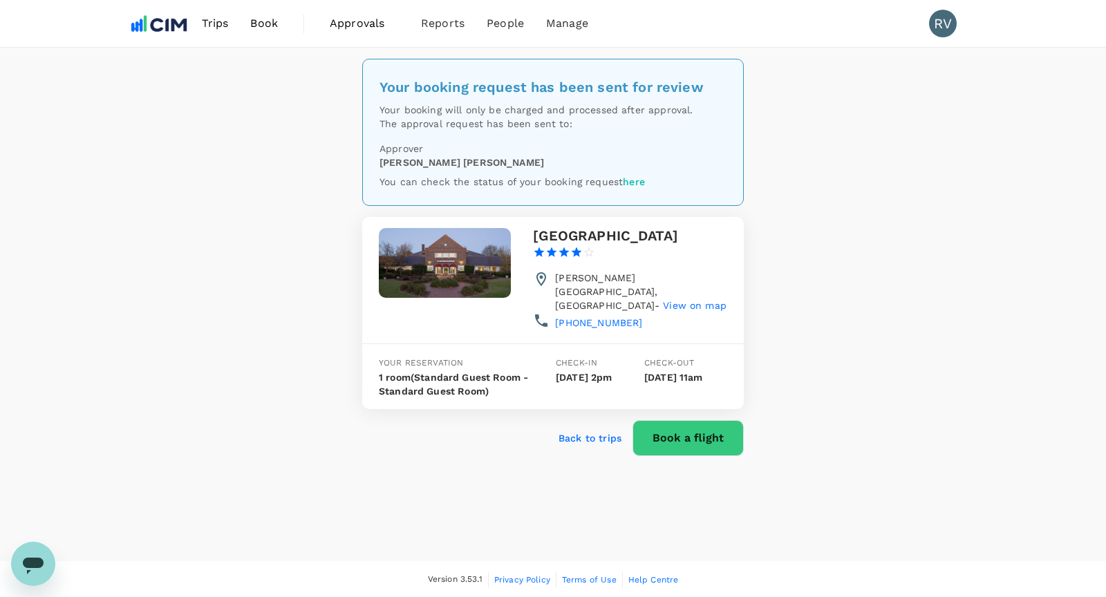
click at [869, 335] on div "Your booking request has been sent for review Your booking will only be charged…" at bounding box center [553, 304] width 1106 height 513
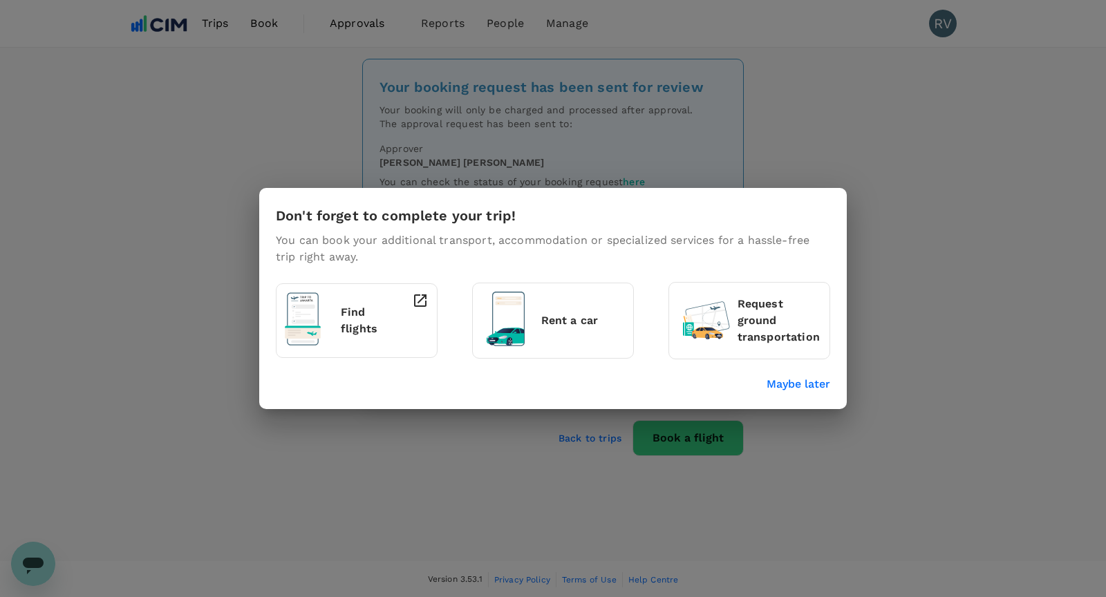
click at [783, 387] on p "Maybe later" at bounding box center [798, 384] width 64 height 17
